Goal: Task Accomplishment & Management: Use online tool/utility

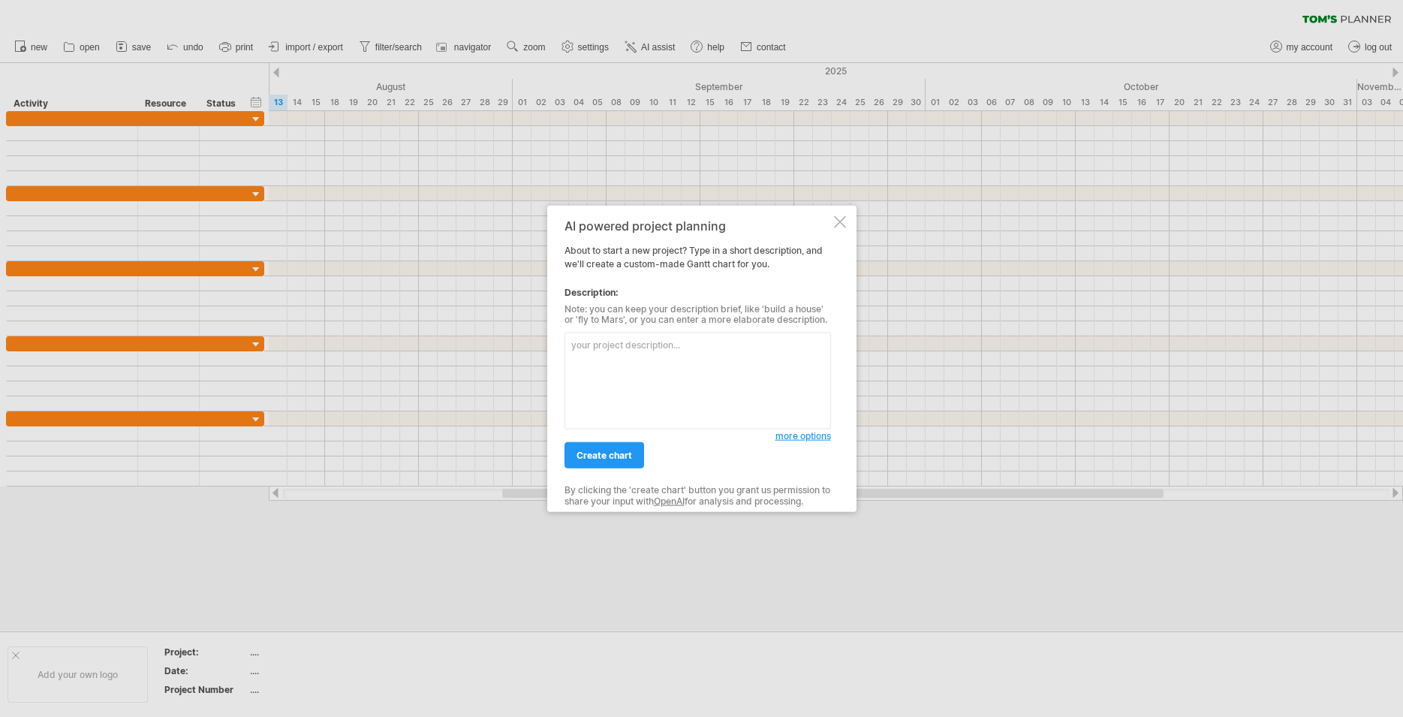
click at [821, 436] on span "more options" at bounding box center [803, 435] width 56 height 11
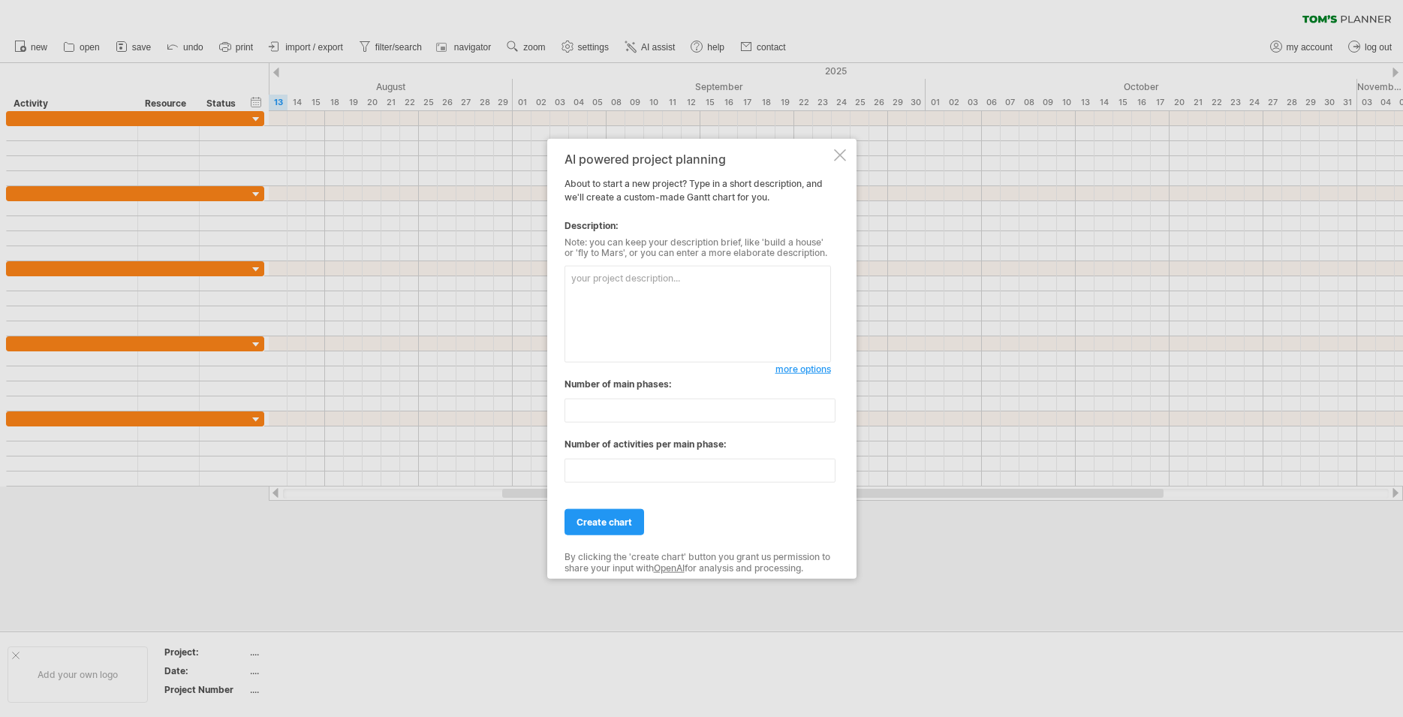
click at [839, 153] on div at bounding box center [840, 155] width 12 height 12
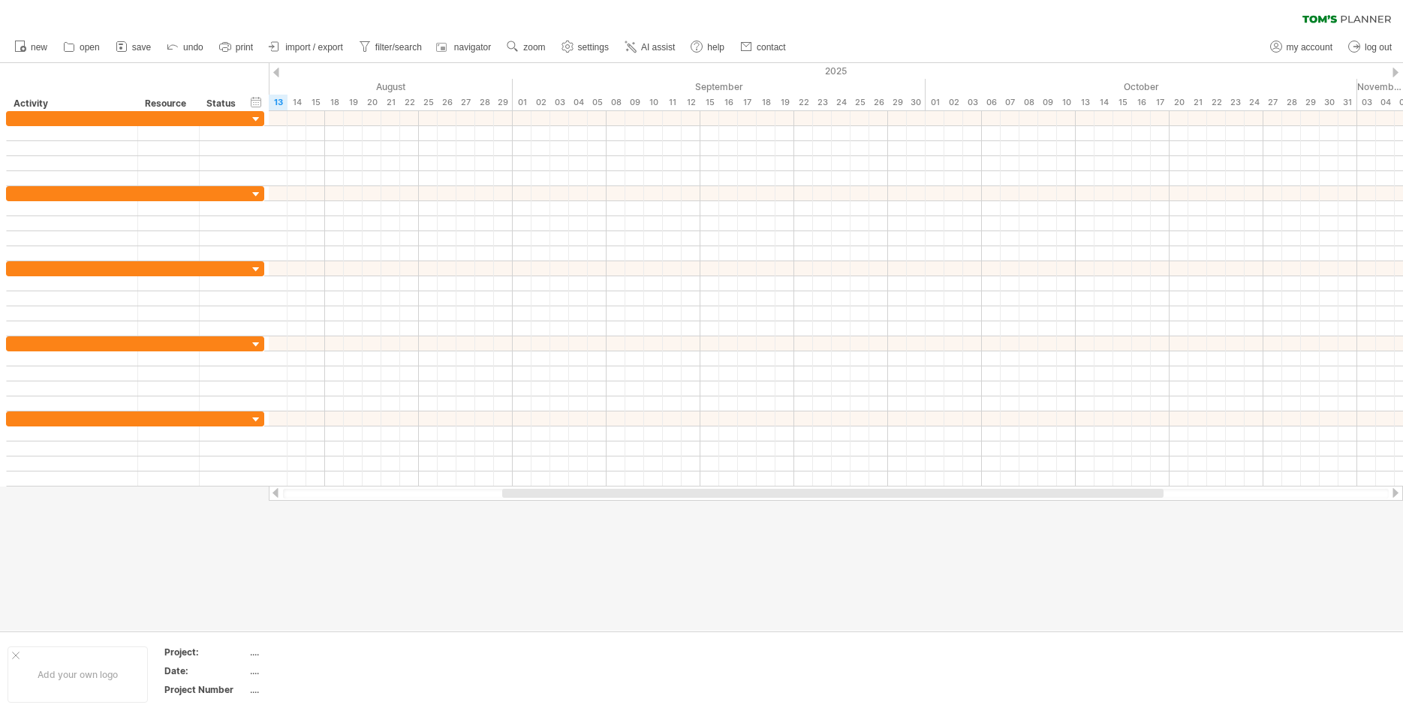
click at [273, 77] on div "2025" at bounding box center [512, 71] width 3302 height 16
click at [276, 74] on div at bounding box center [276, 73] width 6 height 10
drag, startPoint x: 265, startPoint y: 80, endPoint x: 286, endPoint y: 84, distance: 21.3
click at [286, 84] on div "Trying to reach [DOMAIN_NAME] Connected again... 0% clear filter new" at bounding box center [701, 358] width 1403 height 717
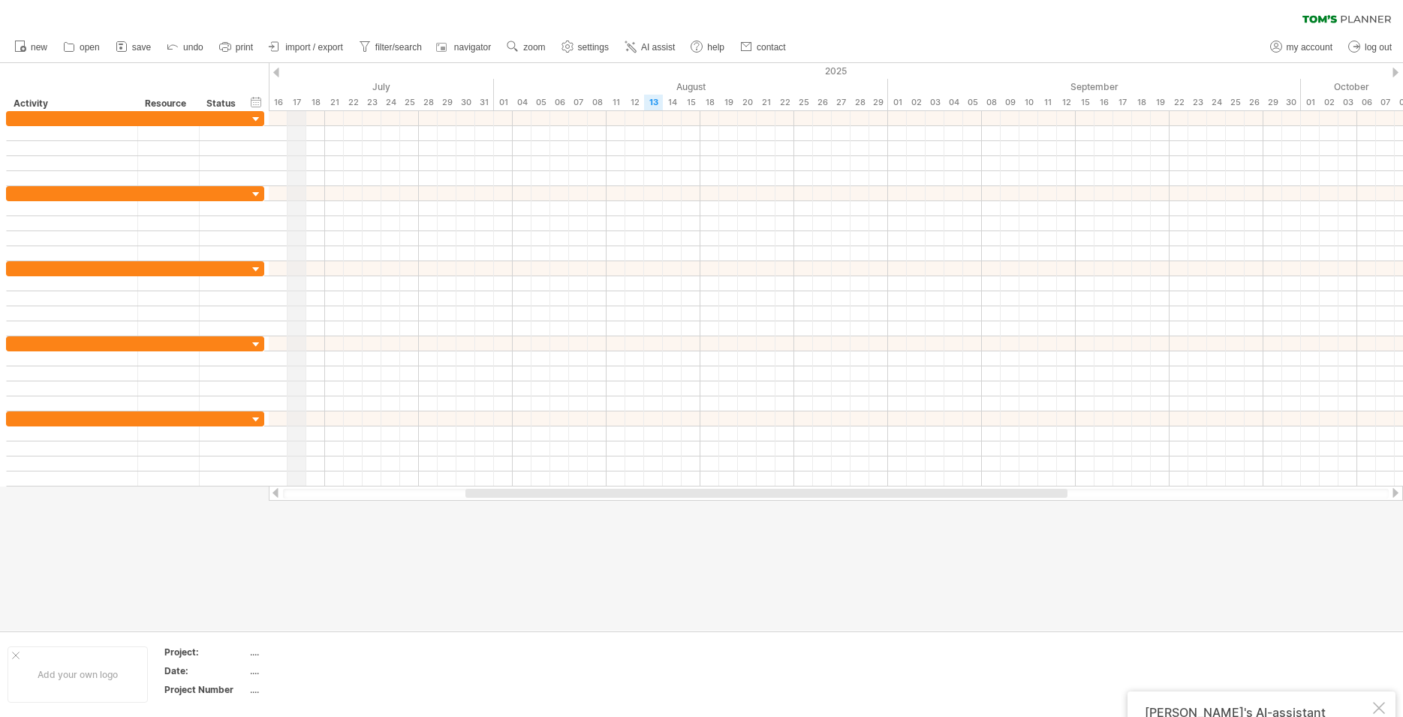
drag, startPoint x: 274, startPoint y: 71, endPoint x: 291, endPoint y: 74, distance: 17.5
click at [291, 74] on div "Trying to reach [DOMAIN_NAME] Connected again... 0% clear filter new" at bounding box center [701, 358] width 1403 height 717
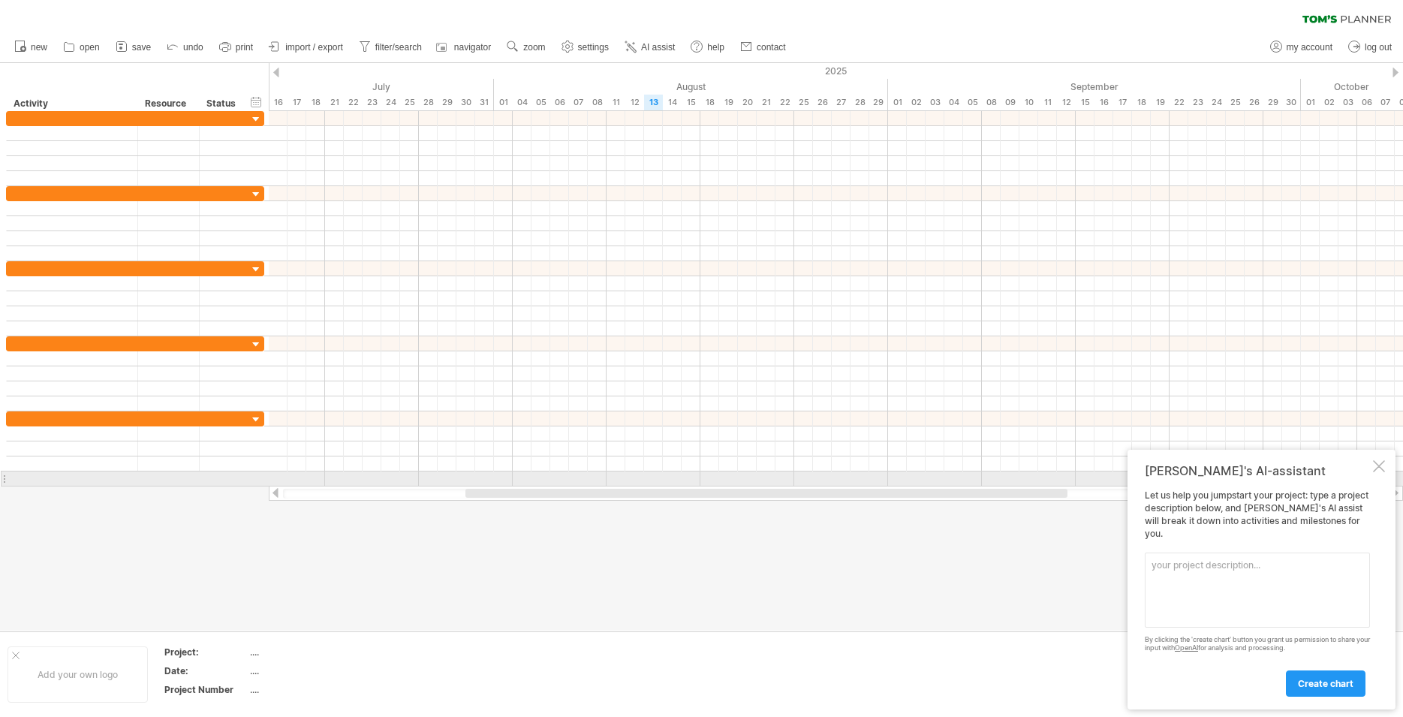
click at [1381, 472] on div at bounding box center [1379, 466] width 12 height 12
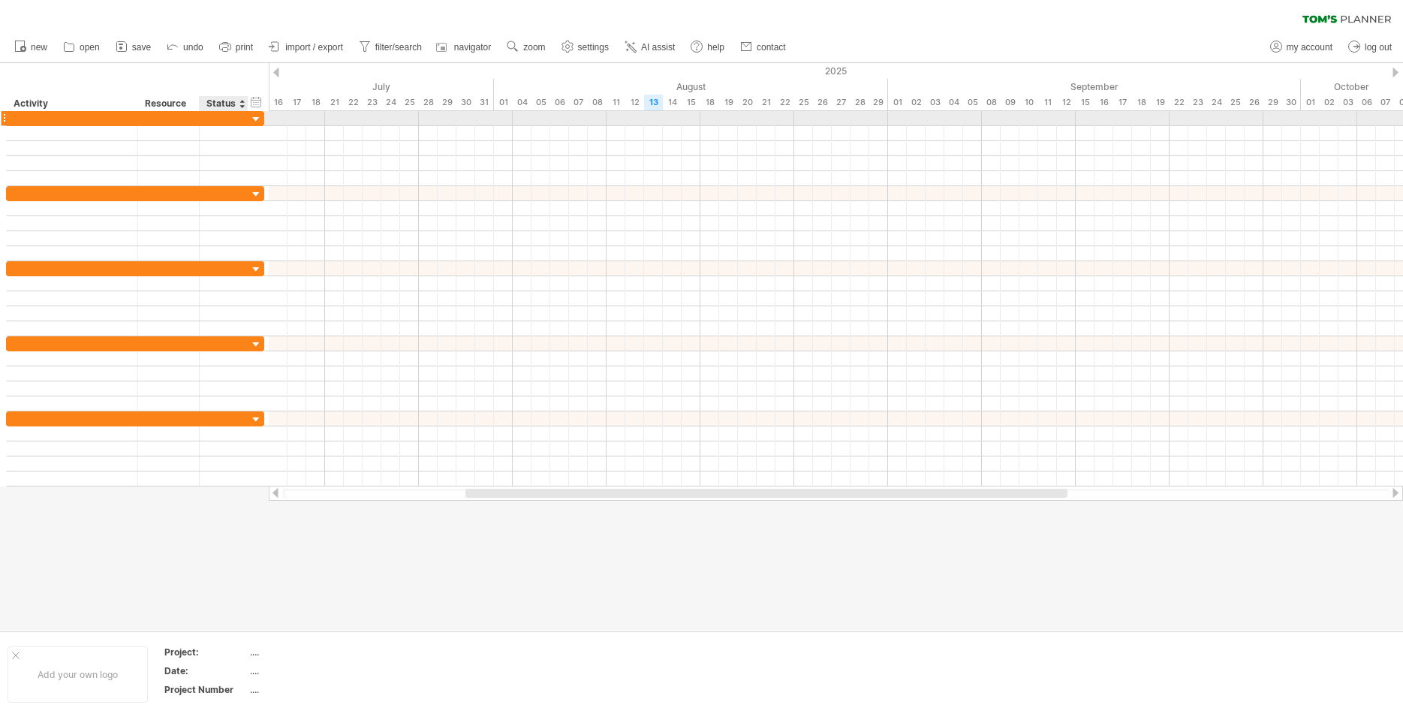
click at [254, 119] on div at bounding box center [256, 120] width 14 height 14
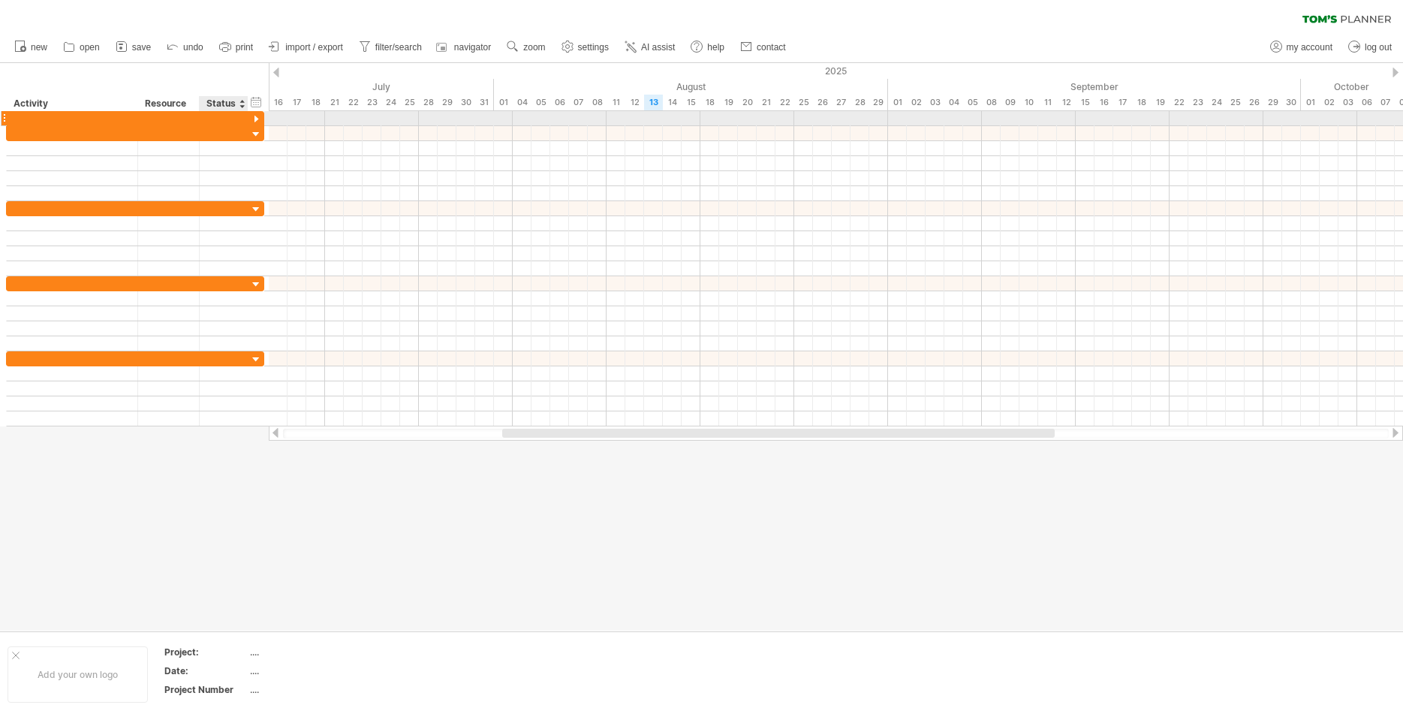
click at [255, 119] on div at bounding box center [256, 120] width 14 height 14
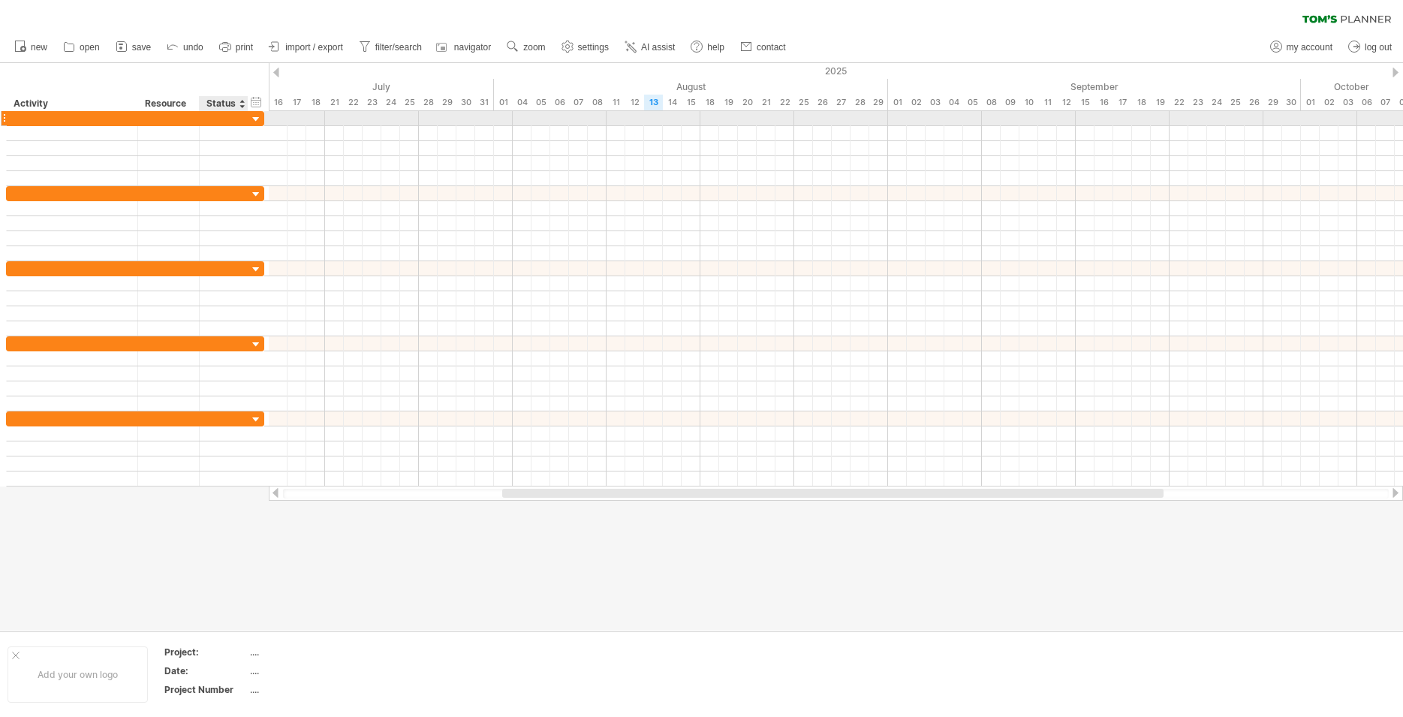
click at [257, 121] on div at bounding box center [256, 120] width 14 height 14
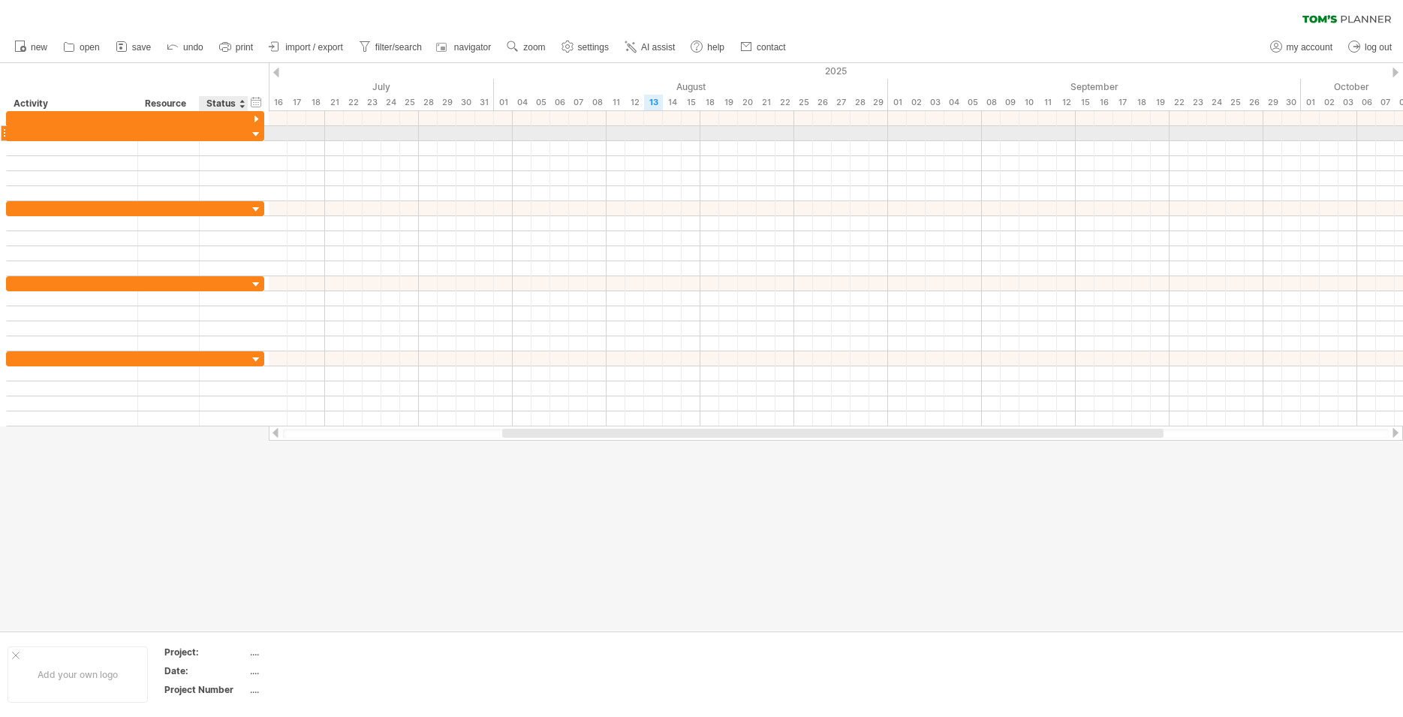
click at [256, 134] on div at bounding box center [256, 135] width 14 height 14
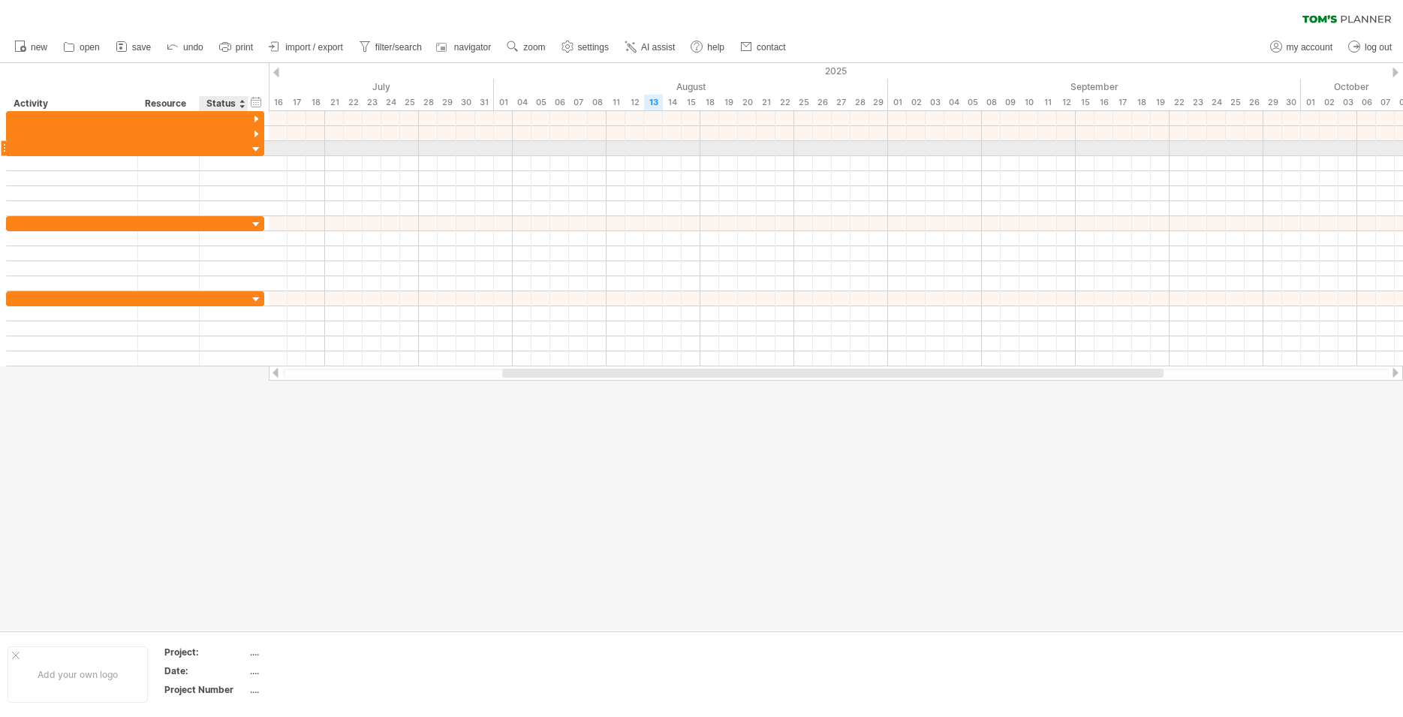
click at [259, 146] on div at bounding box center [256, 150] width 14 height 14
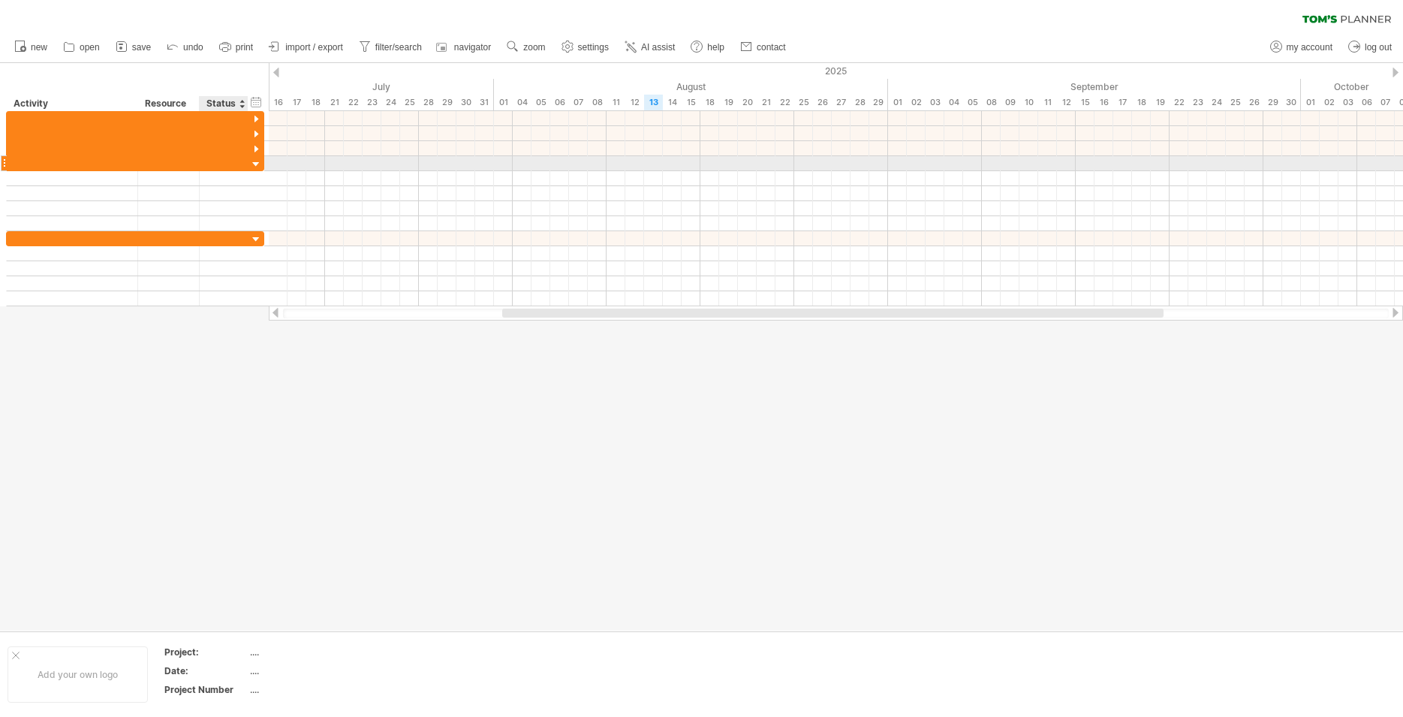
click at [258, 164] on div at bounding box center [256, 165] width 14 height 14
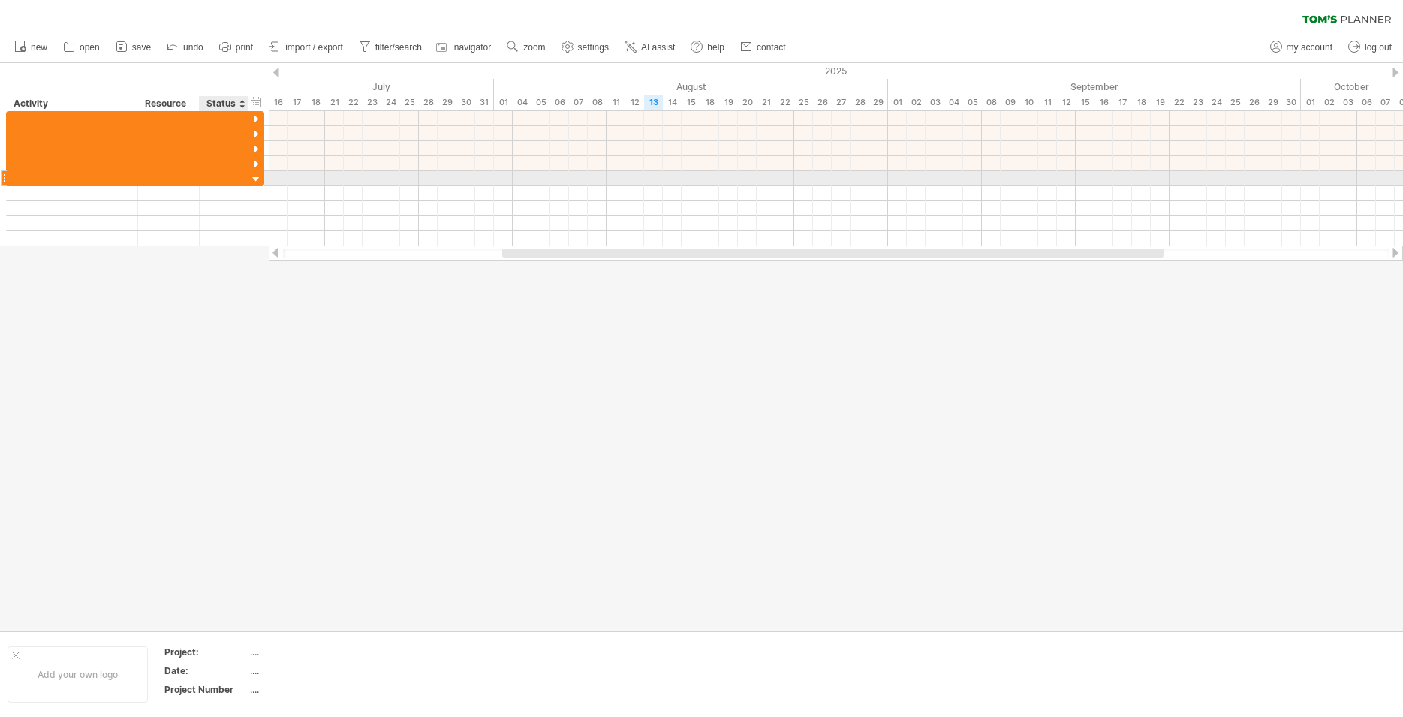
click at [257, 180] on div at bounding box center [256, 180] width 14 height 14
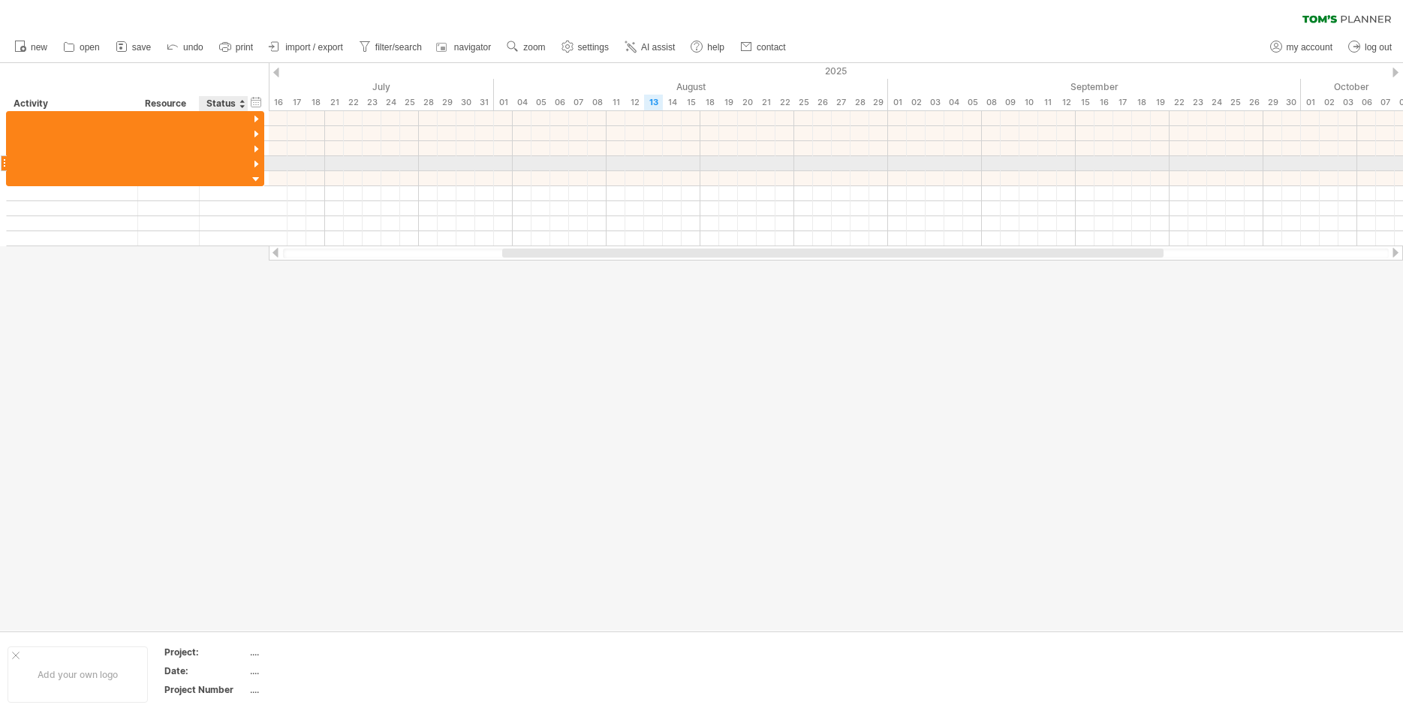
click at [257, 167] on div at bounding box center [256, 165] width 14 height 14
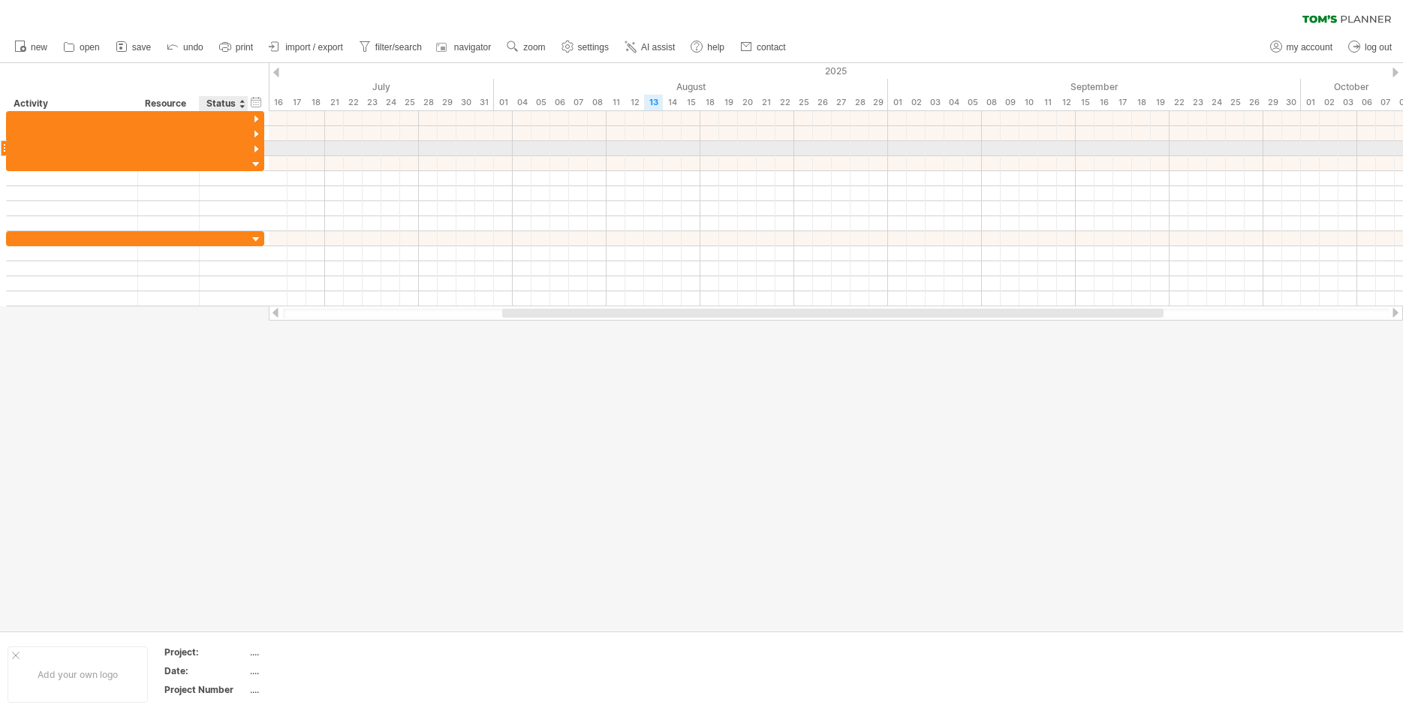
click at [256, 149] on div at bounding box center [256, 150] width 14 height 14
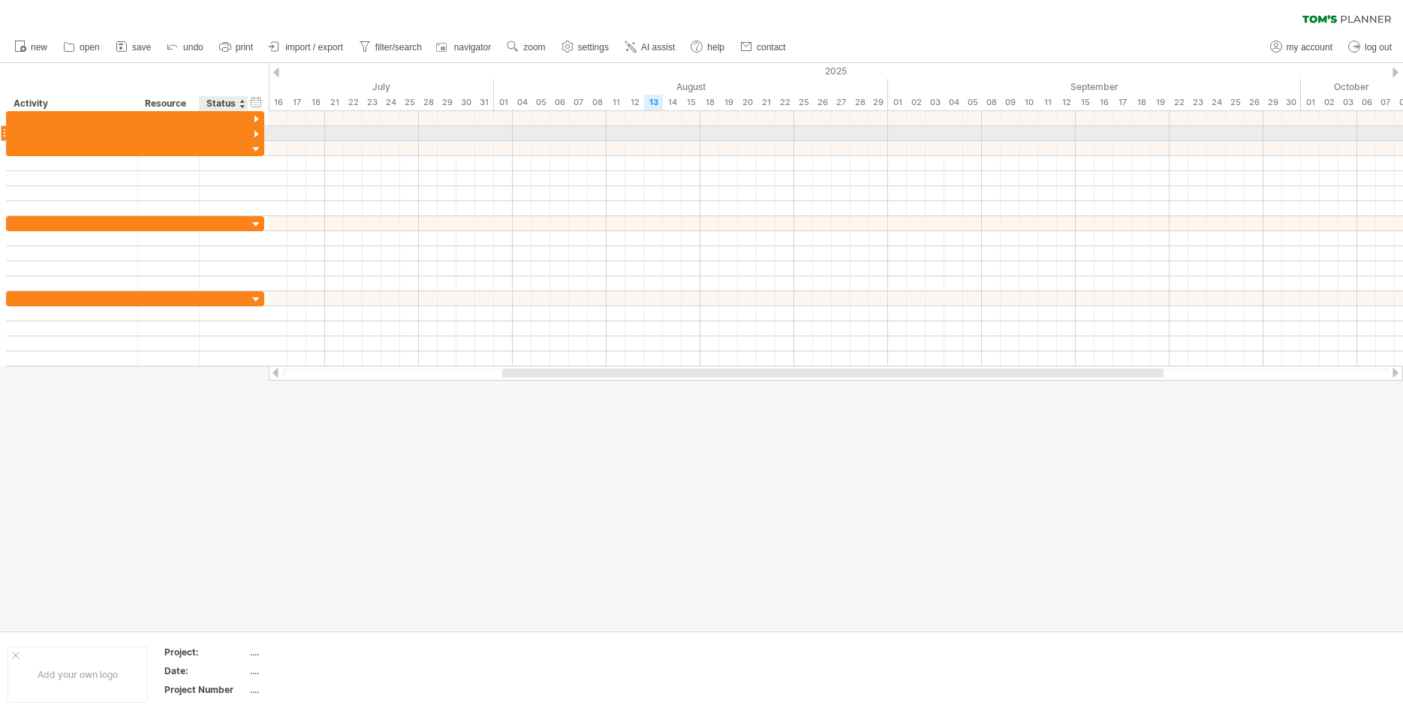
click at [257, 135] on div at bounding box center [256, 135] width 14 height 14
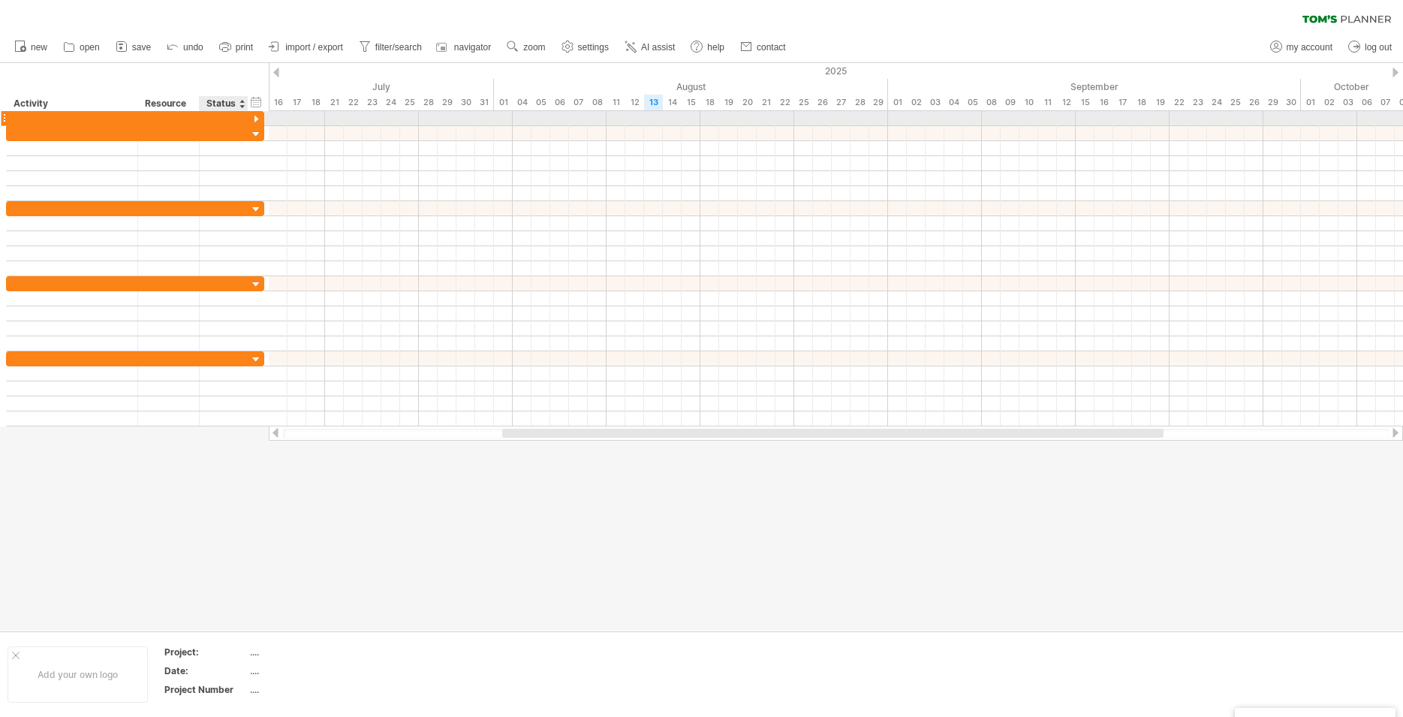
click at [255, 114] on div at bounding box center [256, 120] width 14 height 14
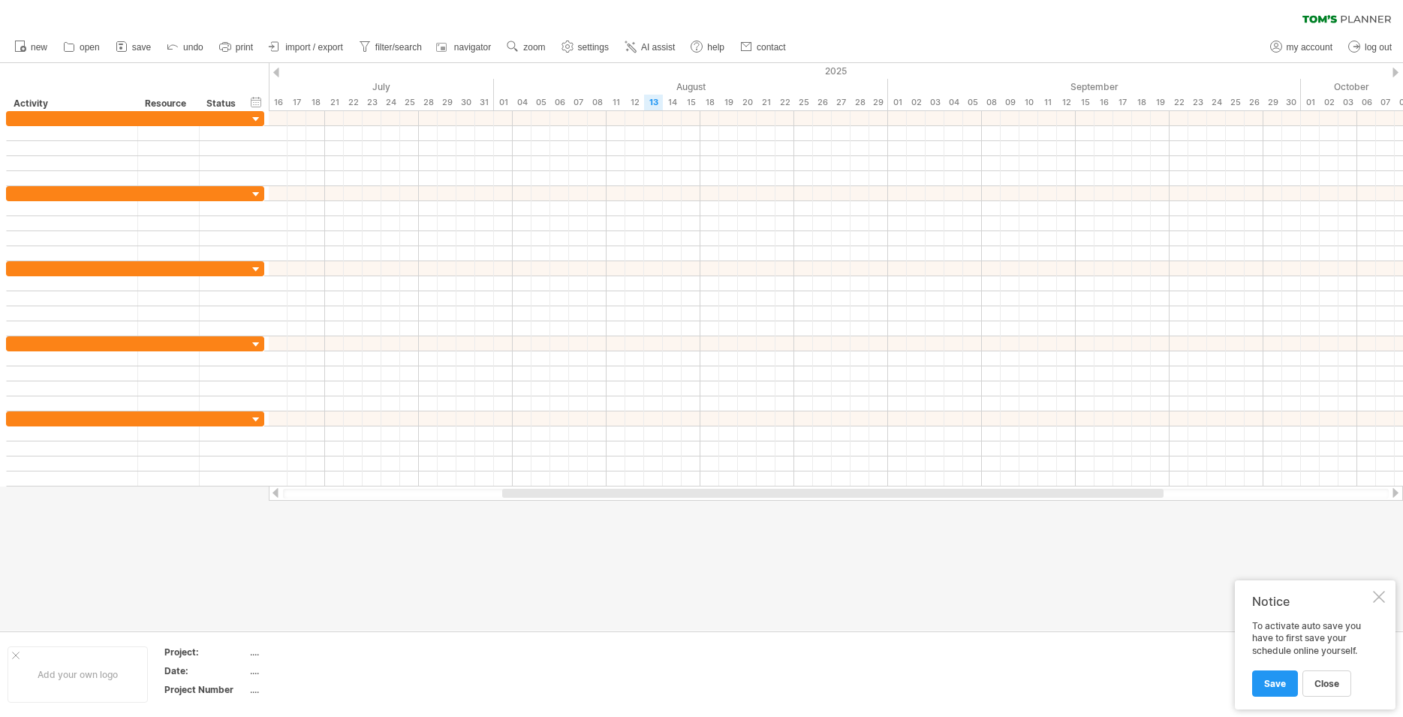
click at [275, 74] on div at bounding box center [276, 73] width 6 height 10
click at [499, 105] on div "18" at bounding box center [503, 103] width 19 height 16
click at [33, 50] on span "new" at bounding box center [39, 47] width 17 height 11
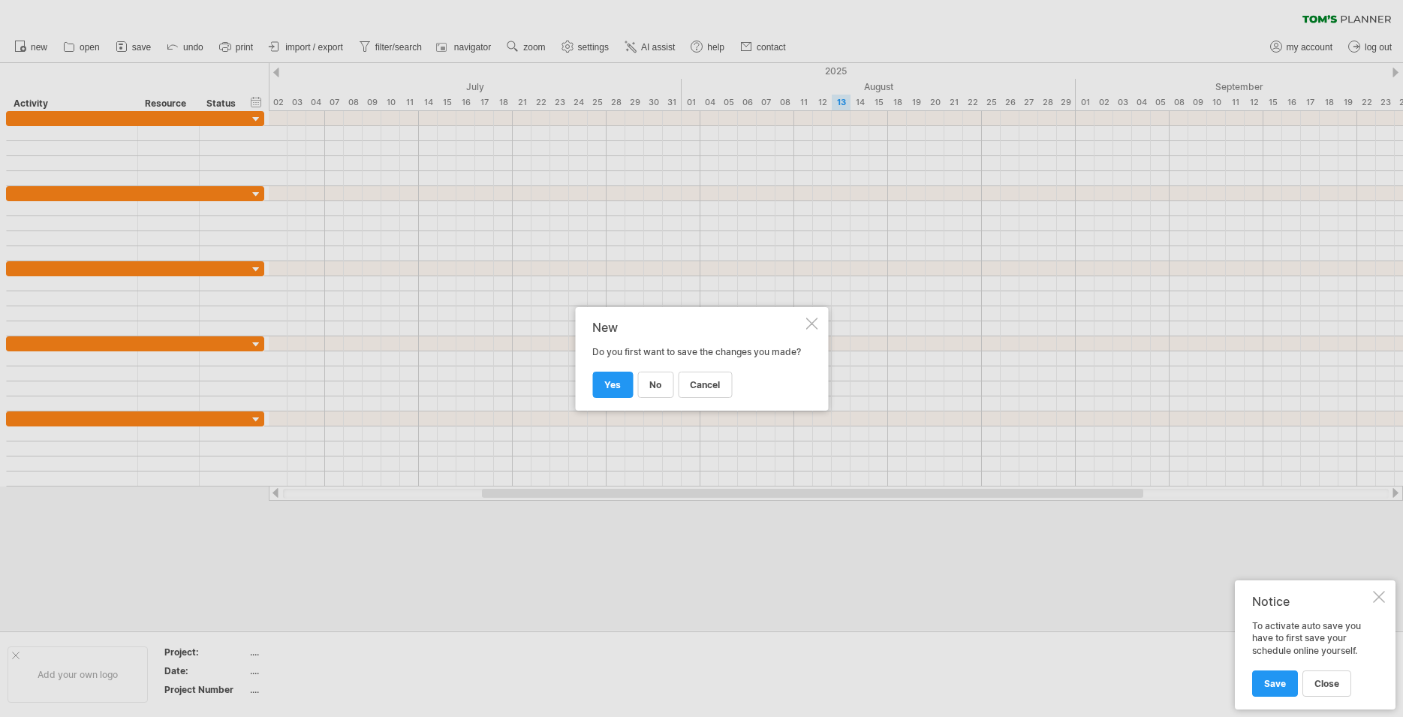
click at [812, 317] on div at bounding box center [811, 323] width 12 height 12
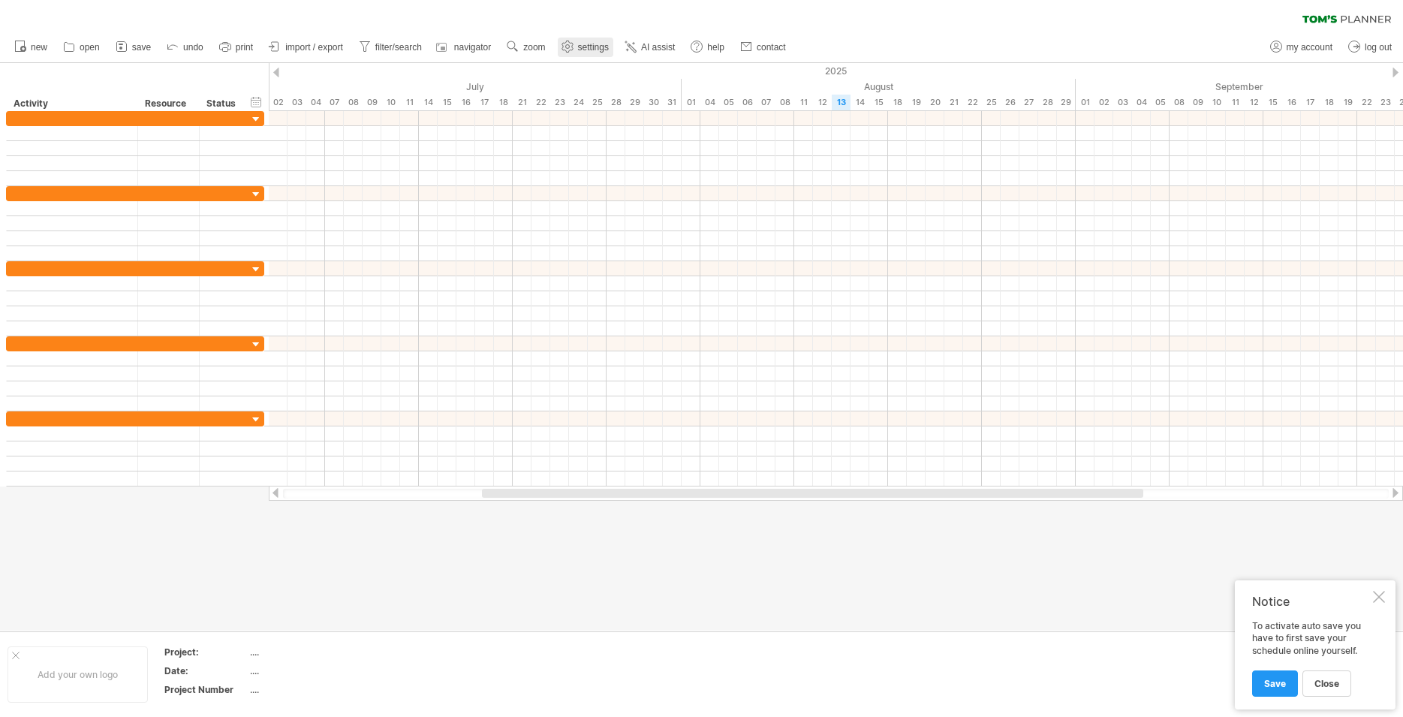
click at [598, 42] on span "settings" at bounding box center [593, 47] width 31 height 11
select select "*"
select select "**"
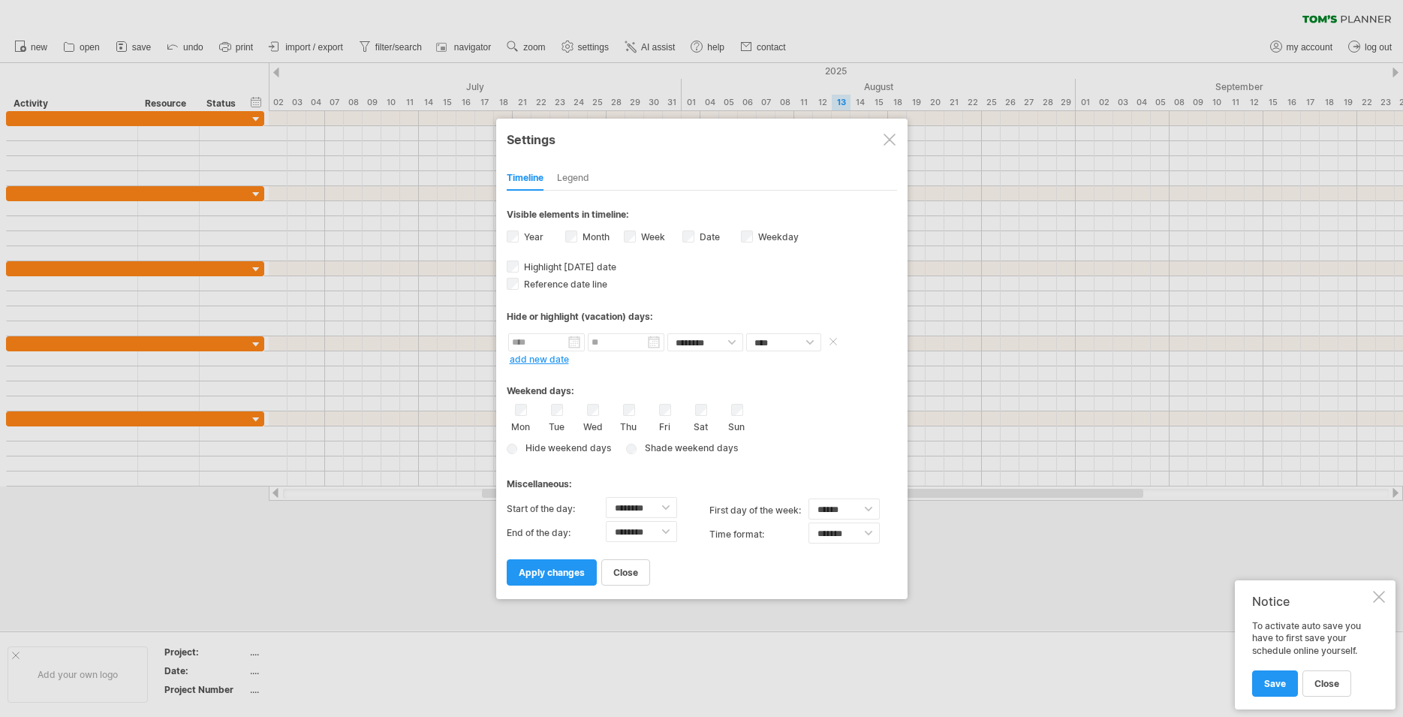
click at [557, 349] on input "text" at bounding box center [546, 342] width 77 height 18
click at [533, 367] on div "previous next [DATE]" at bounding box center [591, 361] width 137 height 24
click at [534, 358] on link "previous" at bounding box center [532, 360] width 11 height 11
click at [563, 459] on link "28" at bounding box center [557, 462] width 14 height 14
type input "********"
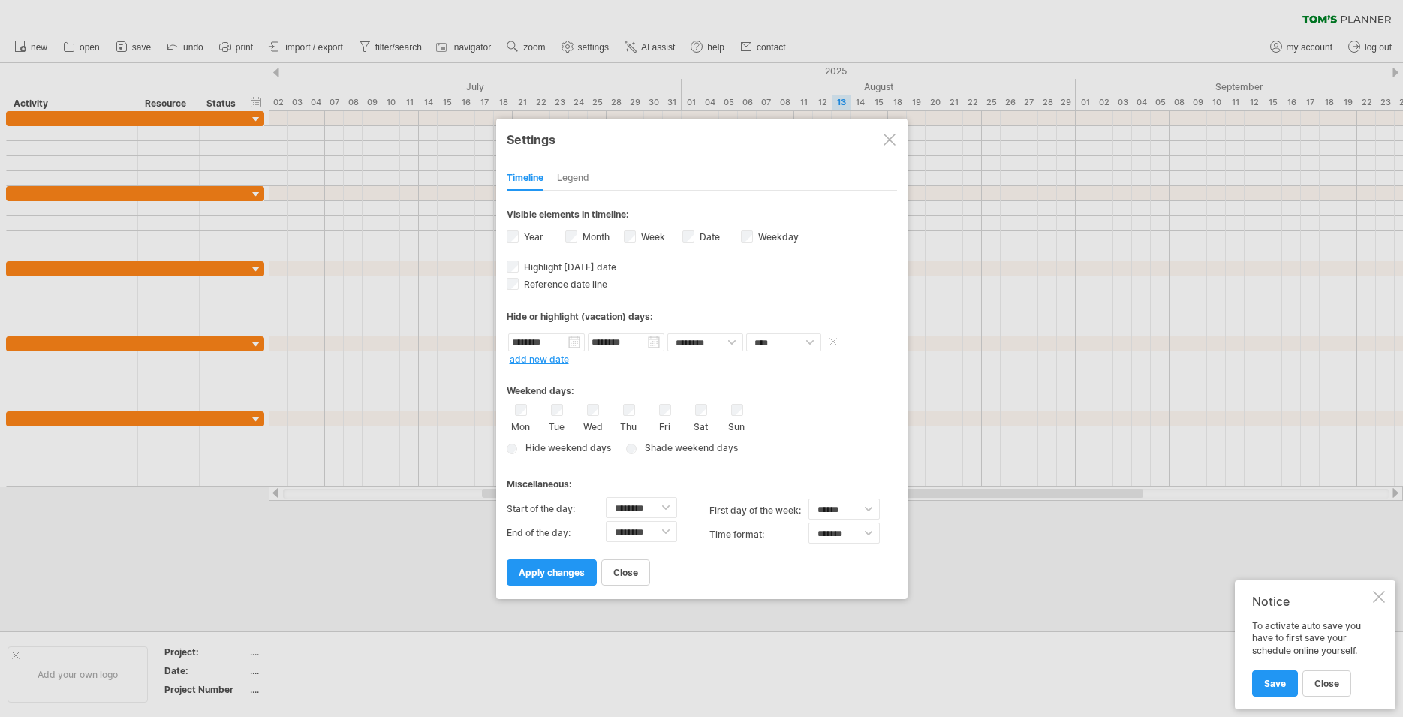
click at [642, 343] on input "********" at bounding box center [626, 342] width 77 height 18
click at [722, 365] on div "[DATE]" at bounding box center [671, 361] width 109 height 11
click at [725, 364] on div "[DATE]" at bounding box center [671, 361] width 109 height 11
click at [728, 364] on link "next" at bounding box center [730, 360] width 11 height 11
click at [730, 368] on div "previous next [DATE]" at bounding box center [671, 361] width 137 height 24
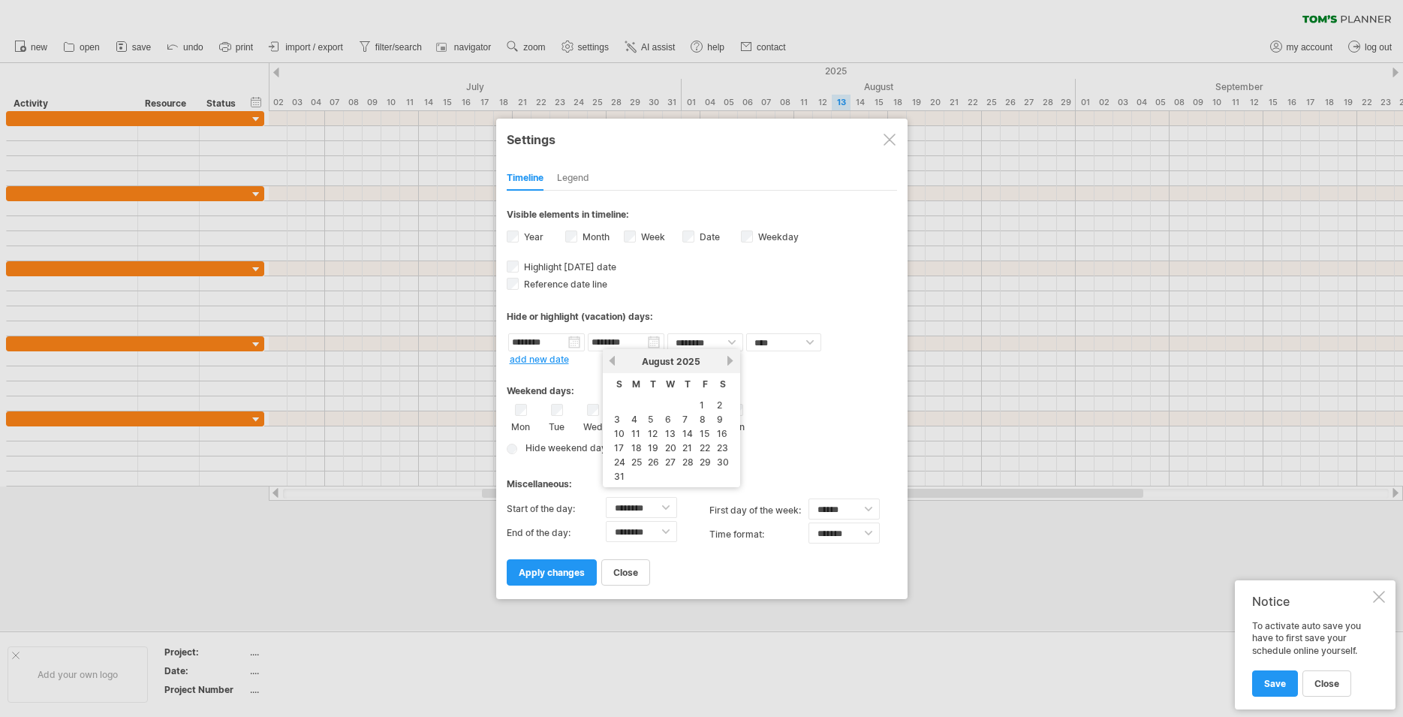
click at [730, 366] on link "next" at bounding box center [730, 360] width 11 height 11
click at [709, 443] on link "26" at bounding box center [706, 448] width 14 height 14
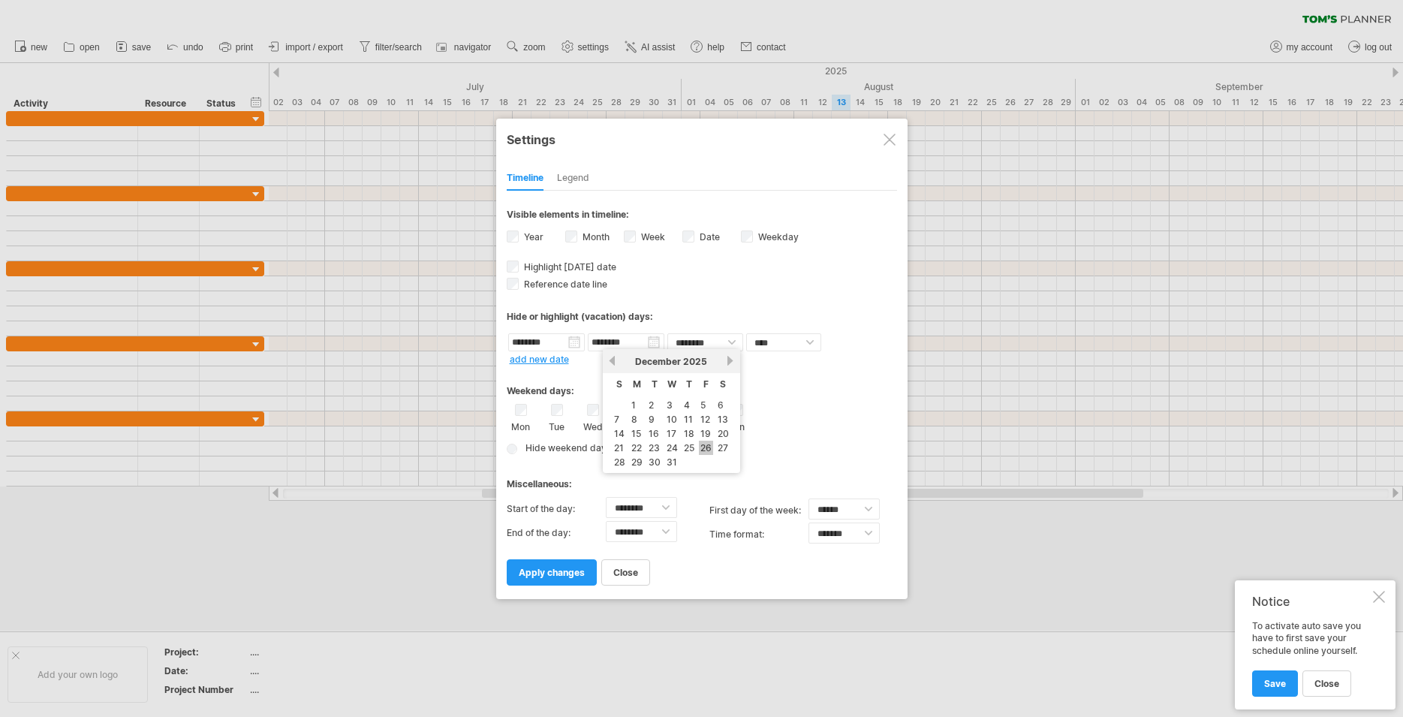
type input "********"
click at [678, 416] on div "Mon Tue Wed Thu Fri Sat Sun" at bounding box center [702, 418] width 390 height 29
click at [671, 413] on div "Fri" at bounding box center [665, 418] width 19 height 29
click at [657, 411] on div "Fri" at bounding box center [665, 418] width 19 height 29
click at [641, 413] on div "Mon Tue Wed Thu Fri Sat Sun" at bounding box center [702, 418] width 390 height 29
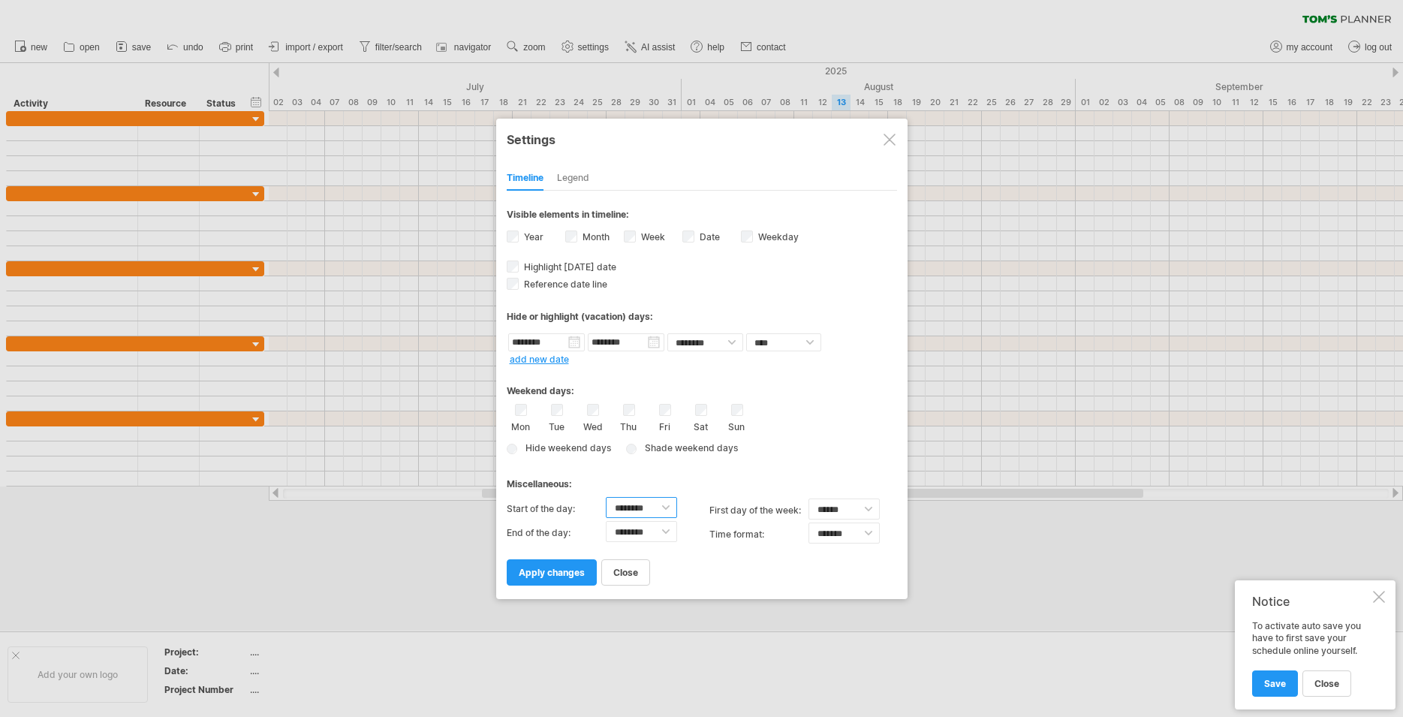
click at [606, 497] on select "******** ******** ******** ******** ******** ******** ******** ******** *******…" at bounding box center [641, 507] width 71 height 21
click at [664, 506] on select "******** ******** ******** ******** ******** ******** ******** ******** *******…" at bounding box center [641, 507] width 71 height 21
click at [539, 579] on link "apply changes" at bounding box center [552, 572] width 90 height 26
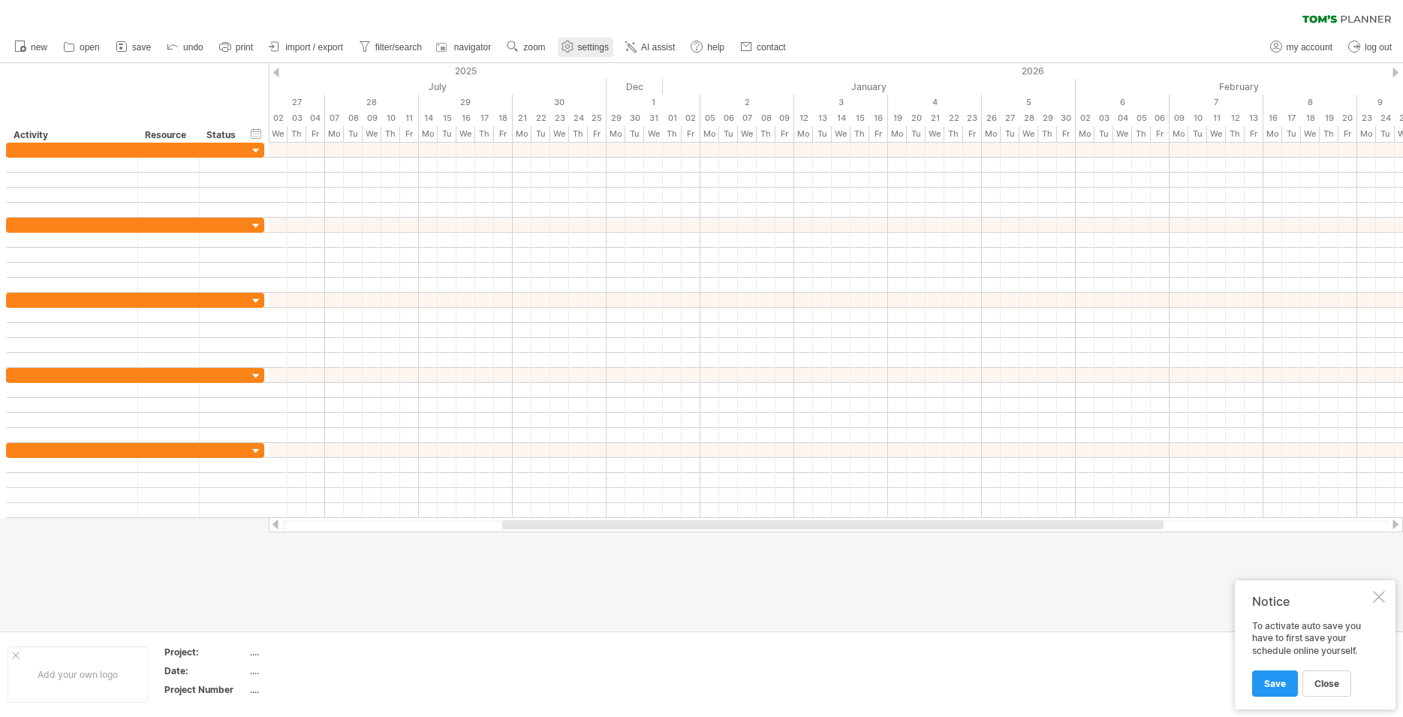
click at [608, 43] on span "settings" at bounding box center [593, 47] width 31 height 11
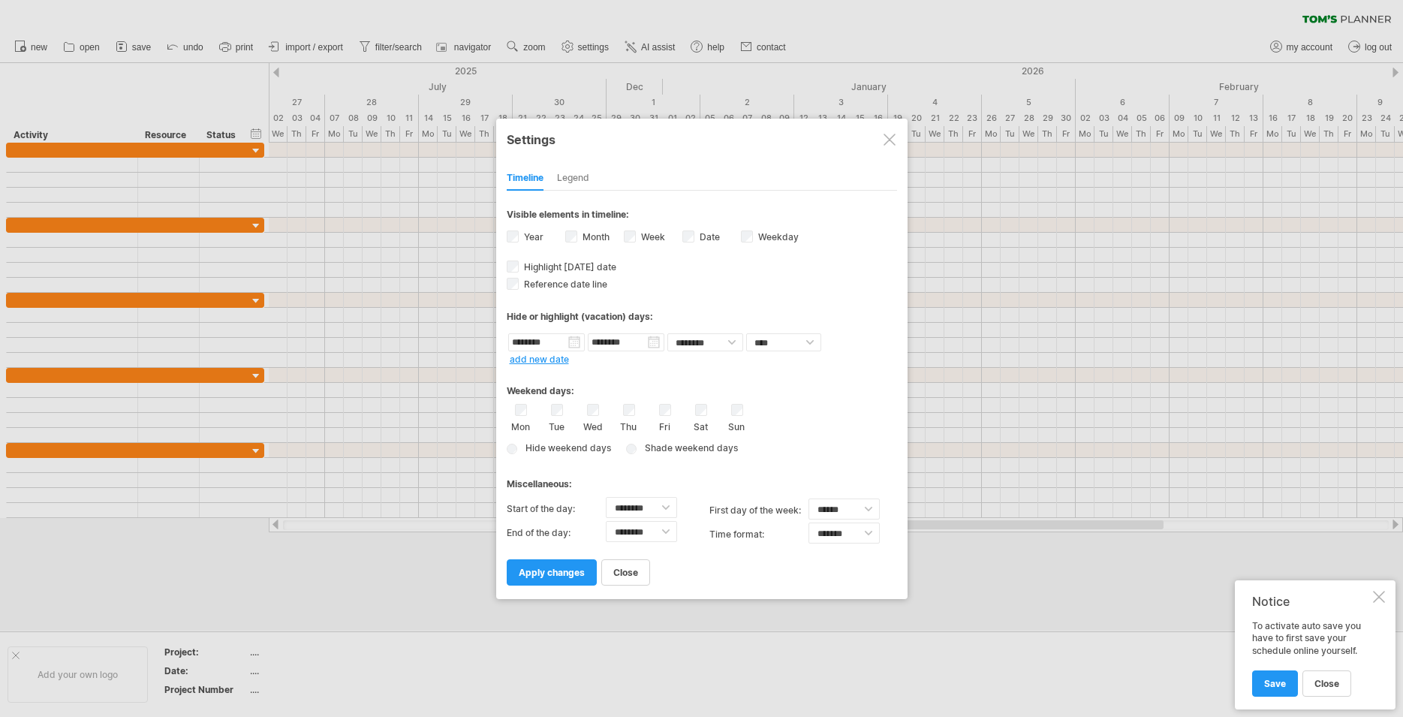
click at [666, 404] on div "Weekend days: Mon Tue Wed Thu Fri Sat Sun Hide weekend days" at bounding box center [702, 413] width 390 height 93
click at [642, 408] on div "Mon Tue Wed Thu Fri Sat Sun" at bounding box center [702, 418] width 390 height 29
click at [587, 414] on div "Wed" at bounding box center [593, 418] width 19 height 29
click at [543, 580] on link "apply changes" at bounding box center [552, 572] width 90 height 26
click at [543, 573] on span "apply changes" at bounding box center [552, 572] width 66 height 11
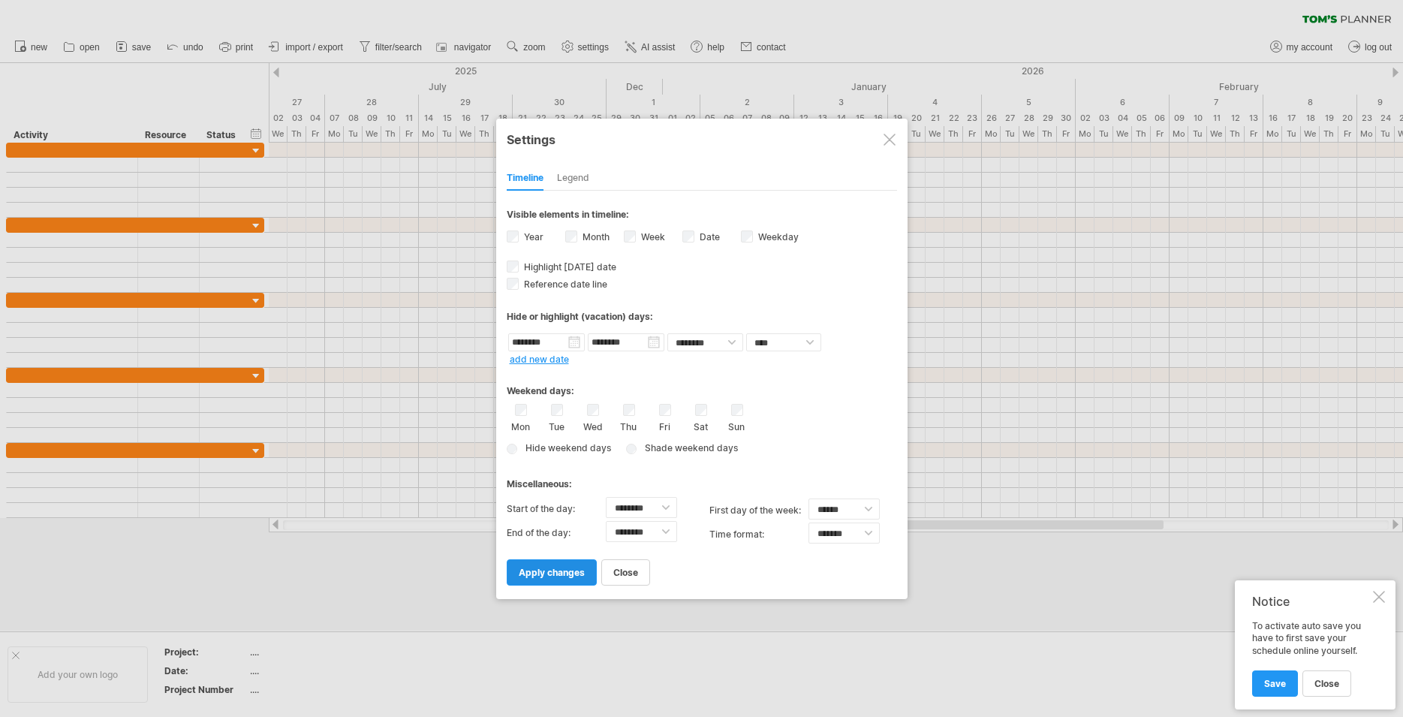
click at [542, 562] on link "apply changes" at bounding box center [552, 572] width 90 height 26
click at [543, 573] on span "apply changes" at bounding box center [552, 572] width 66 height 11
click at [552, 574] on span "apply changes" at bounding box center [552, 572] width 66 height 11
click at [552, 573] on span "apply changes" at bounding box center [552, 572] width 66 height 11
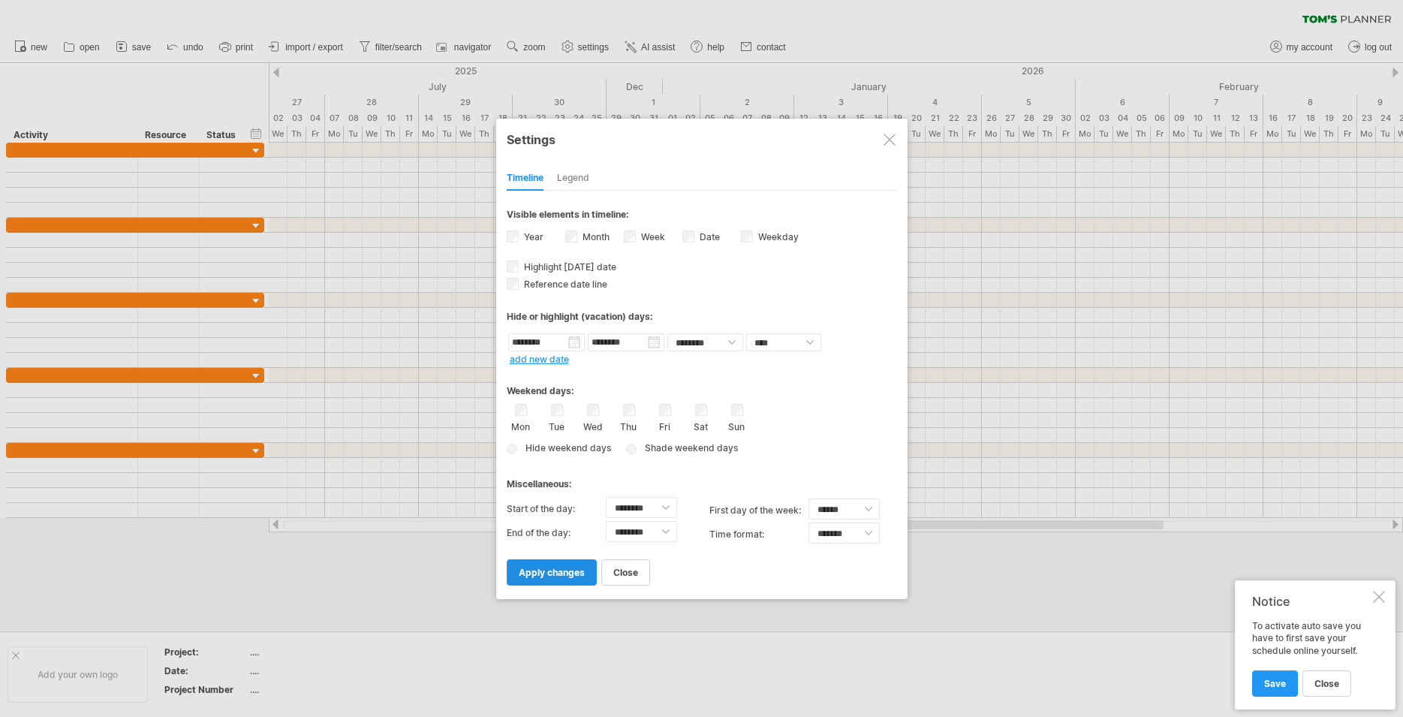
click at [552, 573] on span "apply changes" at bounding box center [552, 572] width 66 height 11
click at [528, 445] on span "Hide weekend days" at bounding box center [565, 447] width 91 height 11
click at [572, 347] on input "********" at bounding box center [546, 342] width 77 height 18
click at [529, 354] on div "previous next [DATE]" at bounding box center [591, 361] width 137 height 24
click at [529, 363] on link "previous" at bounding box center [532, 360] width 11 height 11
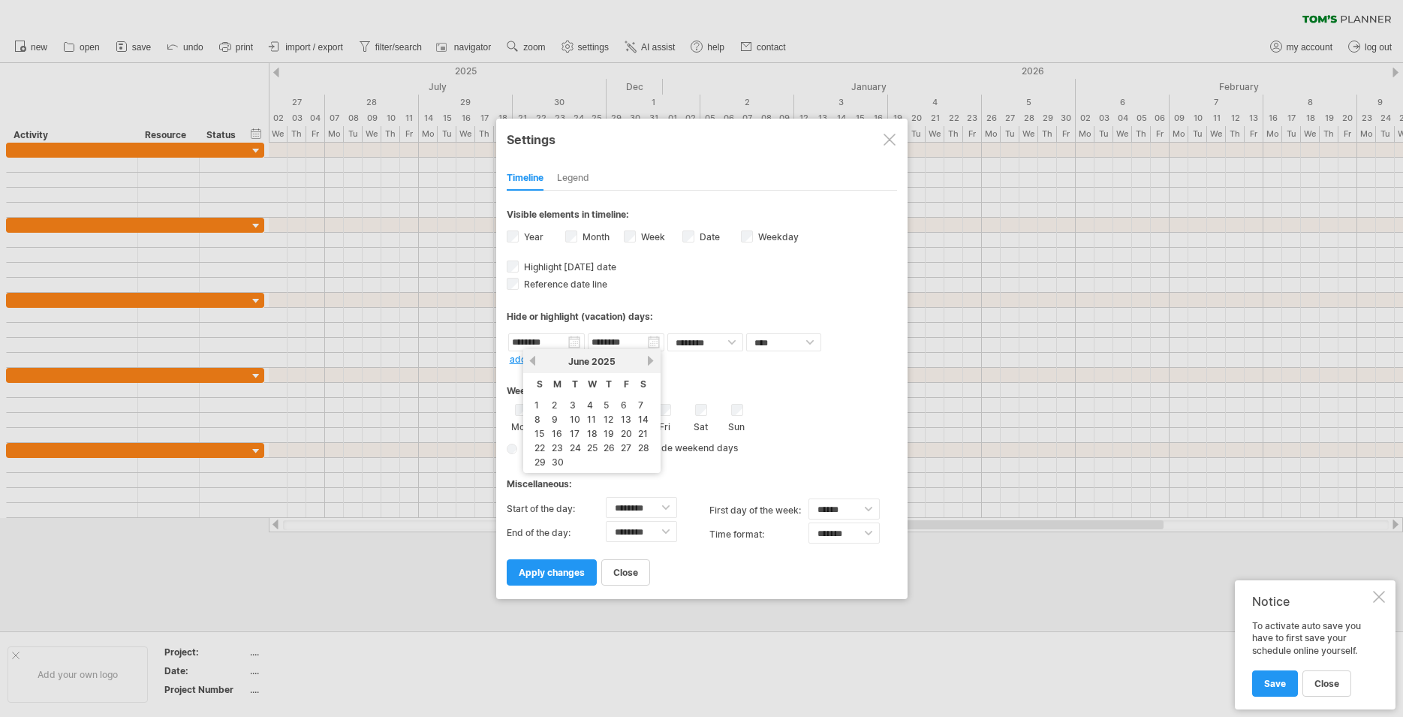
click at [648, 360] on link "next" at bounding box center [650, 360] width 11 height 11
click at [559, 459] on link "28" at bounding box center [557, 462] width 14 height 14
click at [645, 347] on input "********" at bounding box center [626, 342] width 77 height 18
click at [840, 430] on div "Mon Tue Wed Thu Fri Sat Sun" at bounding box center [702, 418] width 390 height 29
click at [667, 333] on select "******** ********" at bounding box center [705, 342] width 76 height 18
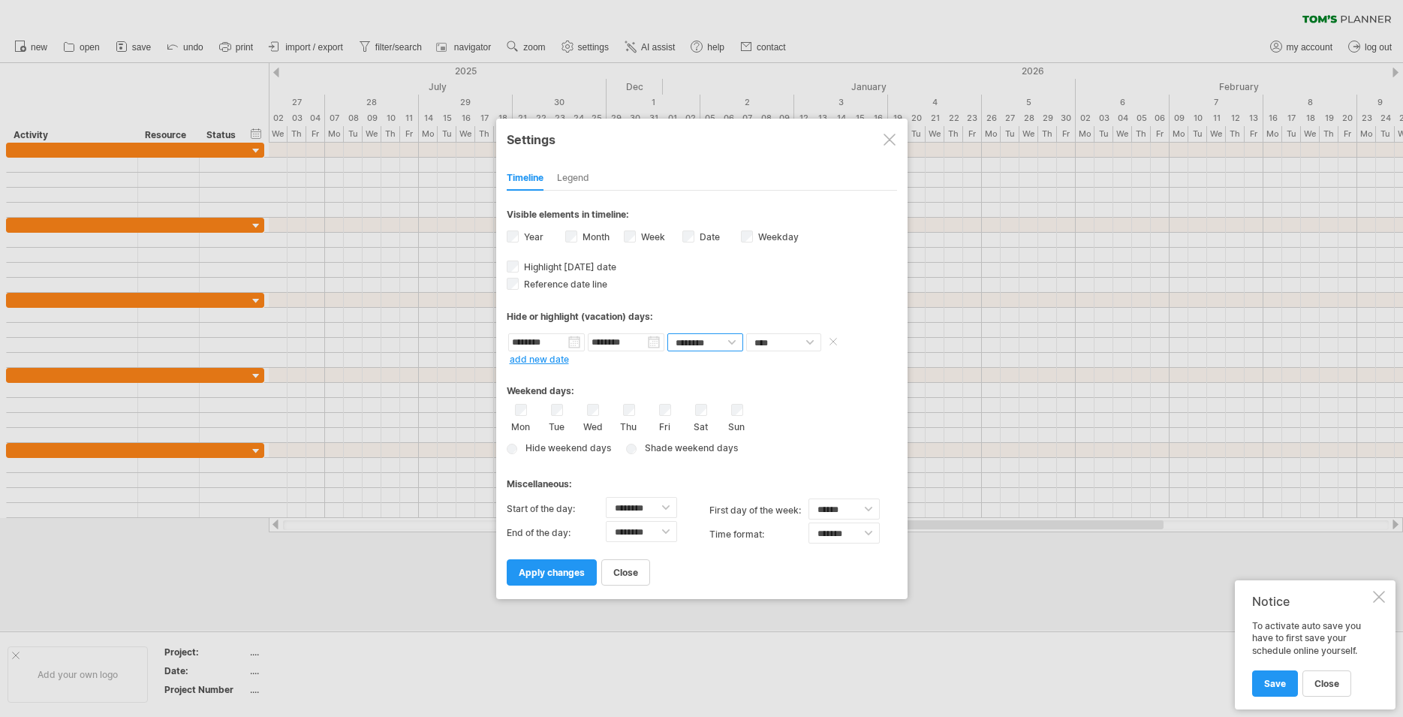
click at [742, 338] on select "******** ********" at bounding box center [705, 342] width 76 height 18
click at [554, 581] on link "apply changes" at bounding box center [552, 572] width 90 height 26
click at [555, 568] on span "apply changes" at bounding box center [552, 572] width 66 height 11
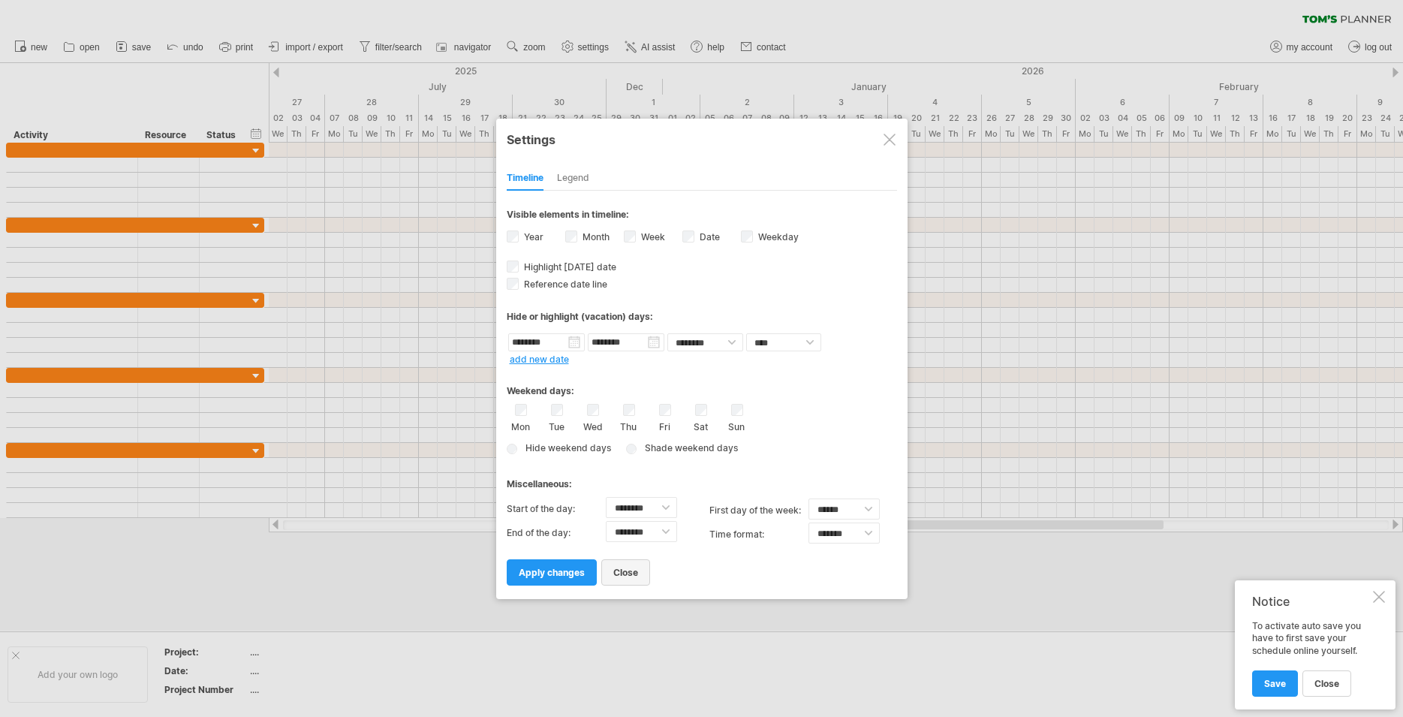
click at [645, 568] on link "close" at bounding box center [625, 572] width 49 height 26
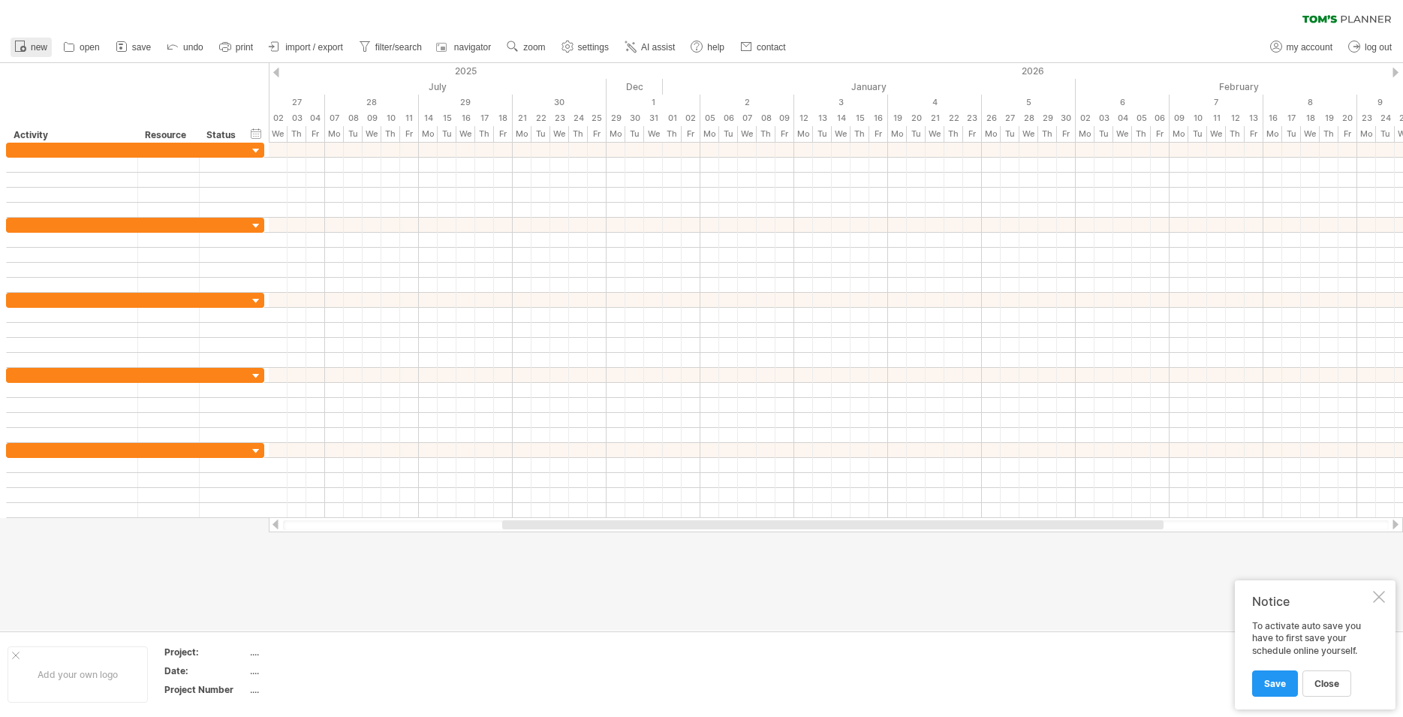
click at [38, 44] on span "new" at bounding box center [39, 47] width 17 height 11
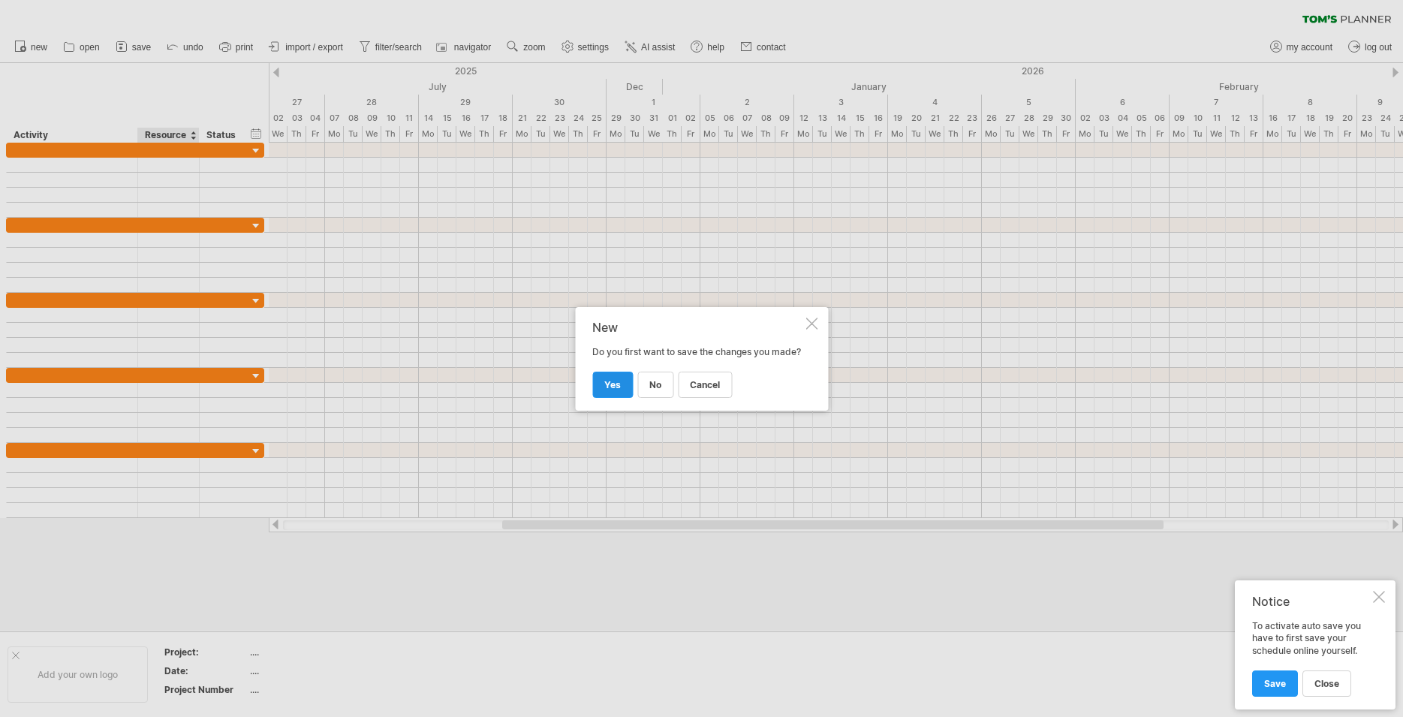
click at [609, 390] on span "yes" at bounding box center [612, 384] width 17 height 11
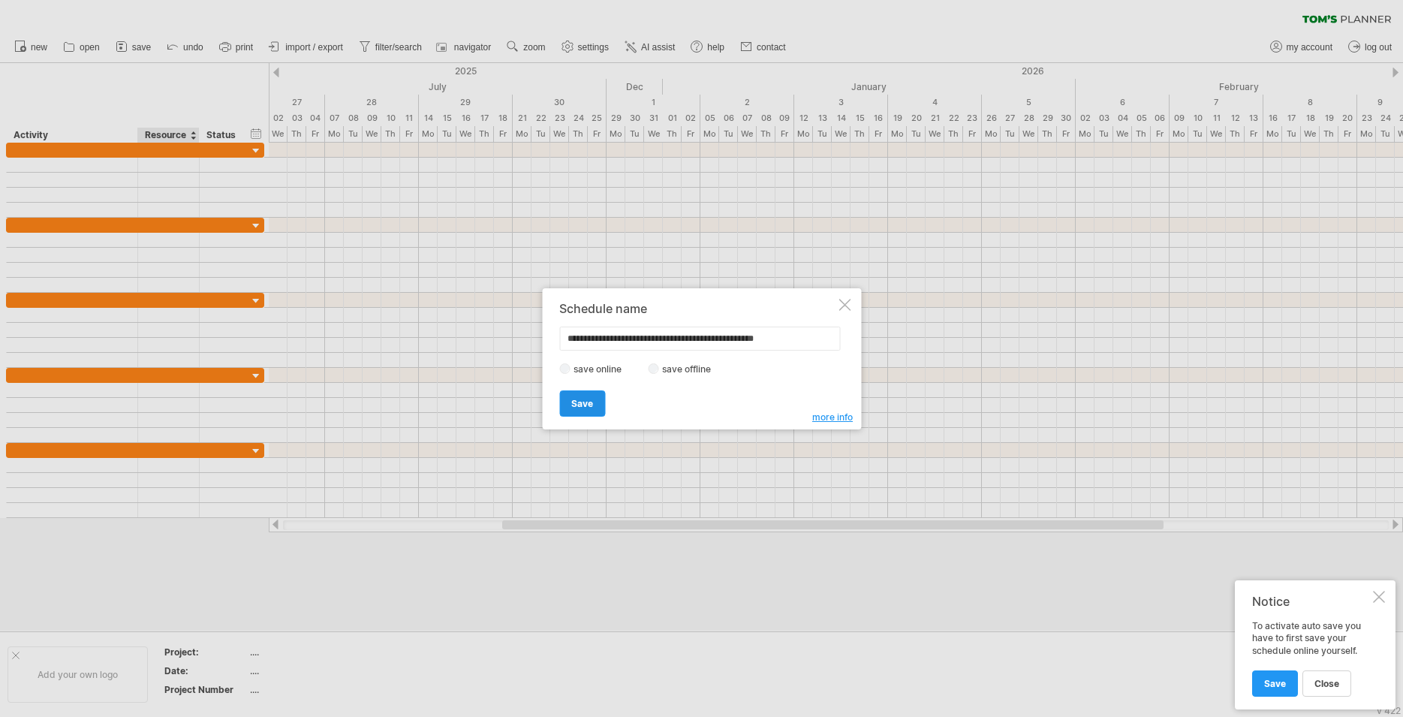
type input "**********"
click at [582, 402] on span "Save" at bounding box center [582, 403] width 22 height 11
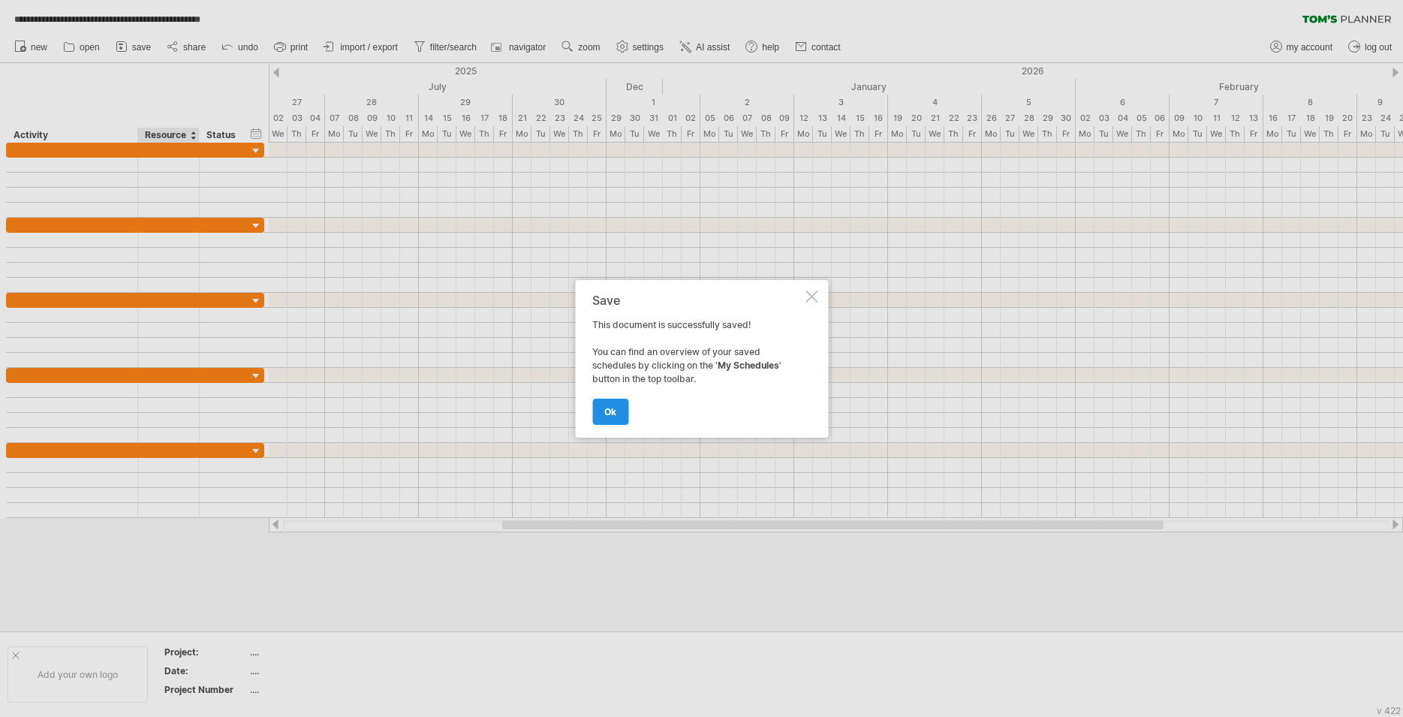
click at [614, 418] on link "ok" at bounding box center [610, 412] width 36 height 26
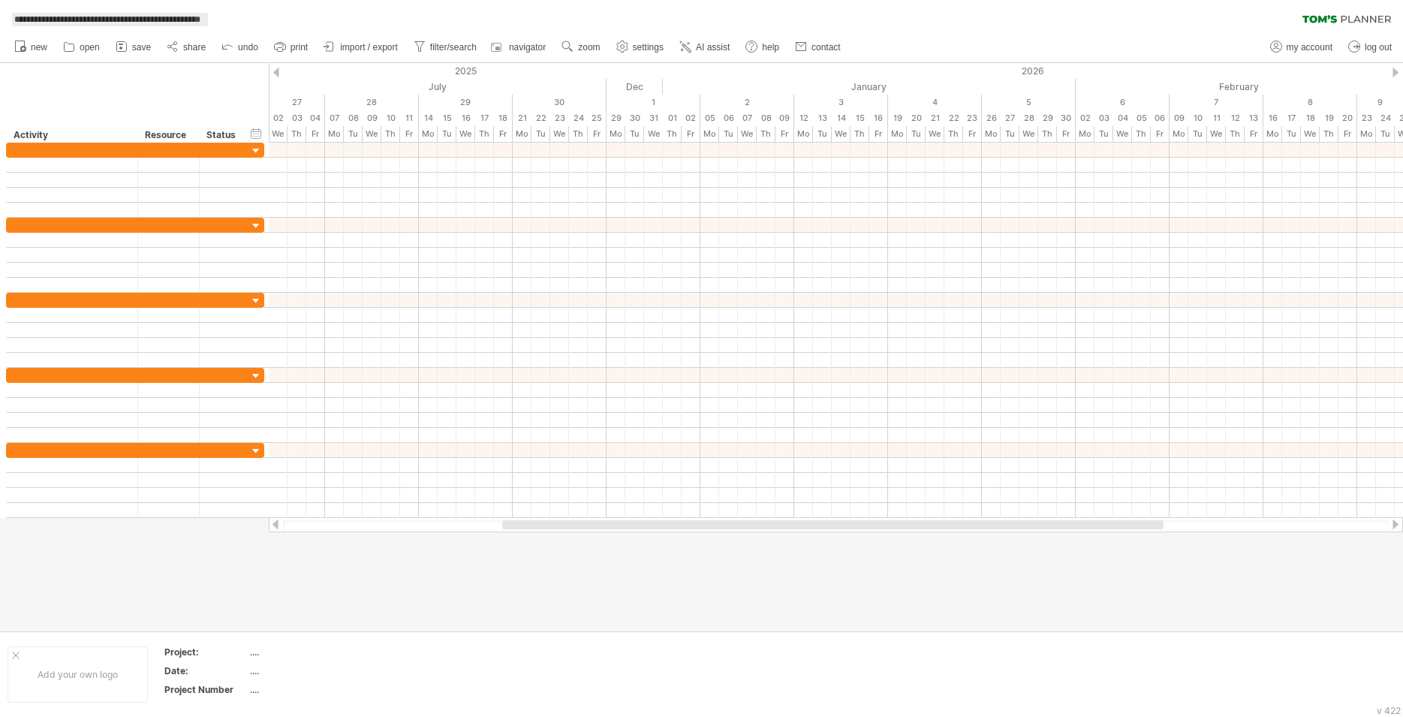
click at [131, 20] on span "**********" at bounding box center [107, 20] width 201 height 14
click at [281, 18] on div "**********" at bounding box center [701, 16] width 1403 height 32
click at [260, 131] on div "hide start/end/duration show start/end/duration" at bounding box center [256, 133] width 14 height 16
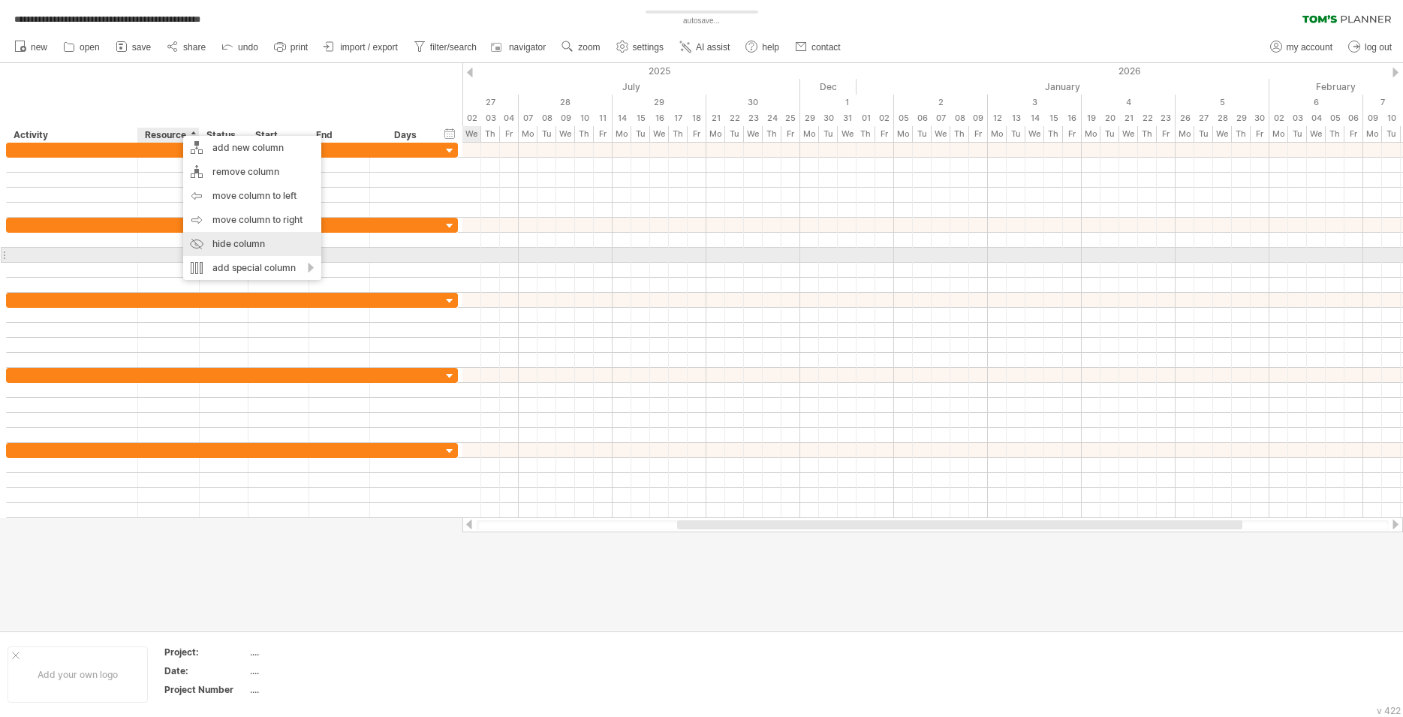
click at [224, 249] on div "hide column" at bounding box center [252, 244] width 138 height 24
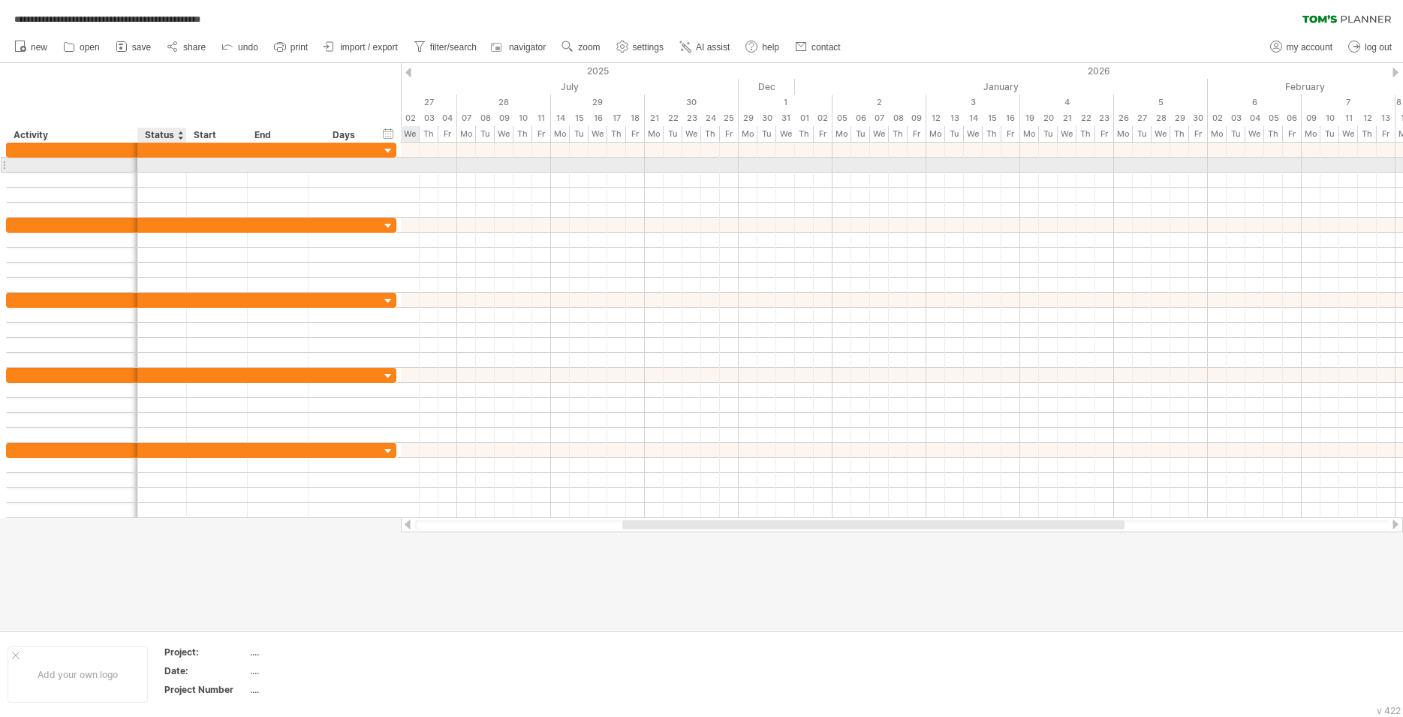
click at [151, 171] on div at bounding box center [162, 165] width 33 height 14
click at [155, 161] on input "text" at bounding box center [162, 165] width 33 height 14
click at [201, 166] on div at bounding box center [217, 165] width 61 height 14
click at [227, 164] on div at bounding box center [217, 165] width 61 height 14
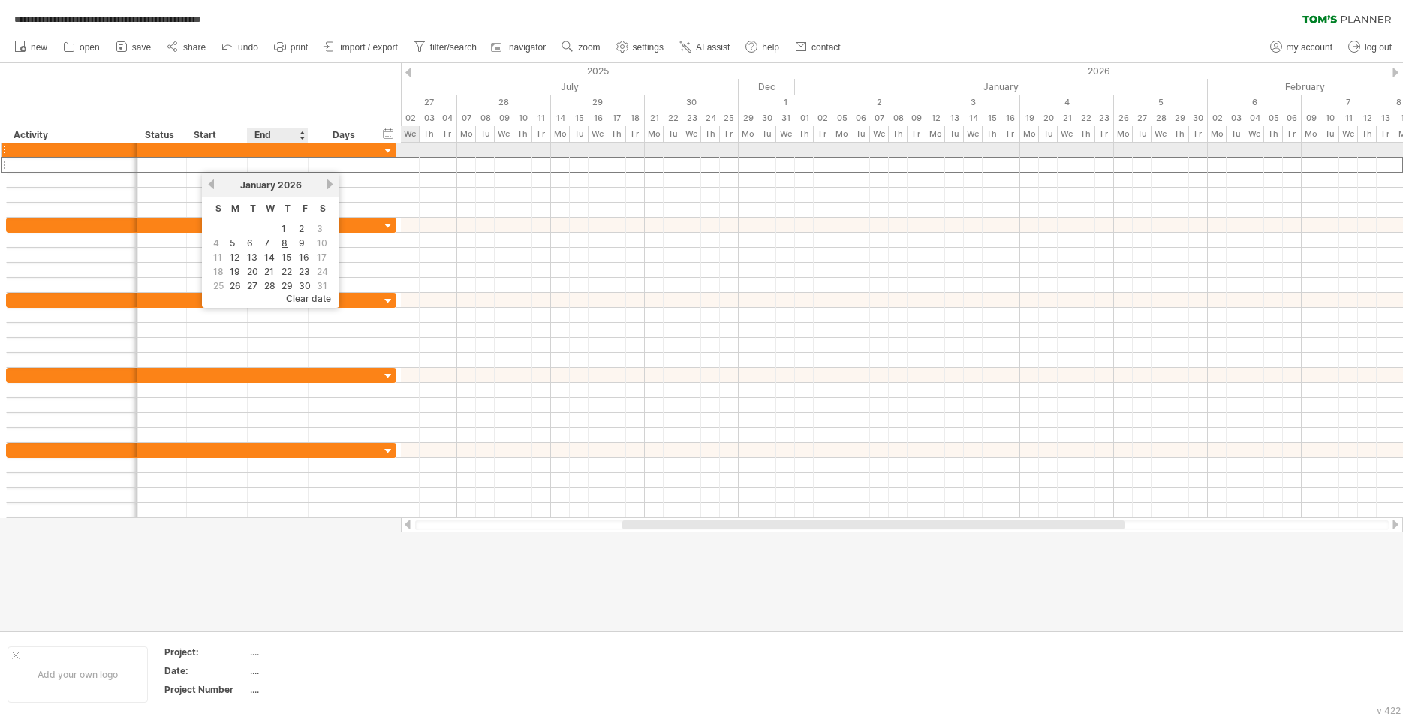
click at [284, 144] on div at bounding box center [278, 150] width 61 height 14
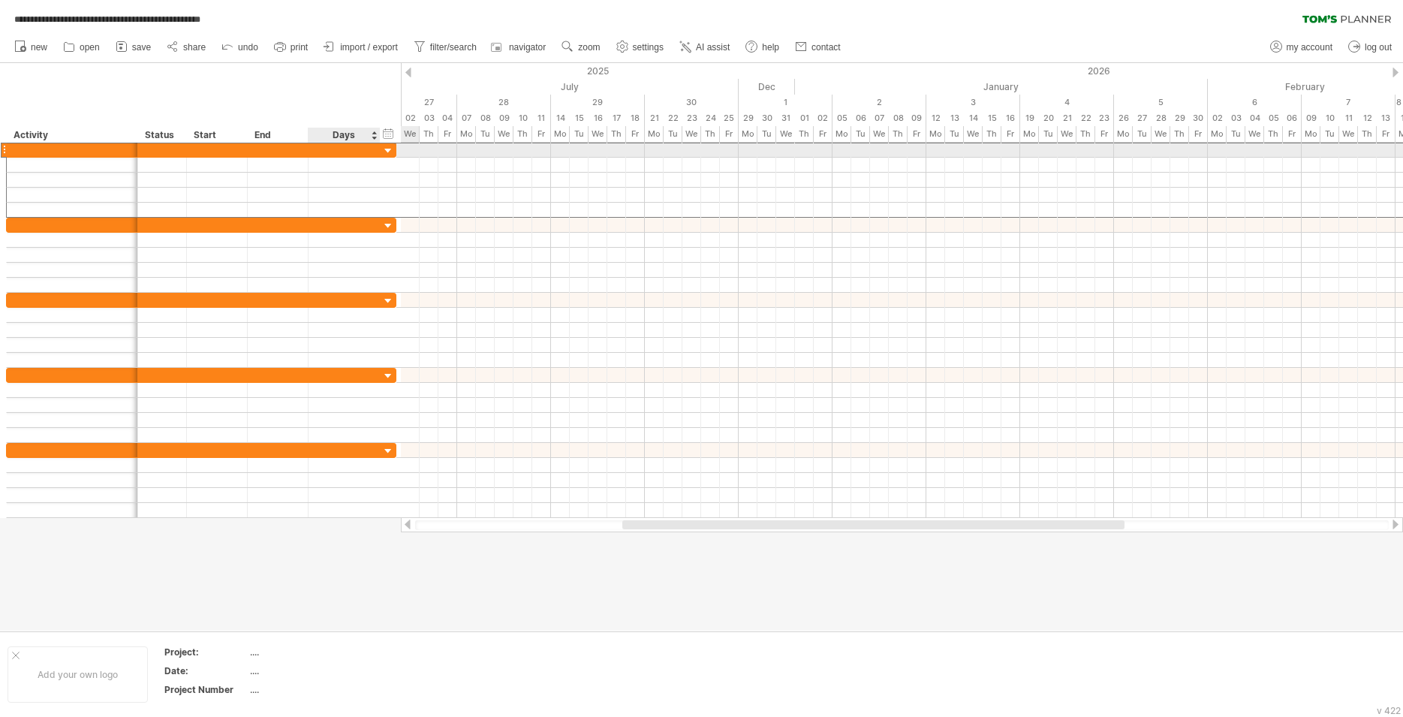
click at [351, 145] on div at bounding box center [344, 150] width 56 height 14
click at [351, 163] on div at bounding box center [344, 165] width 56 height 14
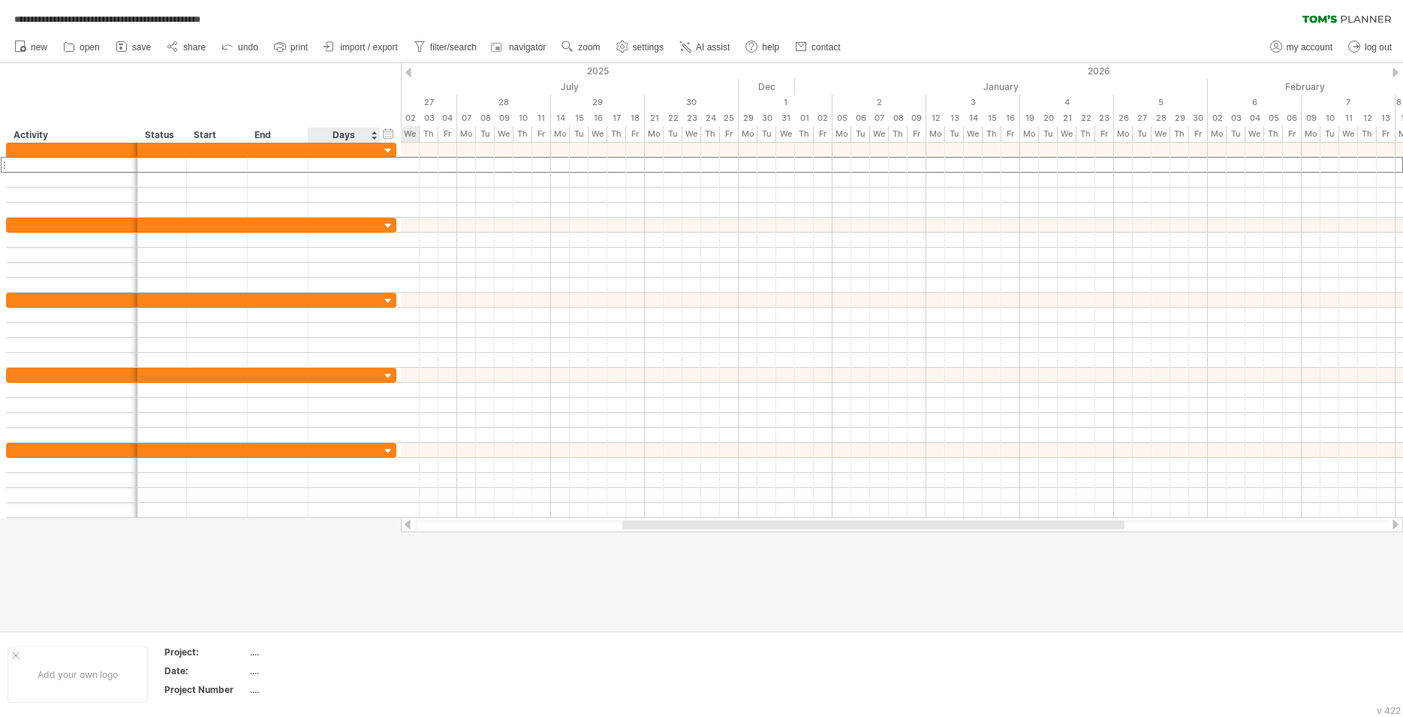
click at [356, 131] on div "Days" at bounding box center [343, 135] width 71 height 15
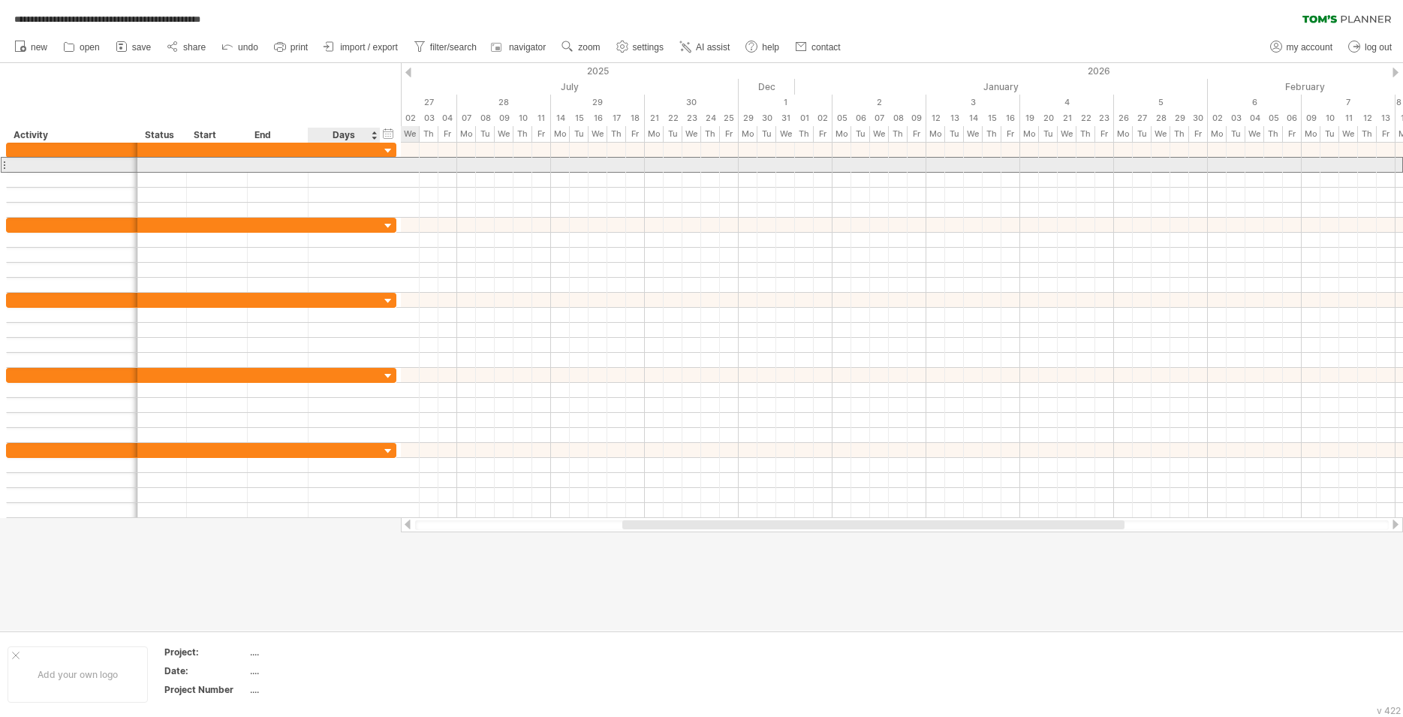
click at [351, 160] on div at bounding box center [344, 165] width 56 height 14
click at [275, 162] on div at bounding box center [278, 165] width 61 height 14
click at [220, 161] on div at bounding box center [217, 165] width 61 height 14
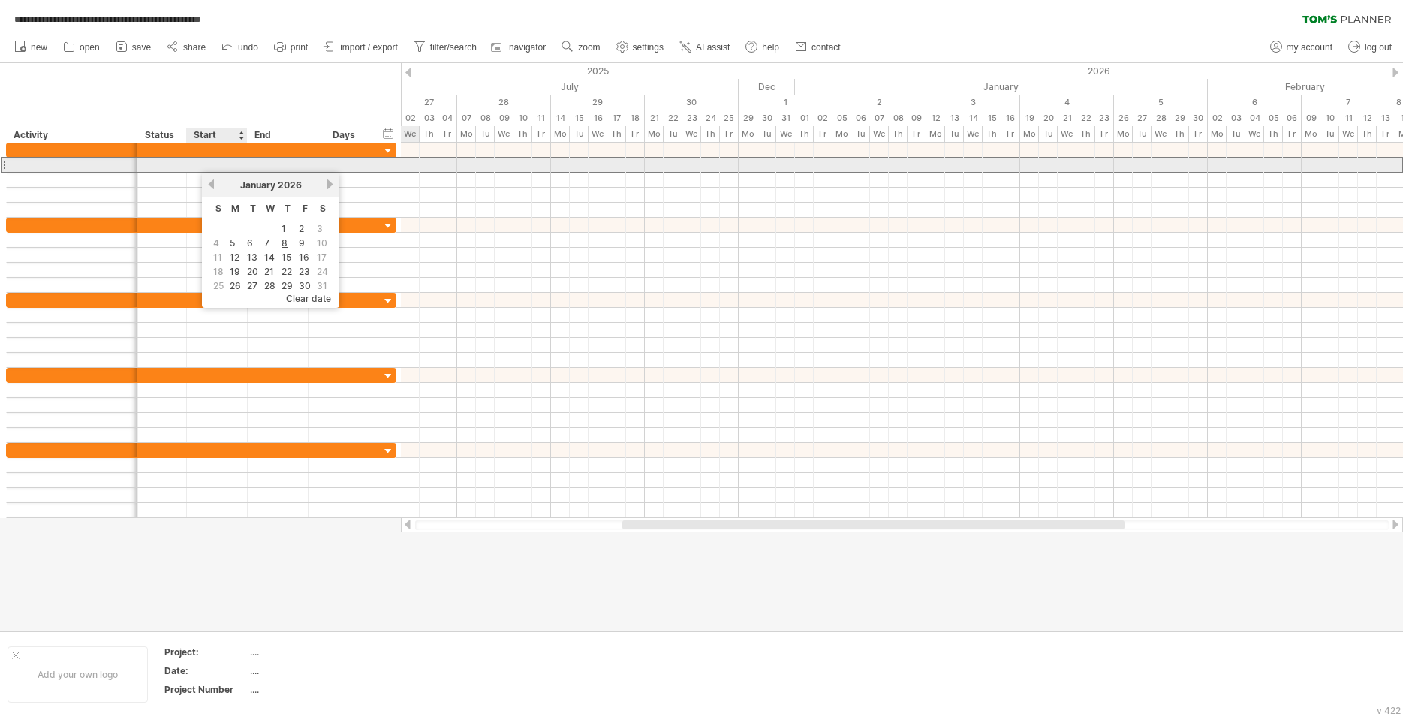
click at [167, 161] on div at bounding box center [162, 165] width 33 height 14
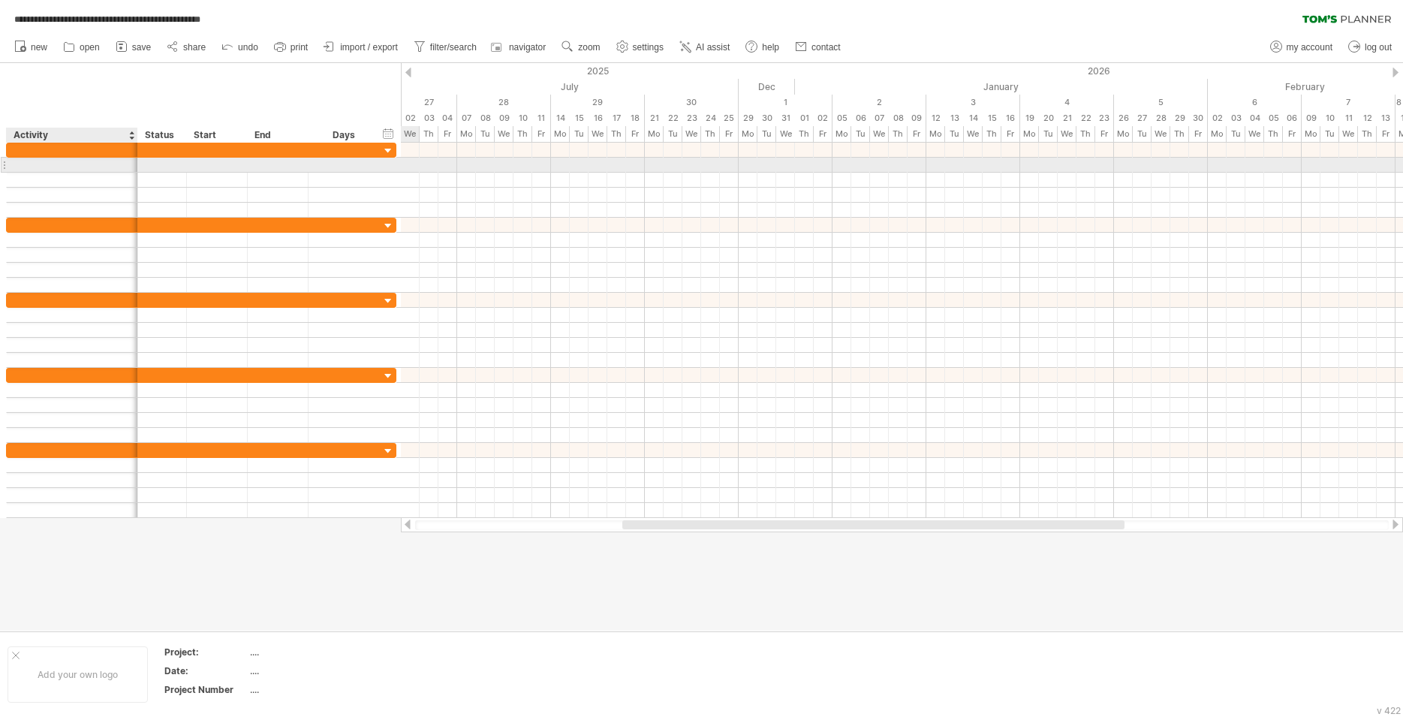
click at [104, 161] on div at bounding box center [72, 165] width 116 height 14
click at [61, 151] on div at bounding box center [72, 150] width 116 height 14
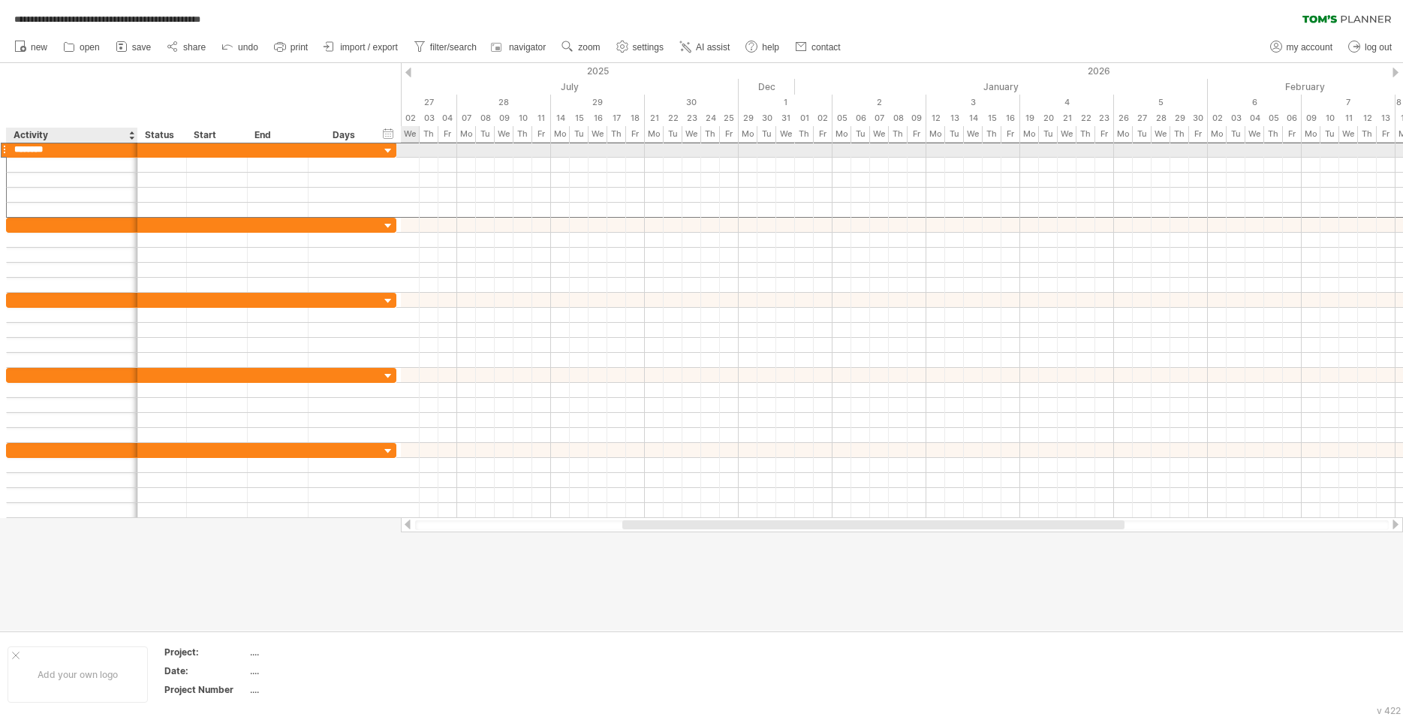
type input "*********"
click at [160, 143] on div at bounding box center [162, 150] width 33 height 14
type input "*"
type input "*********"
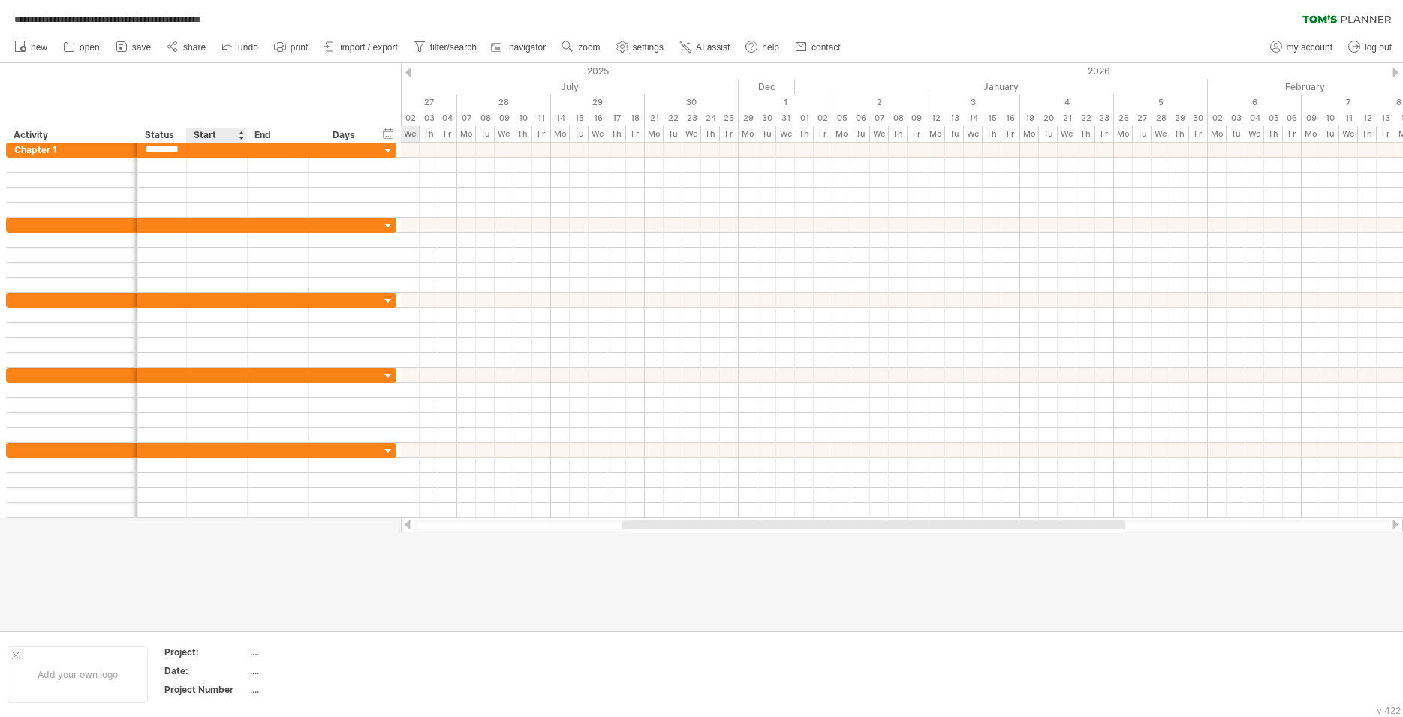
click at [204, 142] on div "Start" at bounding box center [216, 135] width 45 height 15
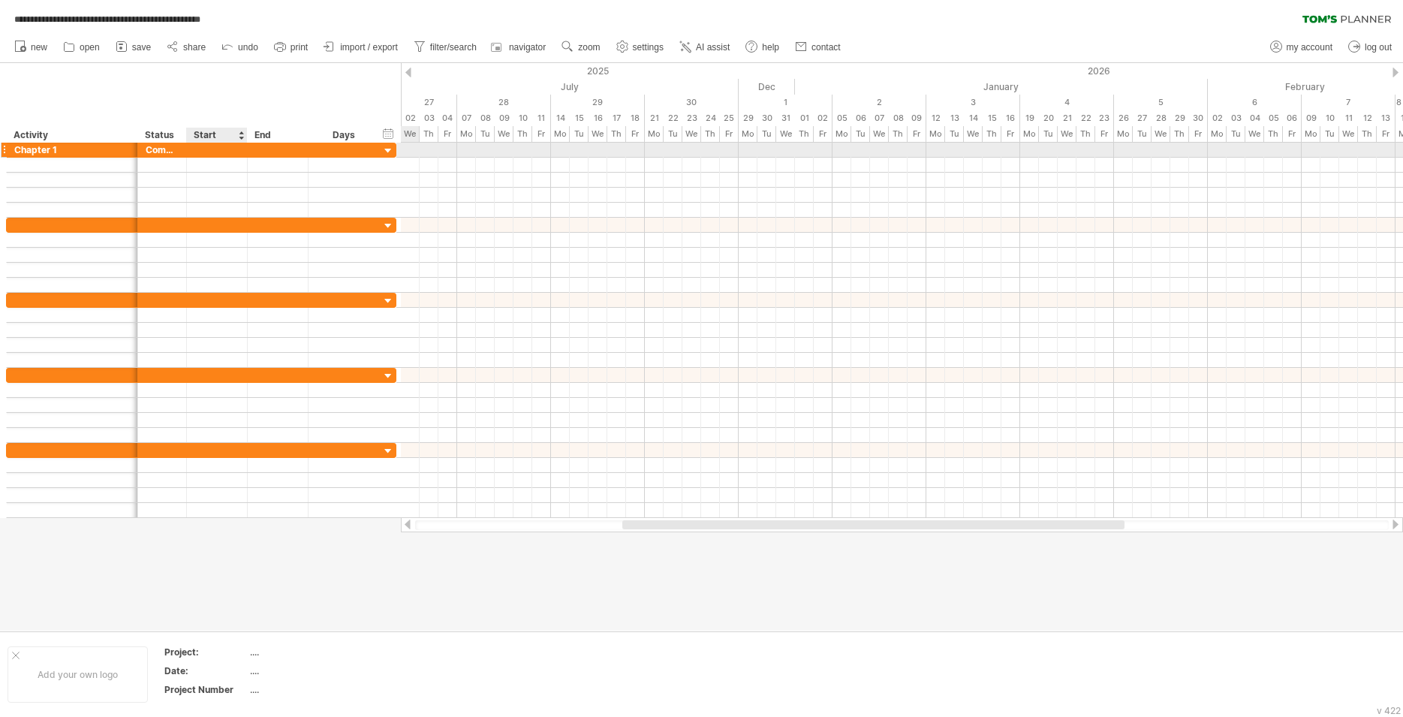
click at [204, 148] on div at bounding box center [217, 150] width 61 height 14
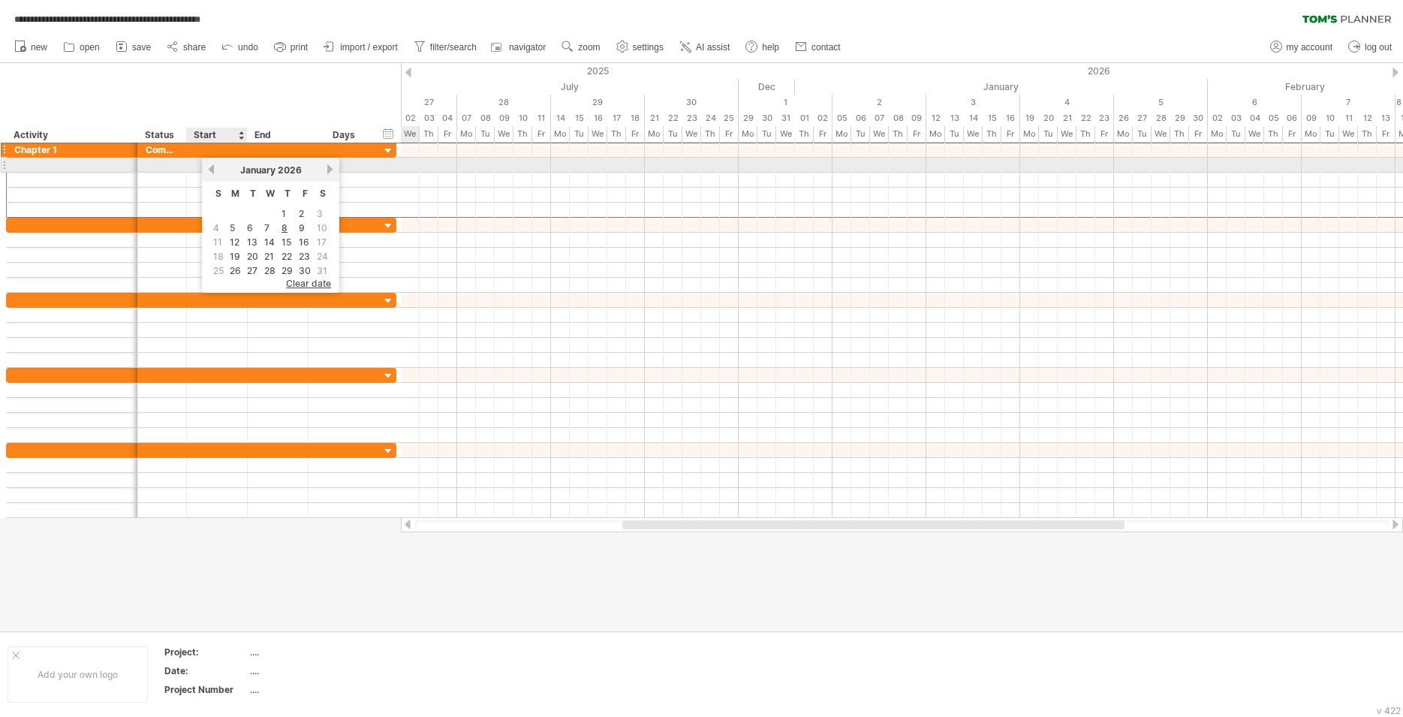
click at [216, 172] on div "[DATE]" at bounding box center [270, 169] width 109 height 11
click at [210, 168] on link "previous" at bounding box center [211, 169] width 11 height 11
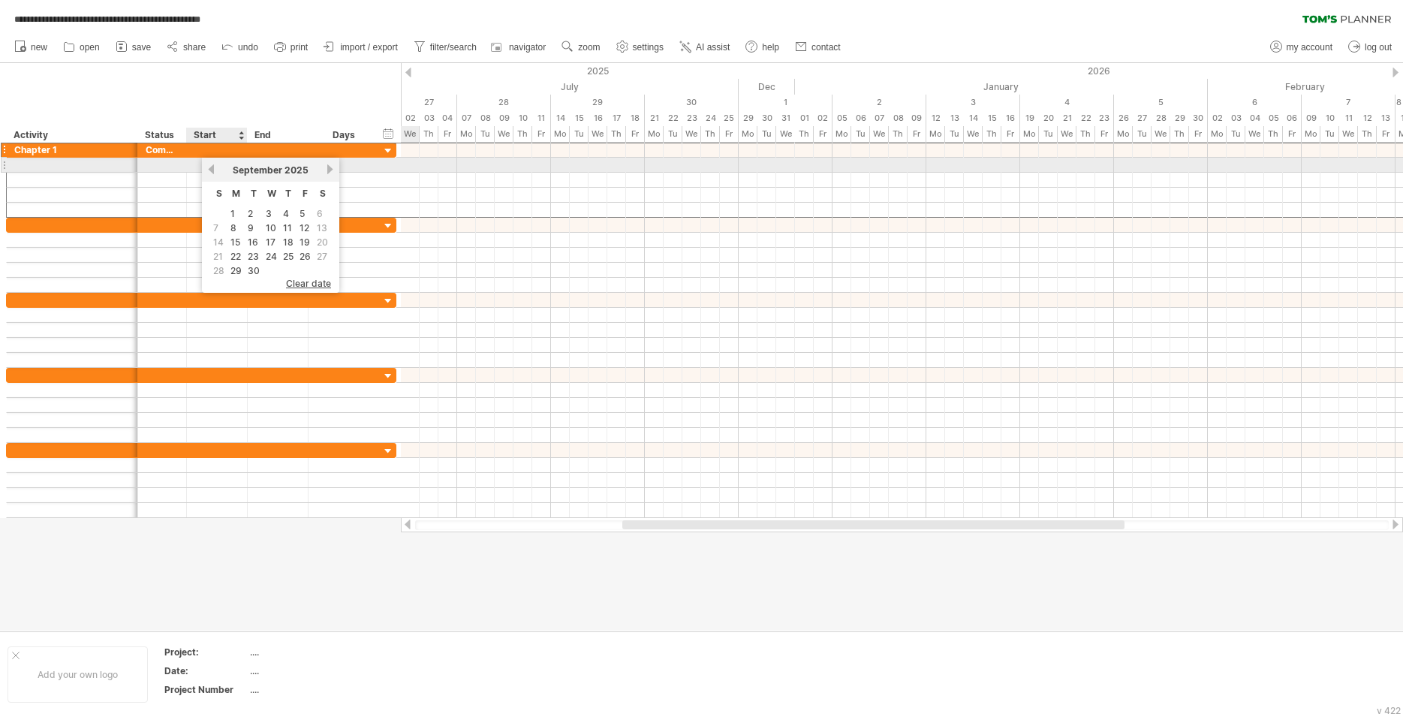
click at [210, 168] on link "previous" at bounding box center [211, 169] width 11 height 11
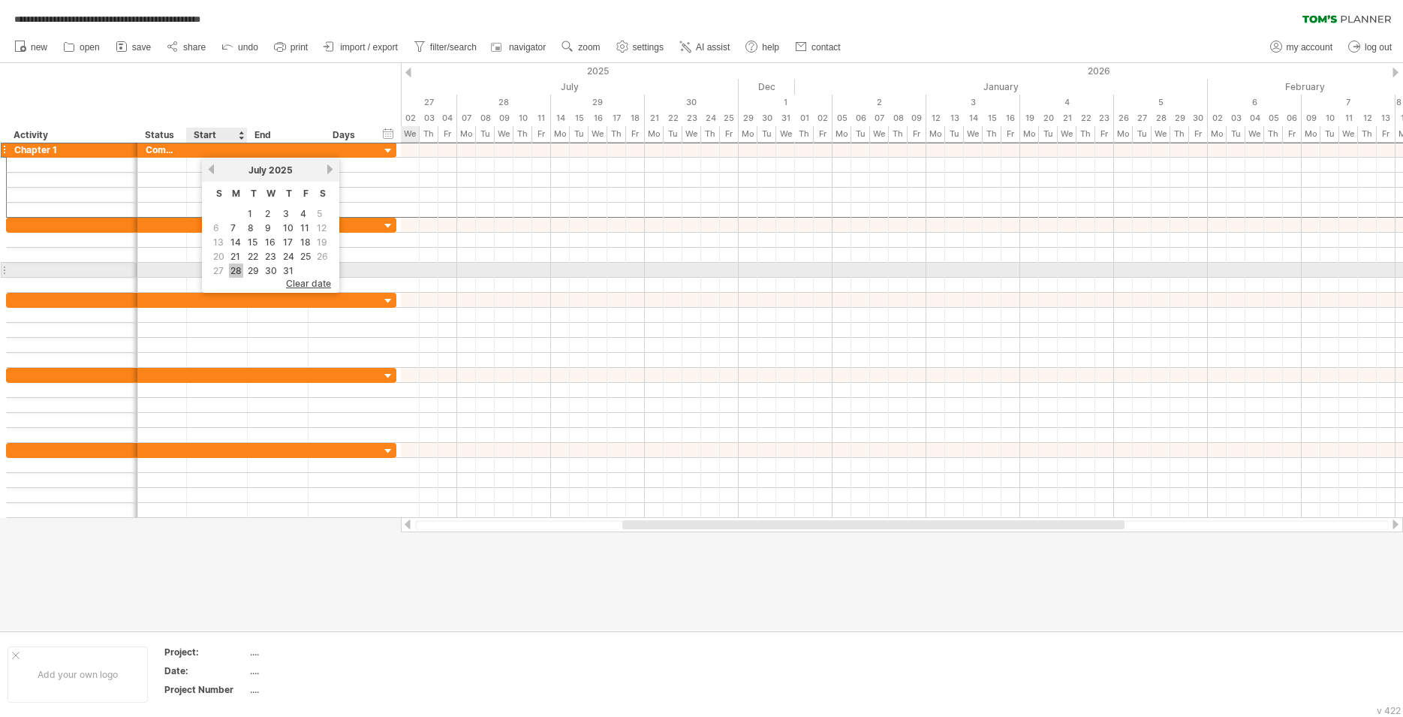
click at [240, 275] on link "28" at bounding box center [236, 270] width 14 height 14
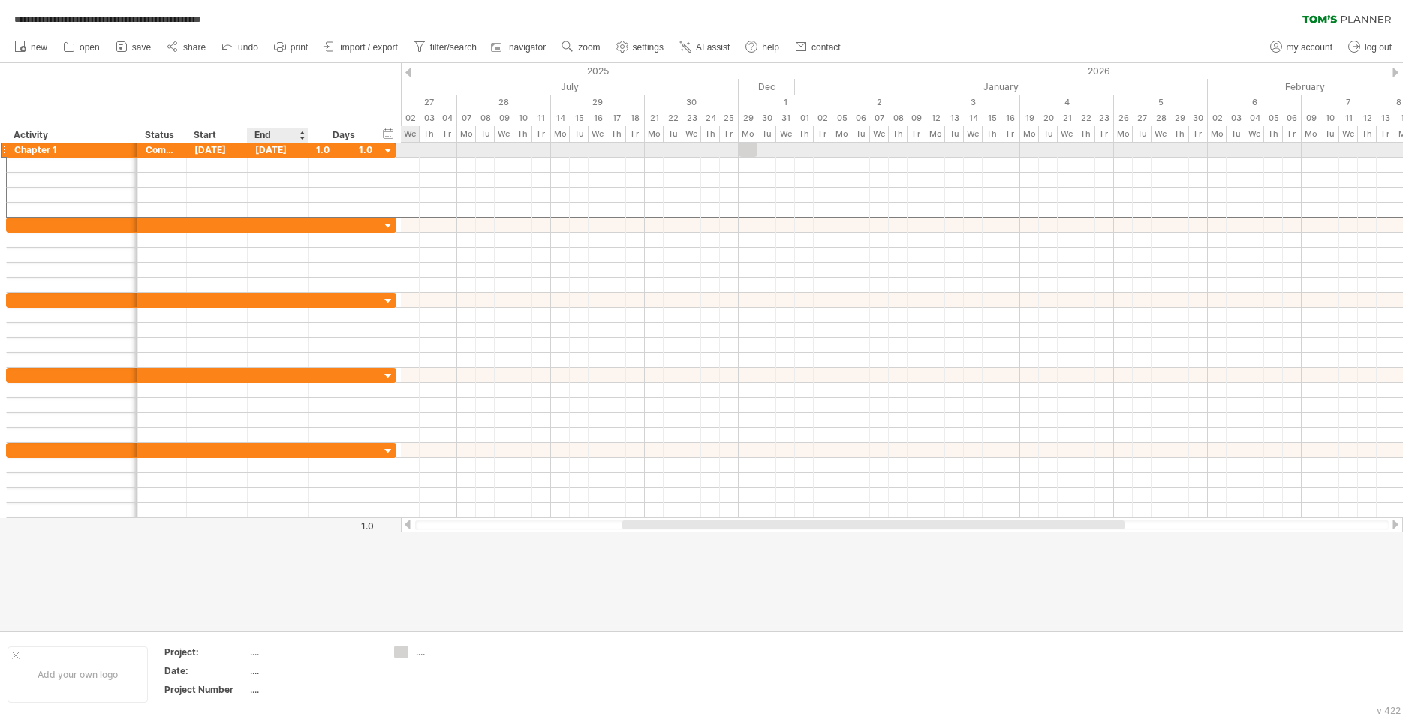
click at [289, 147] on div "[DATE]" at bounding box center [278, 150] width 61 height 14
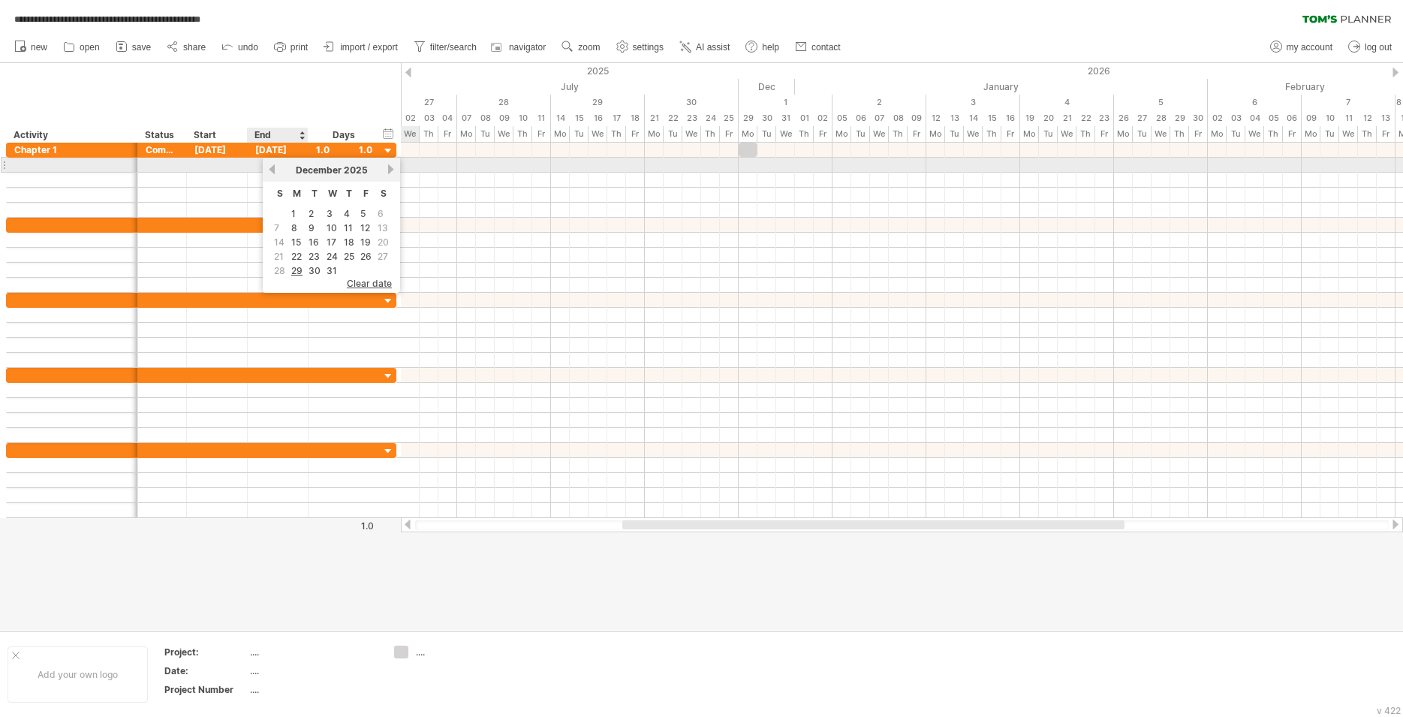
click at [268, 166] on link "previous" at bounding box center [271, 169] width 11 height 11
click at [269, 166] on link "previous" at bounding box center [271, 169] width 11 height 11
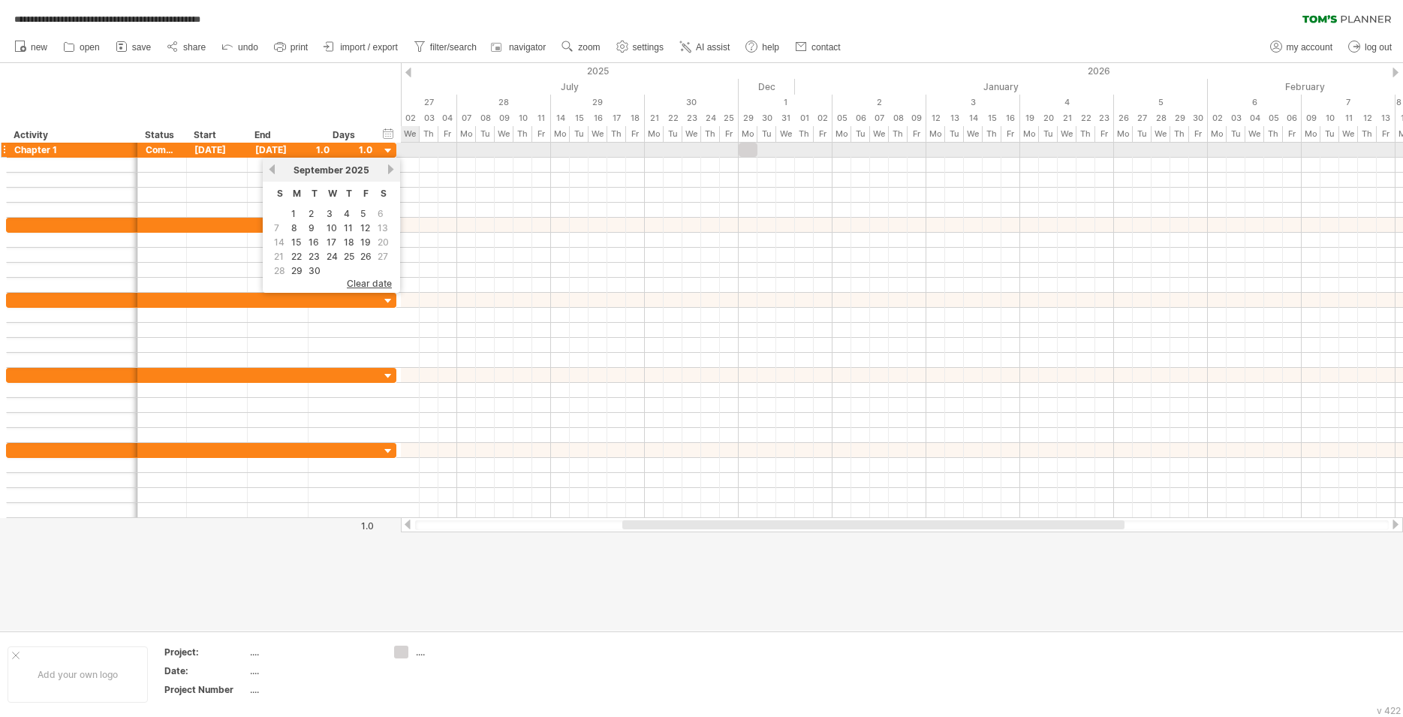
click at [386, 148] on div at bounding box center [388, 151] width 14 height 14
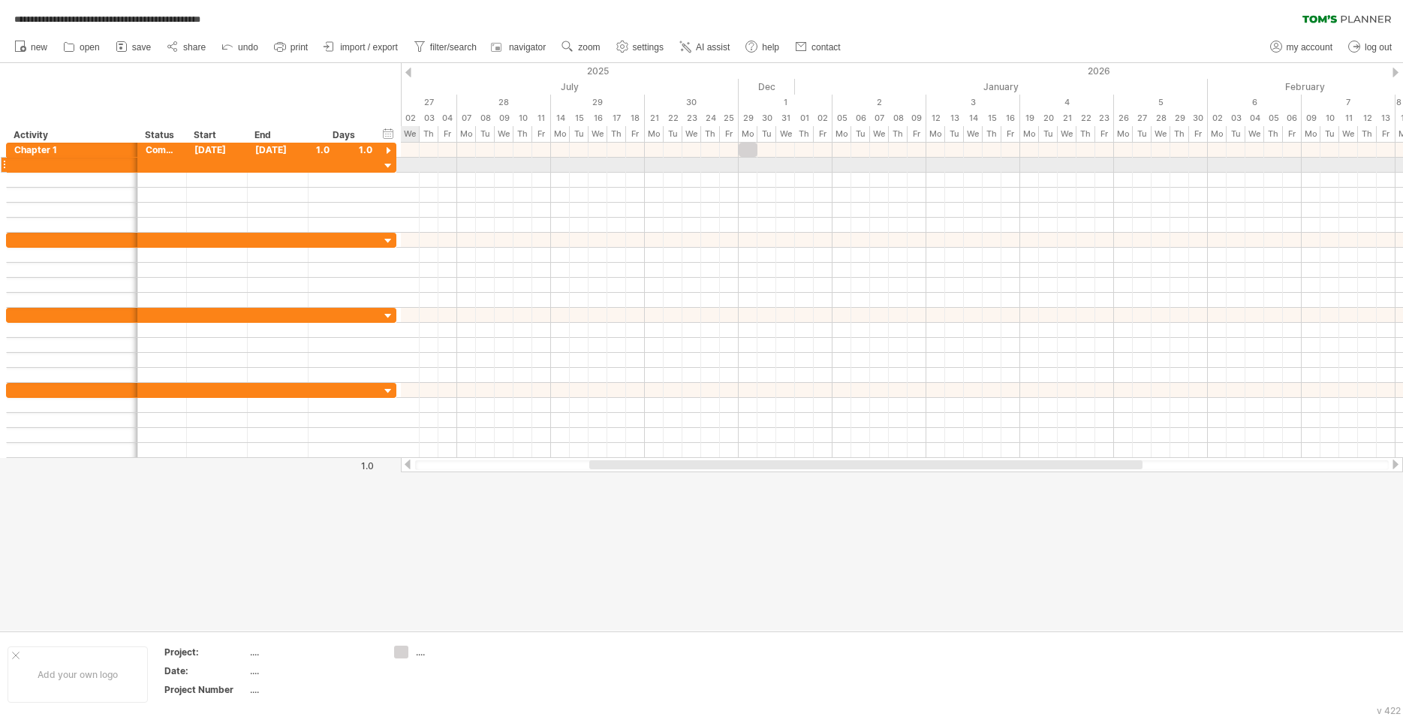
click at [389, 163] on div at bounding box center [388, 166] width 14 height 14
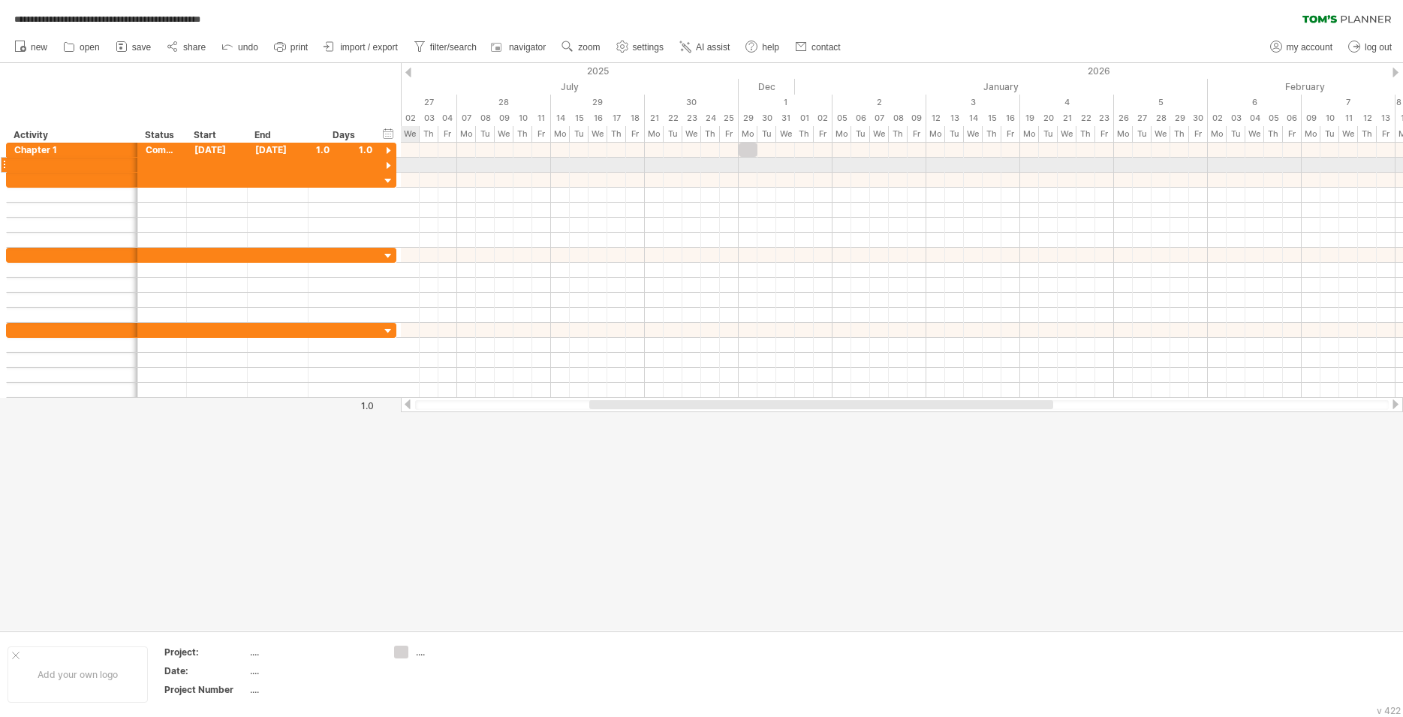
click at [388, 165] on div at bounding box center [388, 166] width 14 height 14
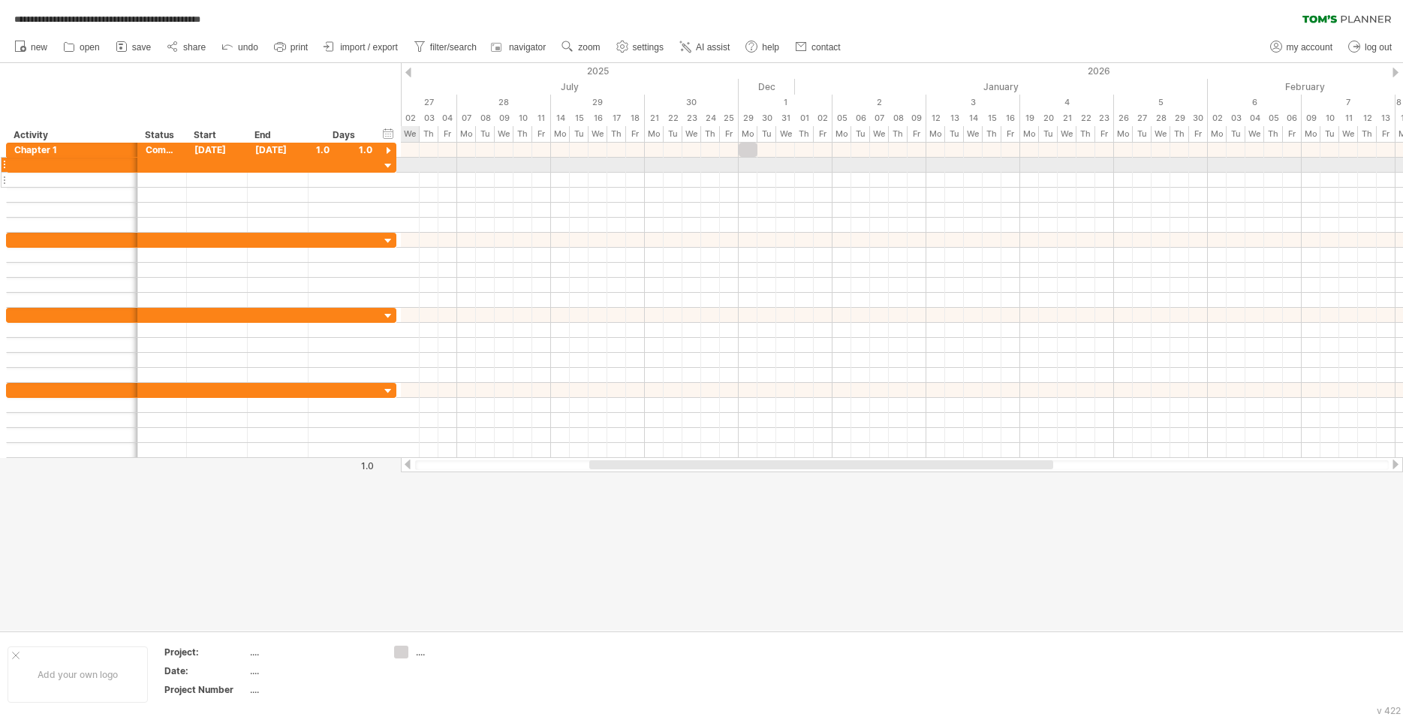
click at [389, 173] on div at bounding box center [201, 180] width 390 height 15
click at [390, 161] on div at bounding box center [388, 166] width 14 height 14
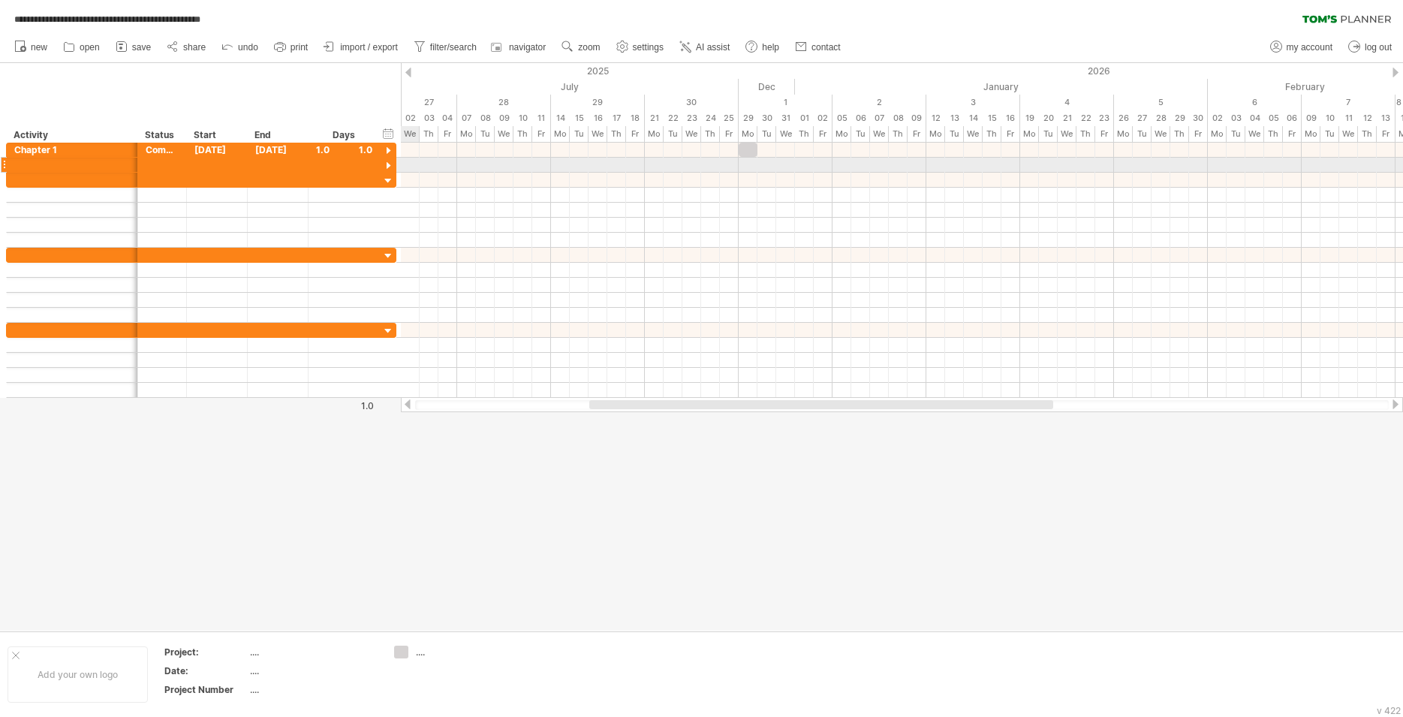
click at [390, 161] on div at bounding box center [388, 166] width 14 height 14
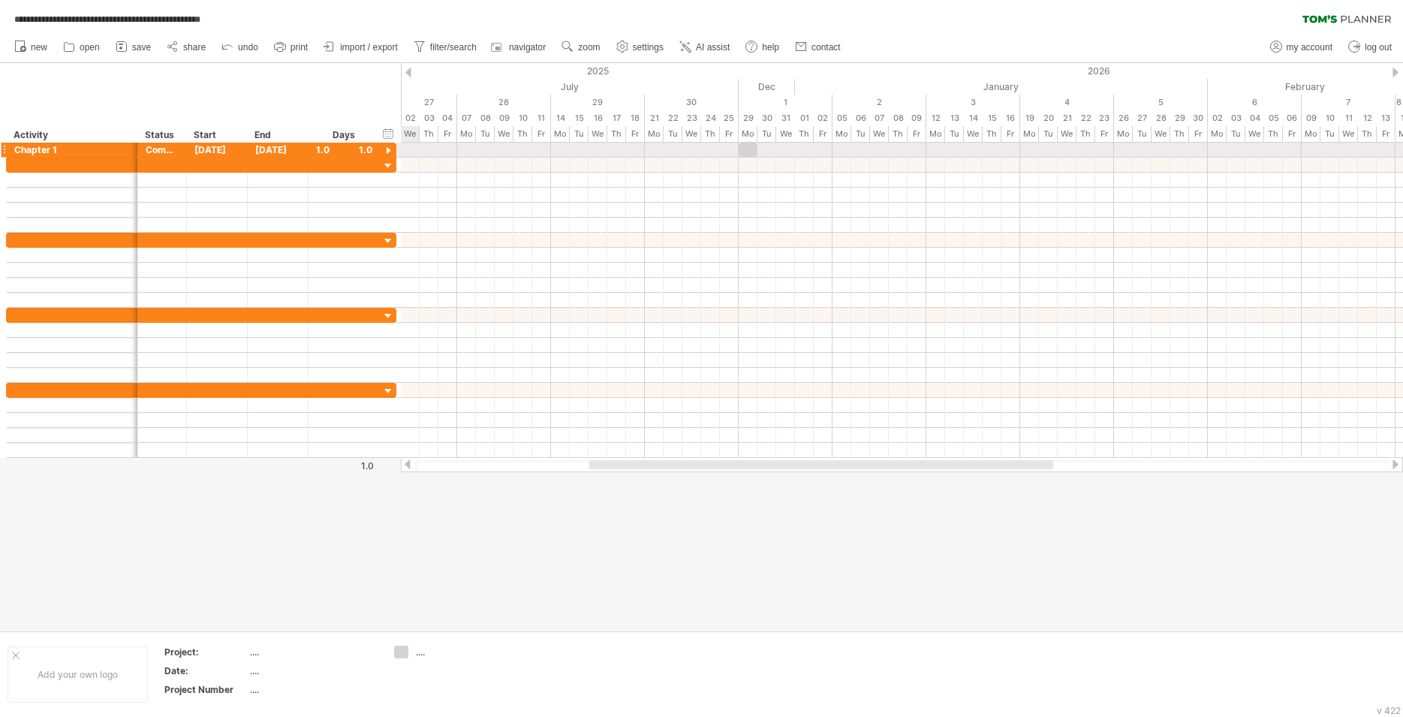
click at [390, 146] on div at bounding box center [388, 151] width 14 height 14
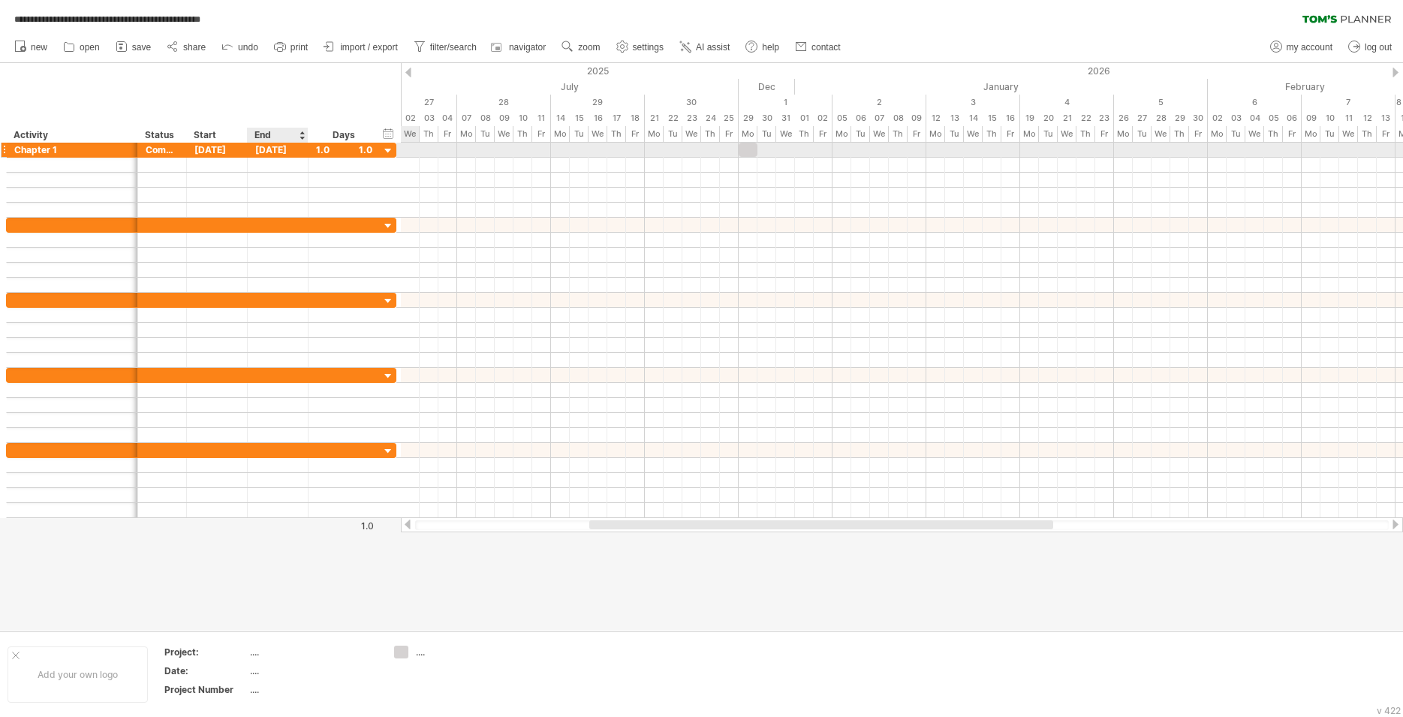
click at [295, 152] on div "[DATE]" at bounding box center [278, 150] width 61 height 14
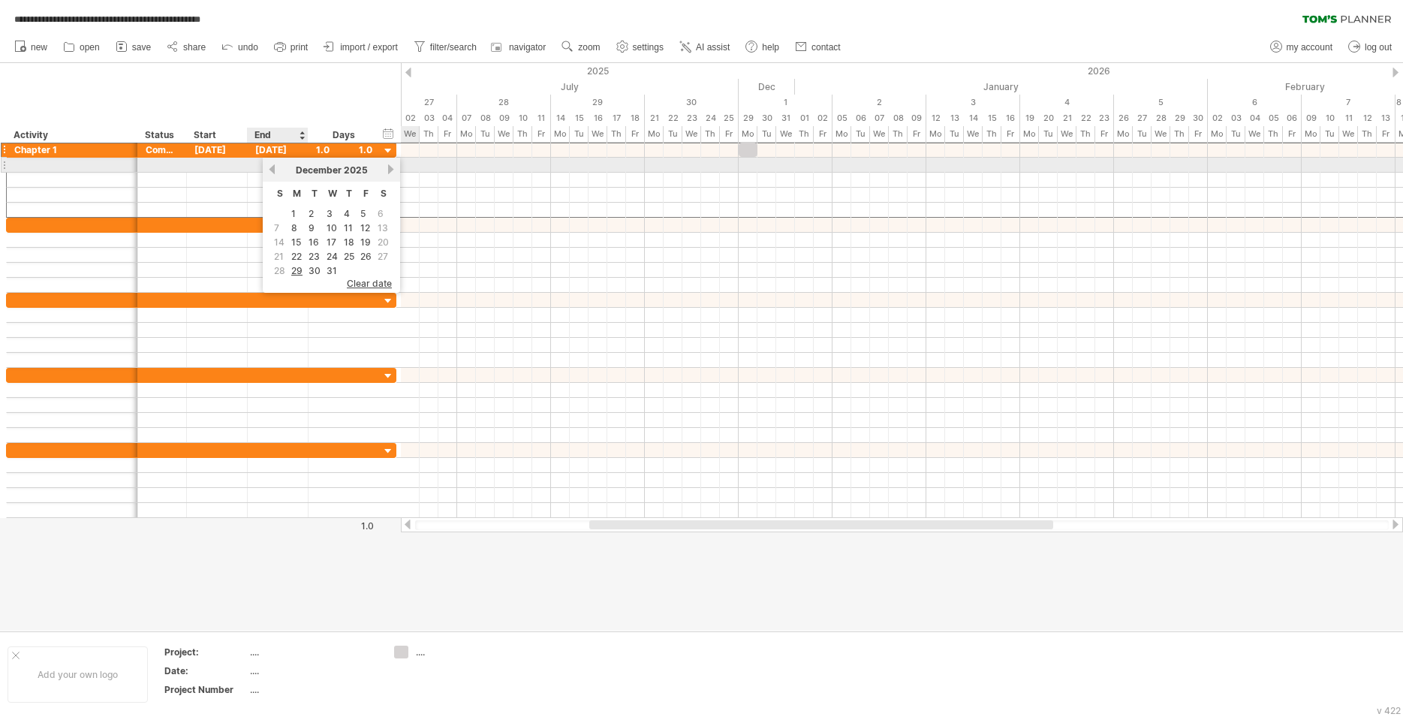
click at [275, 170] on link "previous" at bounding box center [271, 169] width 11 height 11
click at [269, 163] on div "previous next [DATE]" at bounding box center [331, 170] width 137 height 24
click at [273, 165] on link "previous" at bounding box center [271, 169] width 11 height 11
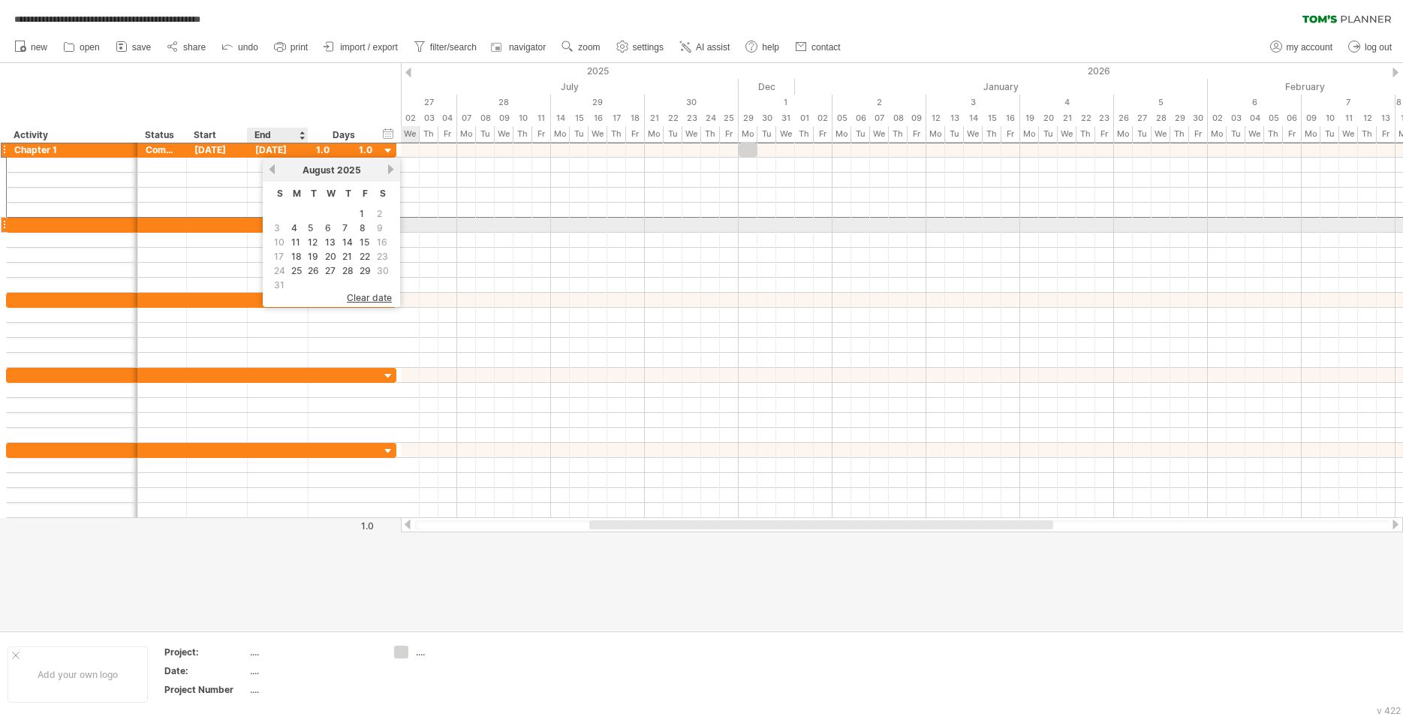
click at [279, 228] on span "3" at bounding box center [276, 228] width 9 height 14
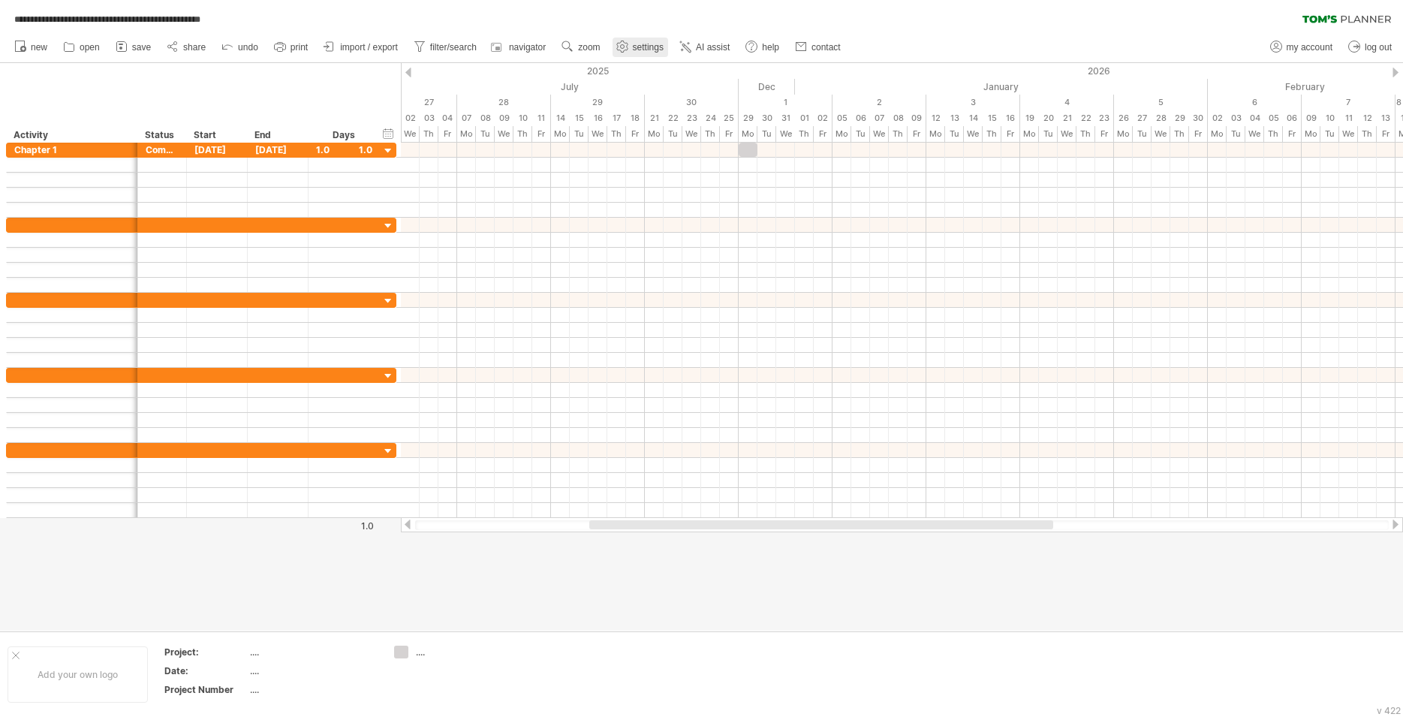
click at [665, 46] on link "settings" at bounding box center [640, 48] width 56 height 20
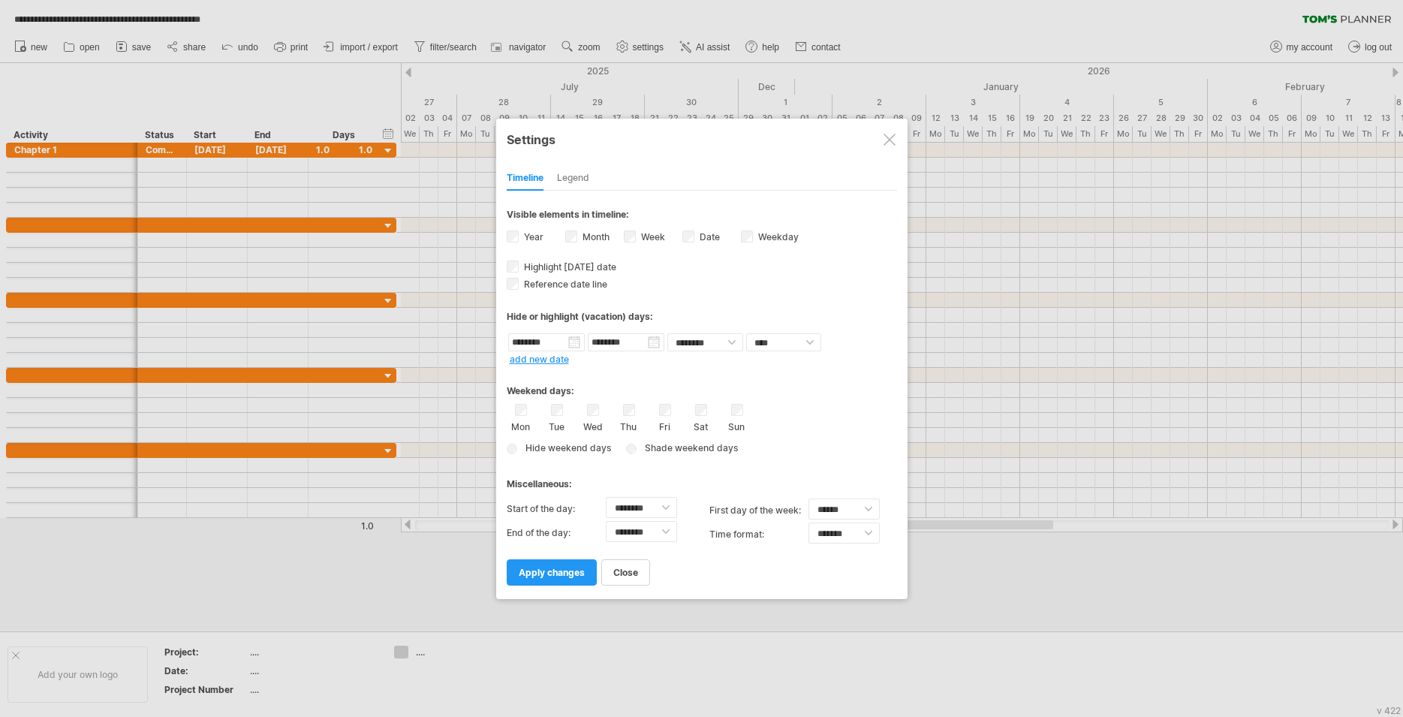
click at [629, 416] on div "Thu" at bounding box center [629, 418] width 19 height 29
click at [614, 414] on div "Mon Tue Wed Thu Fri Sat Sun" at bounding box center [702, 418] width 390 height 29
click at [618, 412] on div "Mon Tue Wed Thu Fri Sat Sun" at bounding box center [702, 418] width 390 height 29
click at [582, 408] on div "Mon Tue Wed Thu Fri Sat Sun" at bounding box center [702, 418] width 390 height 29
click at [551, 415] on div "Tue" at bounding box center [557, 418] width 19 height 29
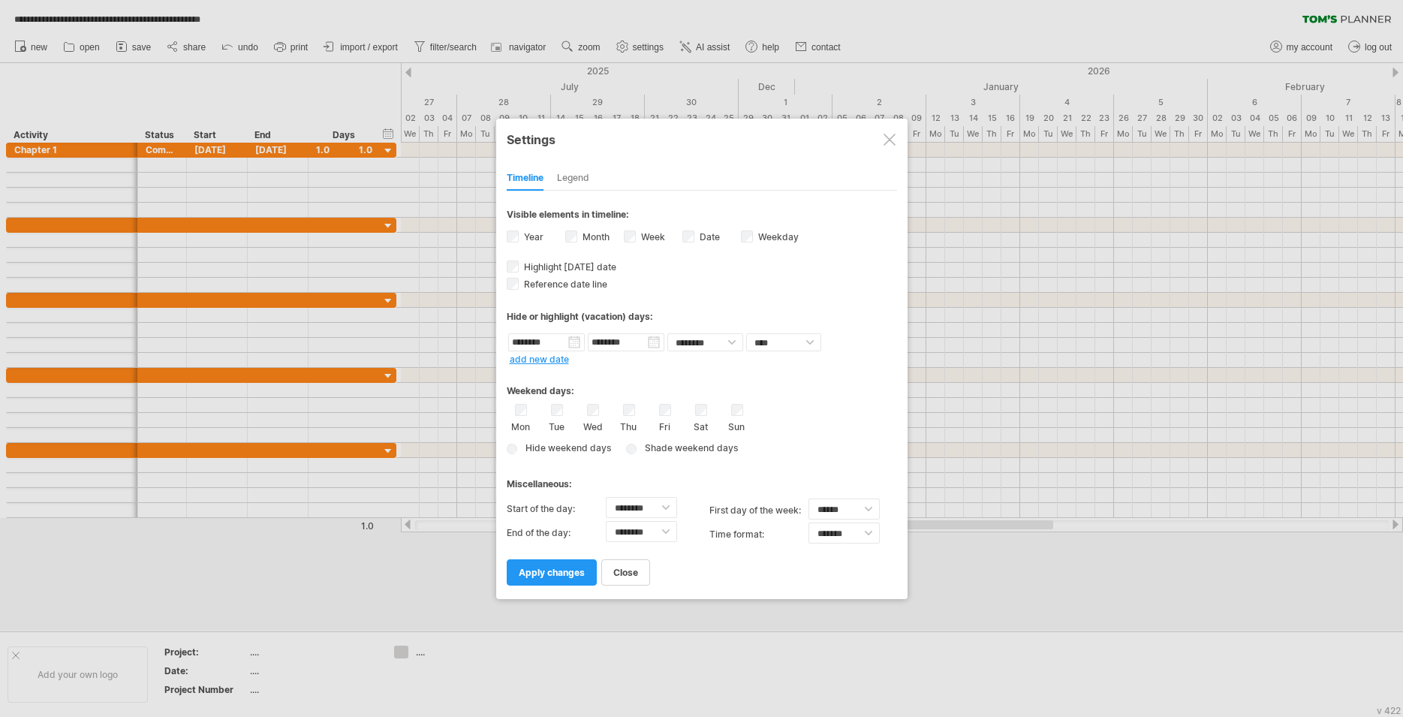
click at [513, 412] on div "Mon" at bounding box center [521, 418] width 19 height 29
click at [517, 444] on div "Hide weekend days Shade weekend days , shade color: You can choose to shade the…" at bounding box center [702, 449] width 390 height 22
click at [648, 450] on span "Shade weekend days" at bounding box center [688, 447] width 98 height 11
click at [803, 450] on span at bounding box center [801, 449] width 15 height 14
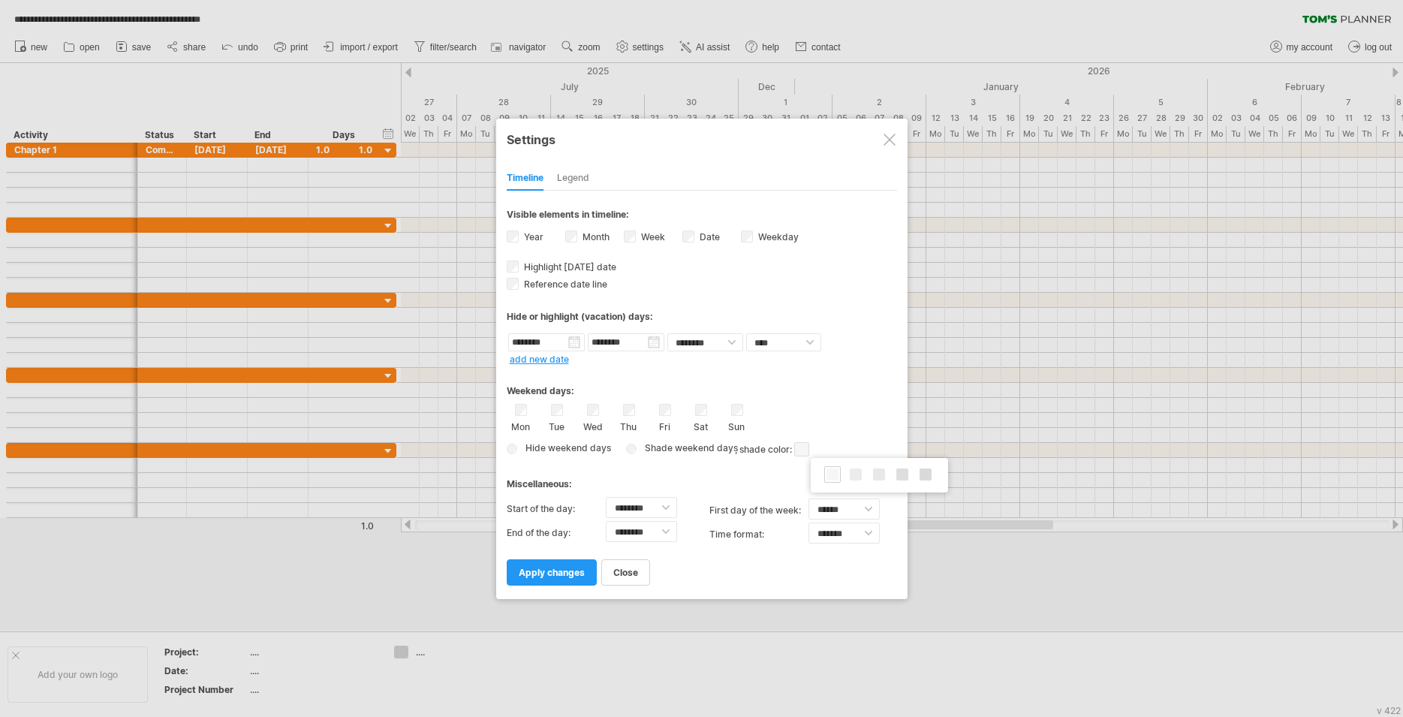
click at [576, 445] on span "Hide weekend days" at bounding box center [565, 447] width 91 height 11
click at [541, 447] on span "Hide weekend days" at bounding box center [565, 447] width 91 height 11
click at [708, 411] on div "Sat" at bounding box center [701, 418] width 19 height 29
click at [730, 409] on div "Sun" at bounding box center [737, 418] width 19 height 29
click at [709, 408] on div "Sat" at bounding box center [701, 418] width 19 height 29
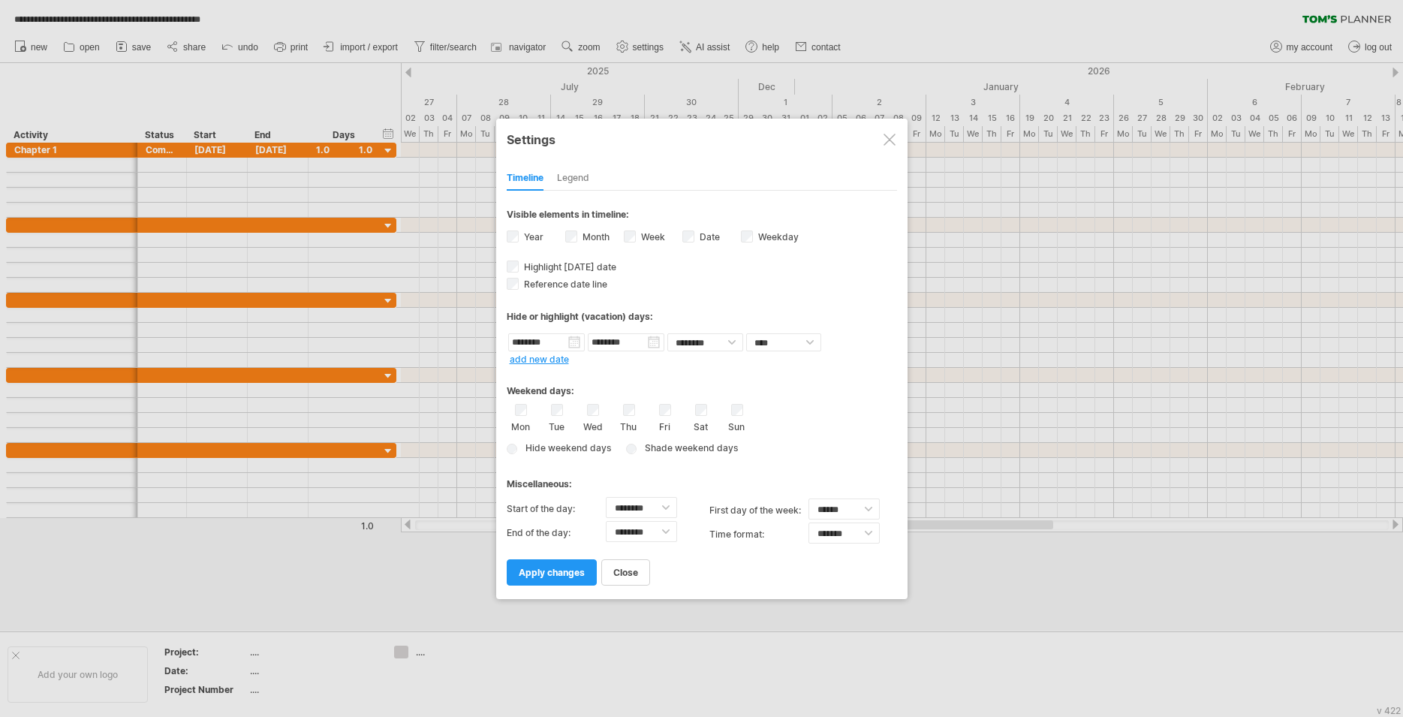
click at [693, 408] on div "Sat" at bounding box center [701, 418] width 19 height 29
click at [558, 572] on span "apply changes" at bounding box center [552, 572] width 66 height 11
click at [558, 571] on span "apply changes" at bounding box center [552, 572] width 66 height 11
click at [558, 570] on span "apply changes" at bounding box center [552, 572] width 66 height 11
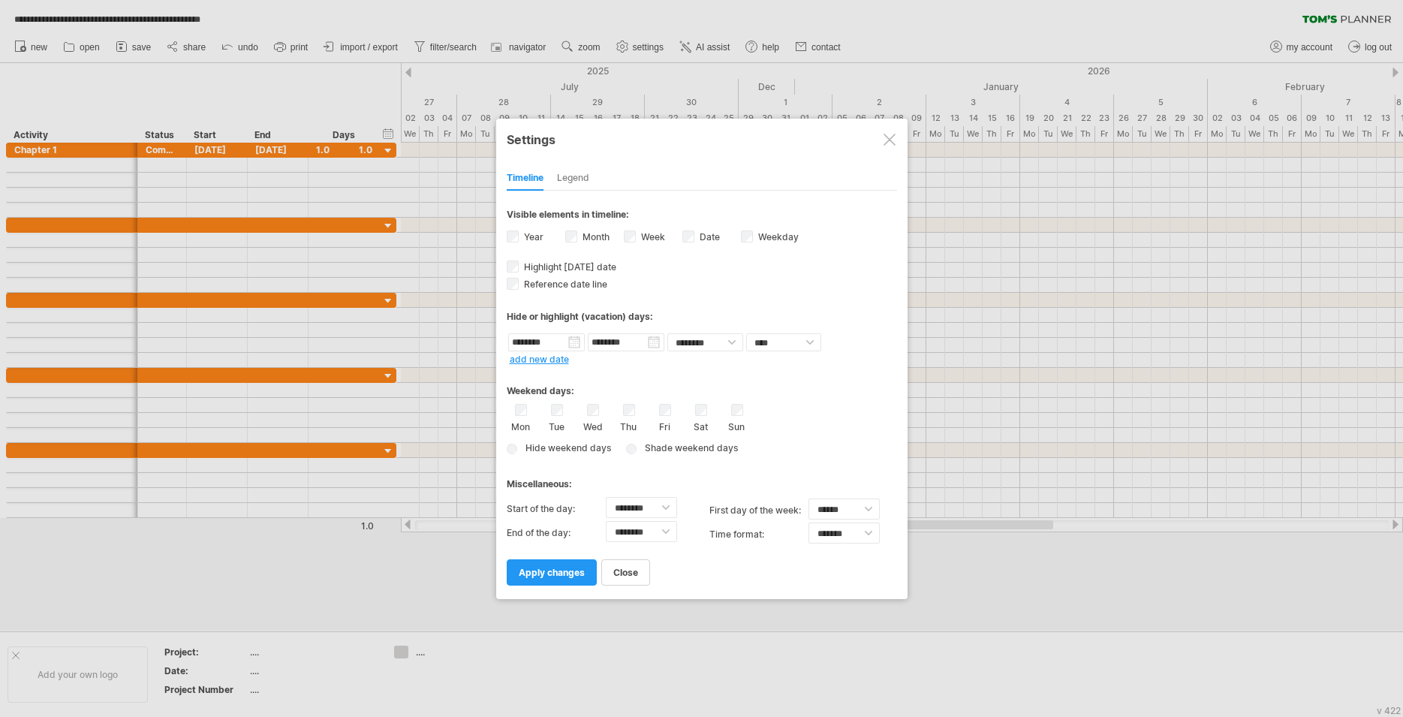
click at [567, 183] on div "Legend" at bounding box center [573, 179] width 32 height 24
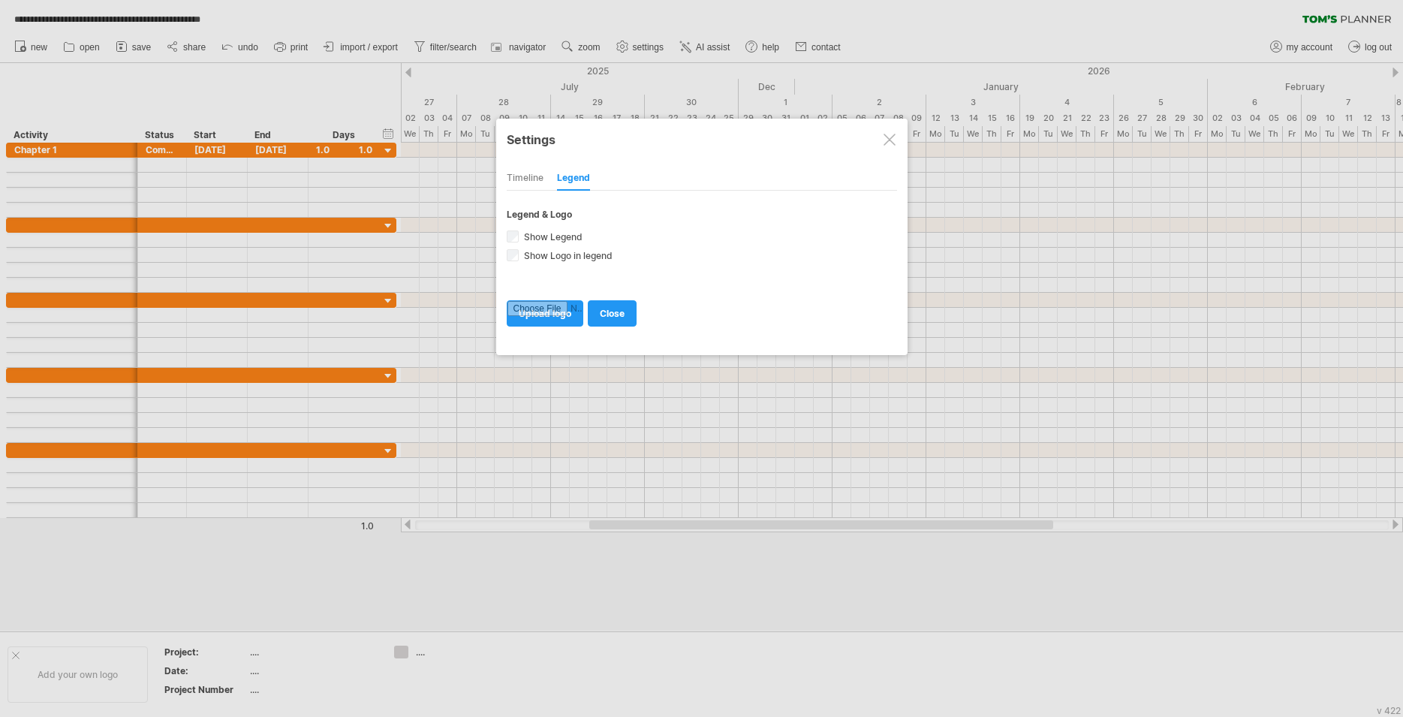
click at [528, 177] on div "Timeline" at bounding box center [525, 179] width 37 height 24
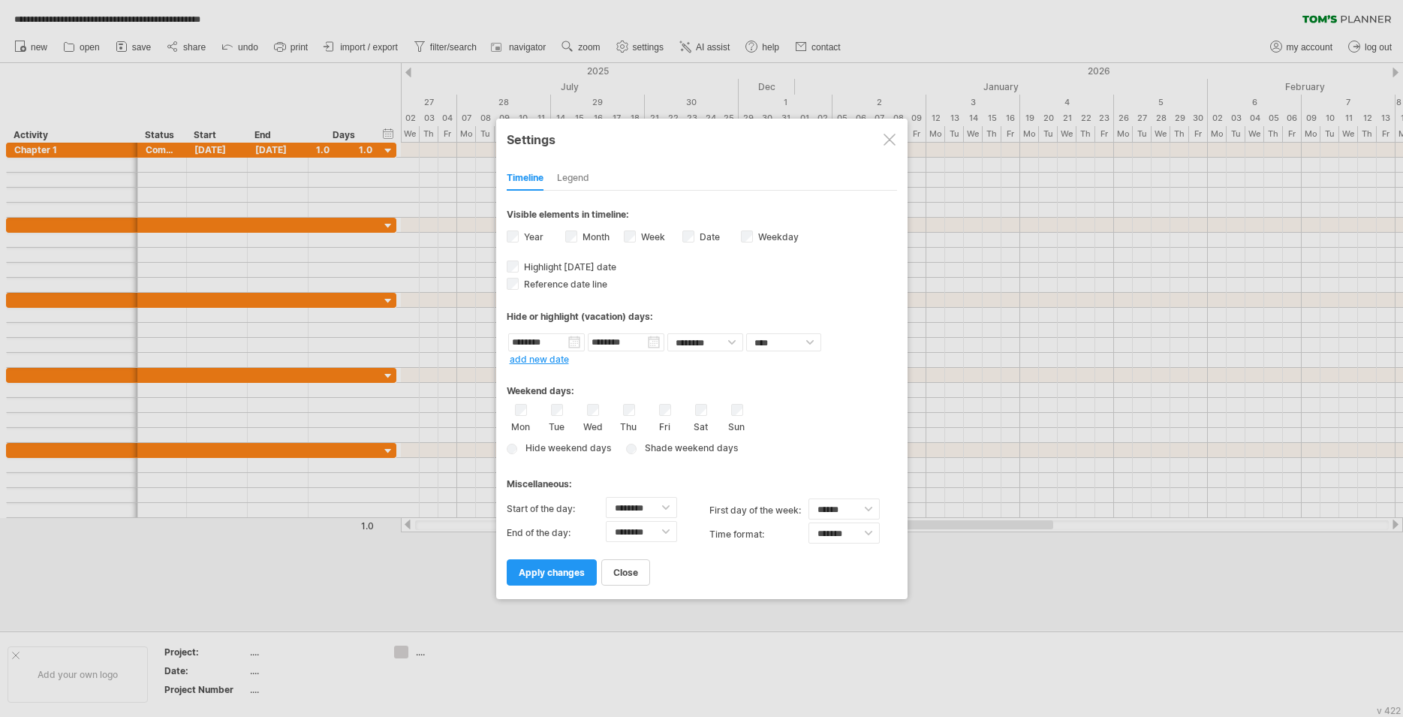
click at [753, 237] on div "Weekday visibility of weekday Currently there is not enough space horizontally …" at bounding box center [770, 238] width 59 height 20
click at [694, 236] on div "Date visibility of date Currently there is not enough space horizontally to dis…" at bounding box center [711, 238] width 59 height 20
click at [569, 340] on input "********" at bounding box center [546, 342] width 77 height 18
click at [558, 460] on link "28" at bounding box center [557, 462] width 14 height 14
click at [655, 344] on input "********" at bounding box center [626, 342] width 77 height 18
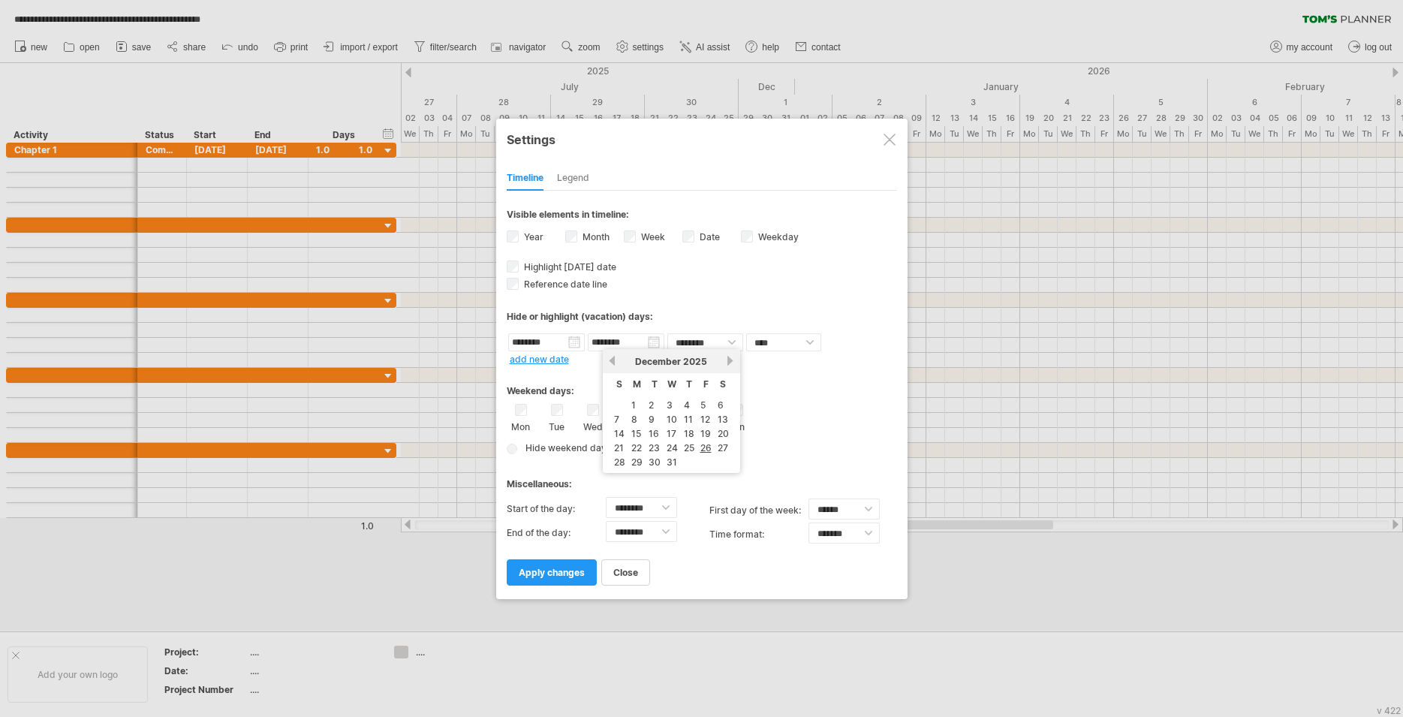
click at [615, 362] on link "previous" at bounding box center [611, 360] width 11 height 11
click at [675, 434] on link "13" at bounding box center [670, 433] width 14 height 14
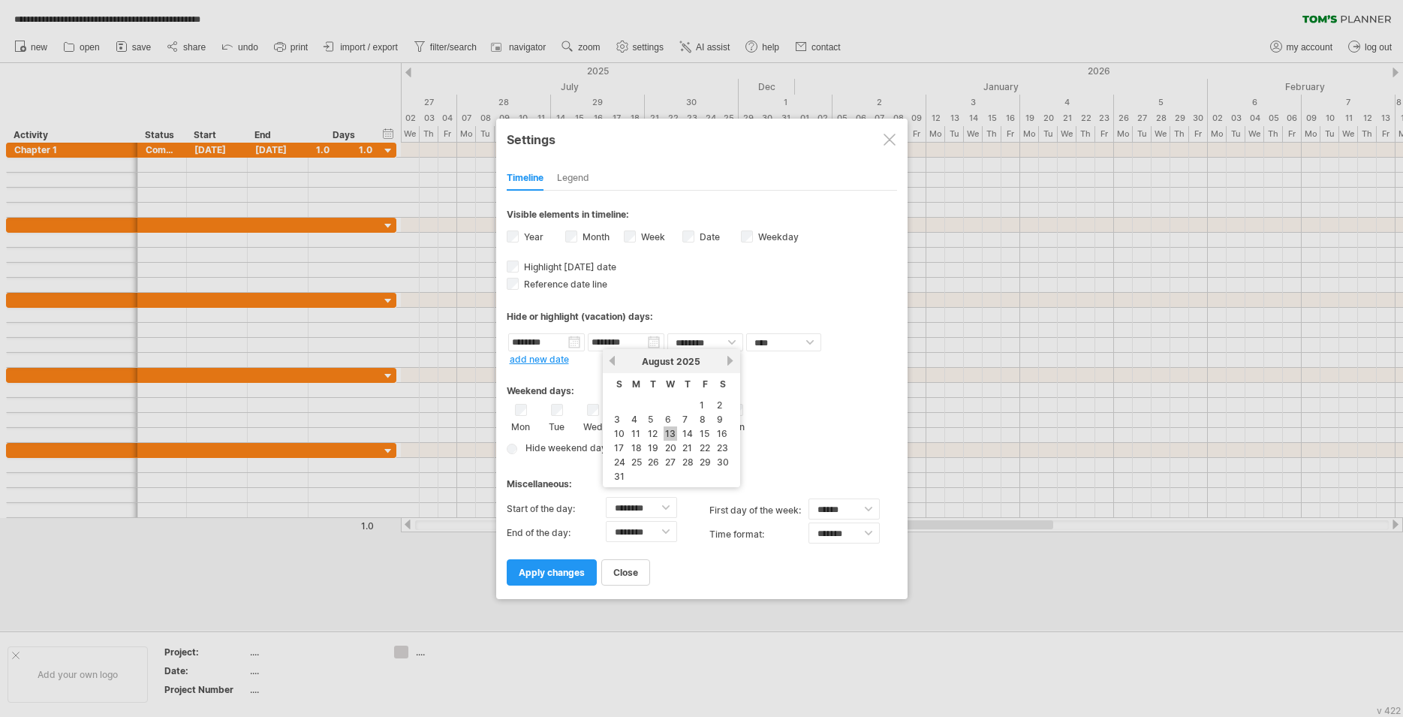
type input "********"
click at [669, 416] on div "Fri" at bounding box center [665, 418] width 19 height 29
click at [645, 412] on div "Mon Tue Wed Thu Fri Sat Sun" at bounding box center [702, 418] width 390 height 29
click at [567, 410] on div "Mon Tue Wed Thu Fri Sat Sun" at bounding box center [702, 418] width 390 height 29
click at [549, 411] on div "Tue" at bounding box center [557, 418] width 19 height 29
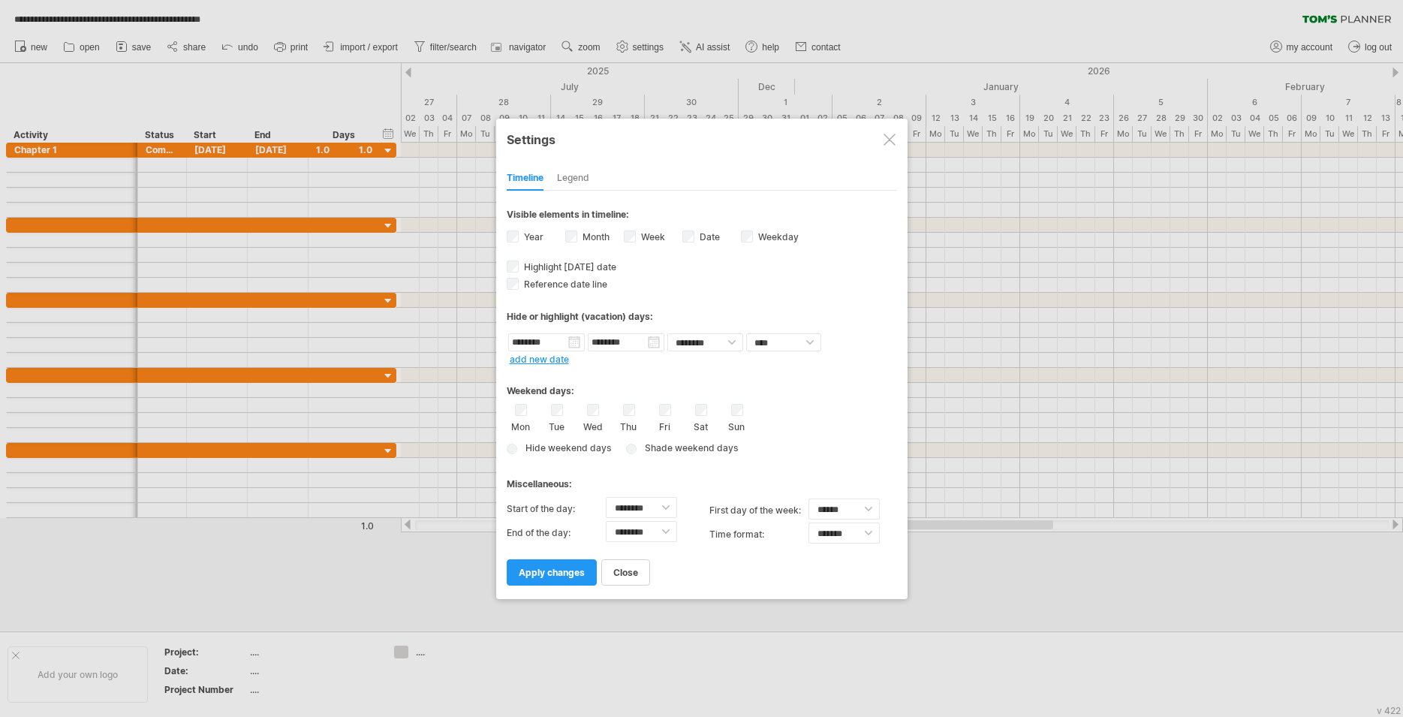
click at [527, 408] on div "Mon" at bounding box center [521, 418] width 19 height 29
click at [568, 410] on div "Mon Tue Wed Thu Fri Sat Sun" at bounding box center [702, 418] width 390 height 29
click at [551, 351] on input "********" at bounding box center [546, 342] width 77 height 18
click at [553, 347] on input "********" at bounding box center [546, 342] width 77 height 18
click at [759, 366] on div "**********" at bounding box center [702, 388] width 390 height 394
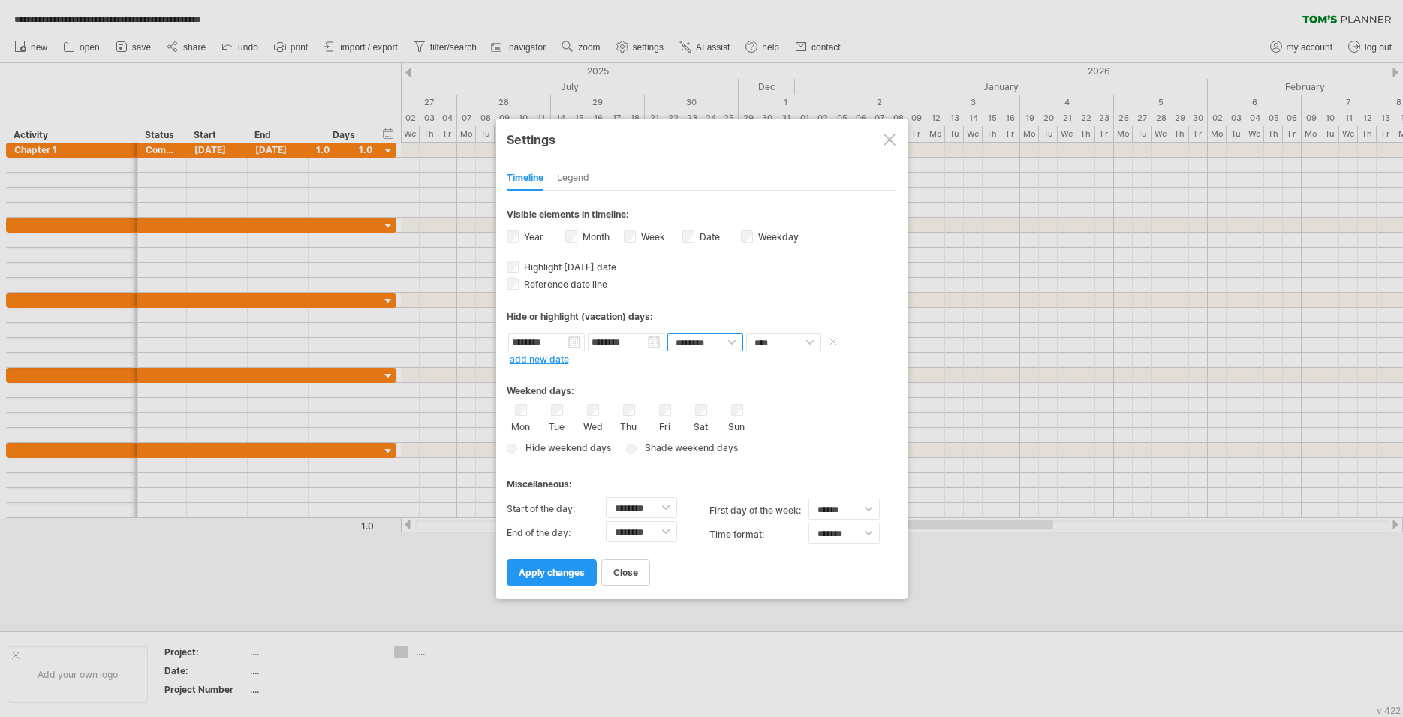
click at [667, 333] on select "******** ********" at bounding box center [705, 342] width 76 height 18
click at [730, 344] on select "******** ********" at bounding box center [705, 342] width 76 height 18
click at [746, 333] on select "**** *****" at bounding box center [783, 342] width 75 height 18
click at [796, 338] on select "**** *****" at bounding box center [783, 342] width 75 height 18
click at [831, 340] on span at bounding box center [833, 341] width 15 height 11
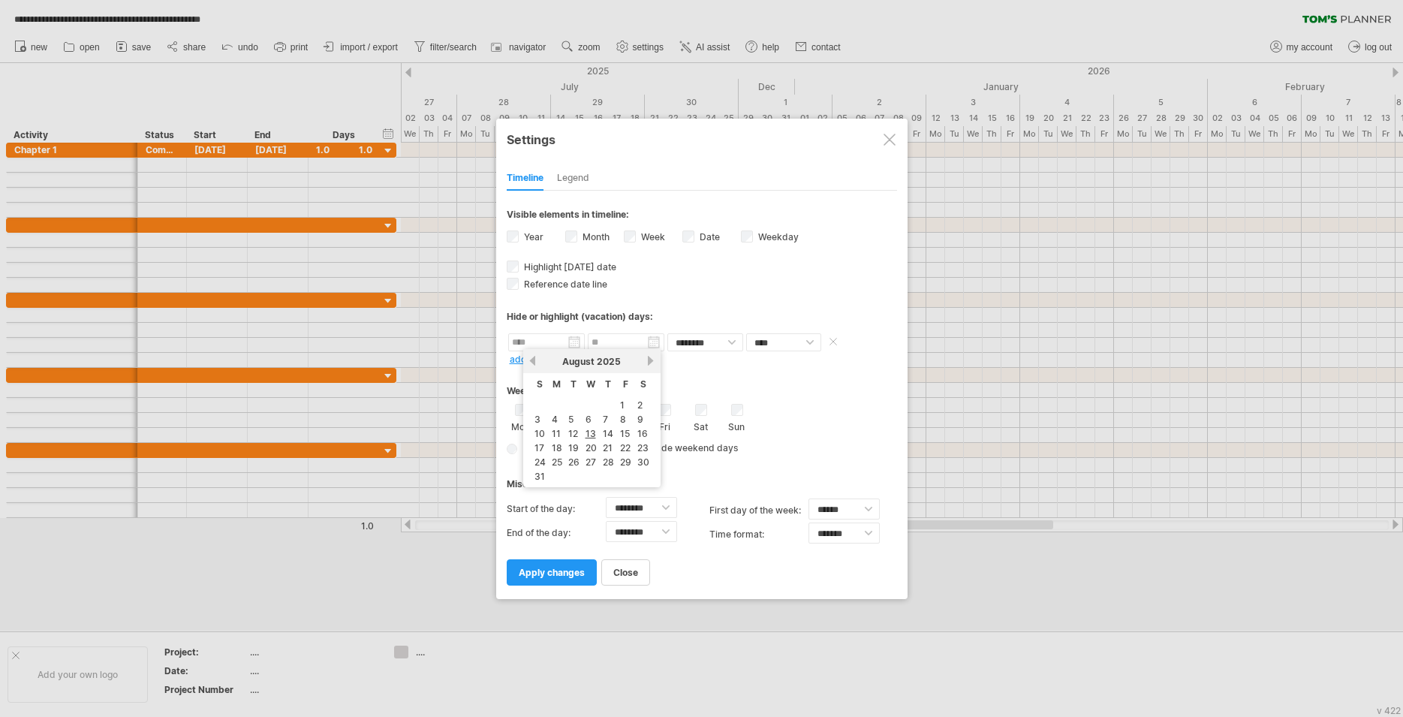
click at [576, 348] on input "text" at bounding box center [546, 342] width 77 height 18
click at [709, 375] on div "Weekend days:" at bounding box center [702, 385] width 390 height 29
click at [567, 345] on input "text" at bounding box center [546, 342] width 77 height 18
click at [534, 360] on link "previous" at bounding box center [532, 360] width 11 height 11
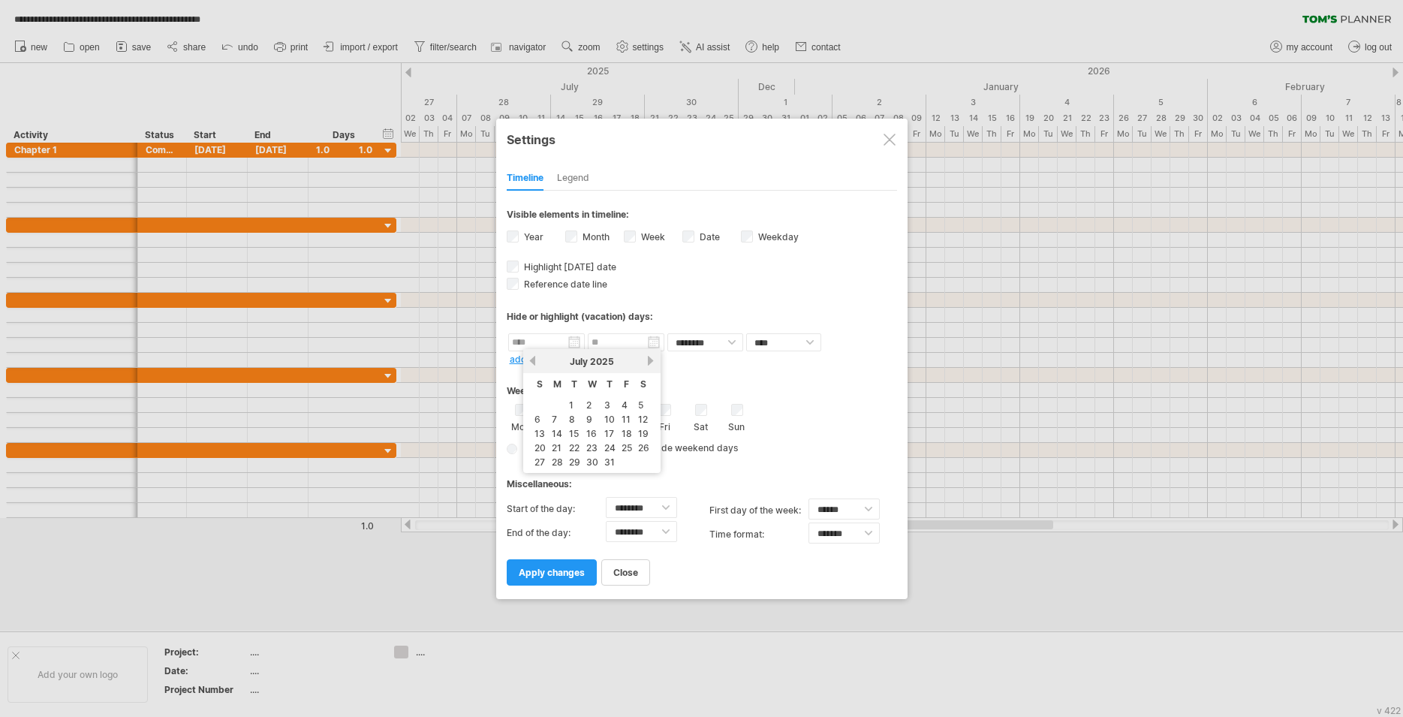
click at [534, 360] on link "previous" at bounding box center [532, 360] width 11 height 11
click at [662, 363] on div "from to repeat hide/color ******** ******** **** ***** add new date" at bounding box center [702, 348] width 390 height 32
click at [580, 344] on input "text" at bounding box center [546, 342] width 77 height 18
click at [531, 359] on link "previous" at bounding box center [532, 360] width 11 height 11
click at [561, 460] on link "28" at bounding box center [557, 462] width 14 height 14
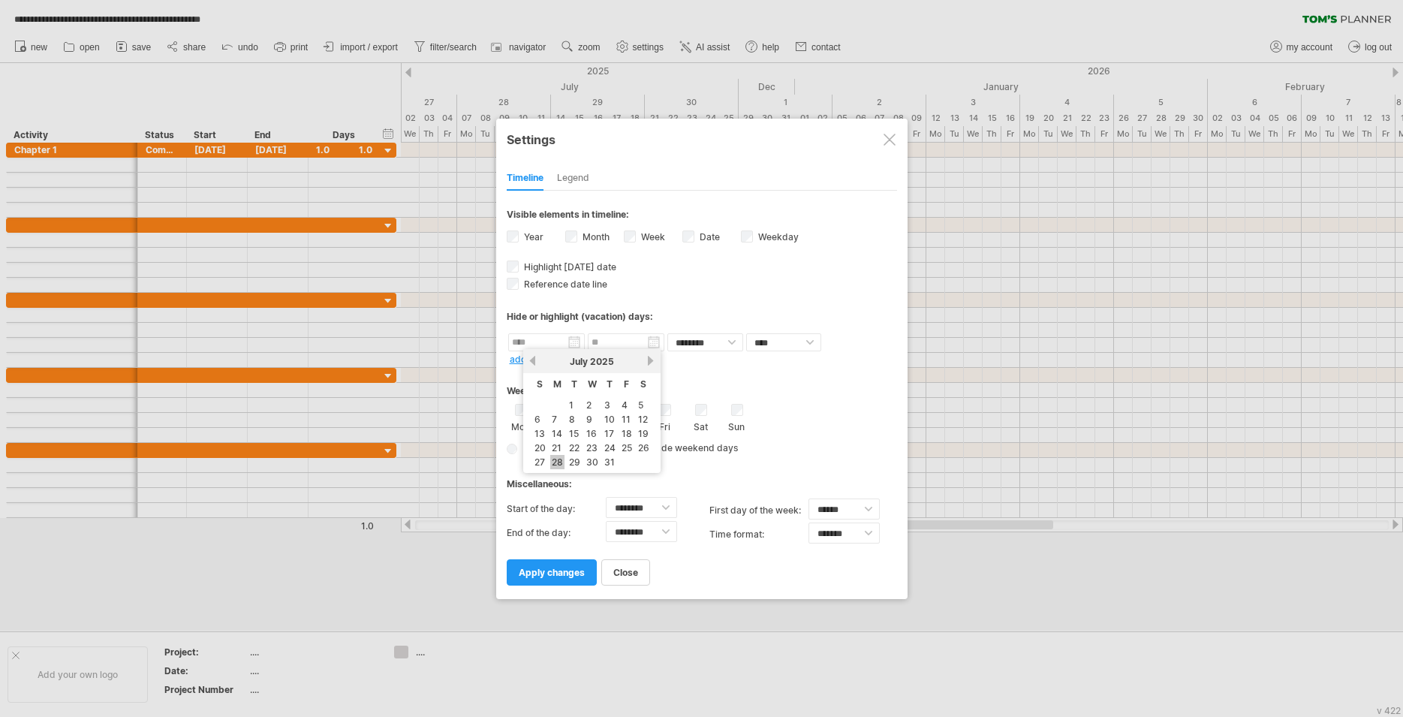
type input "********"
click at [651, 348] on input "********" at bounding box center [626, 342] width 77 height 18
click at [613, 360] on link "previous" at bounding box center [611, 360] width 11 height 11
click at [724, 371] on div "previous next [DATE]" at bounding box center [671, 361] width 137 height 24
click at [728, 360] on link "next" at bounding box center [730, 360] width 11 height 11
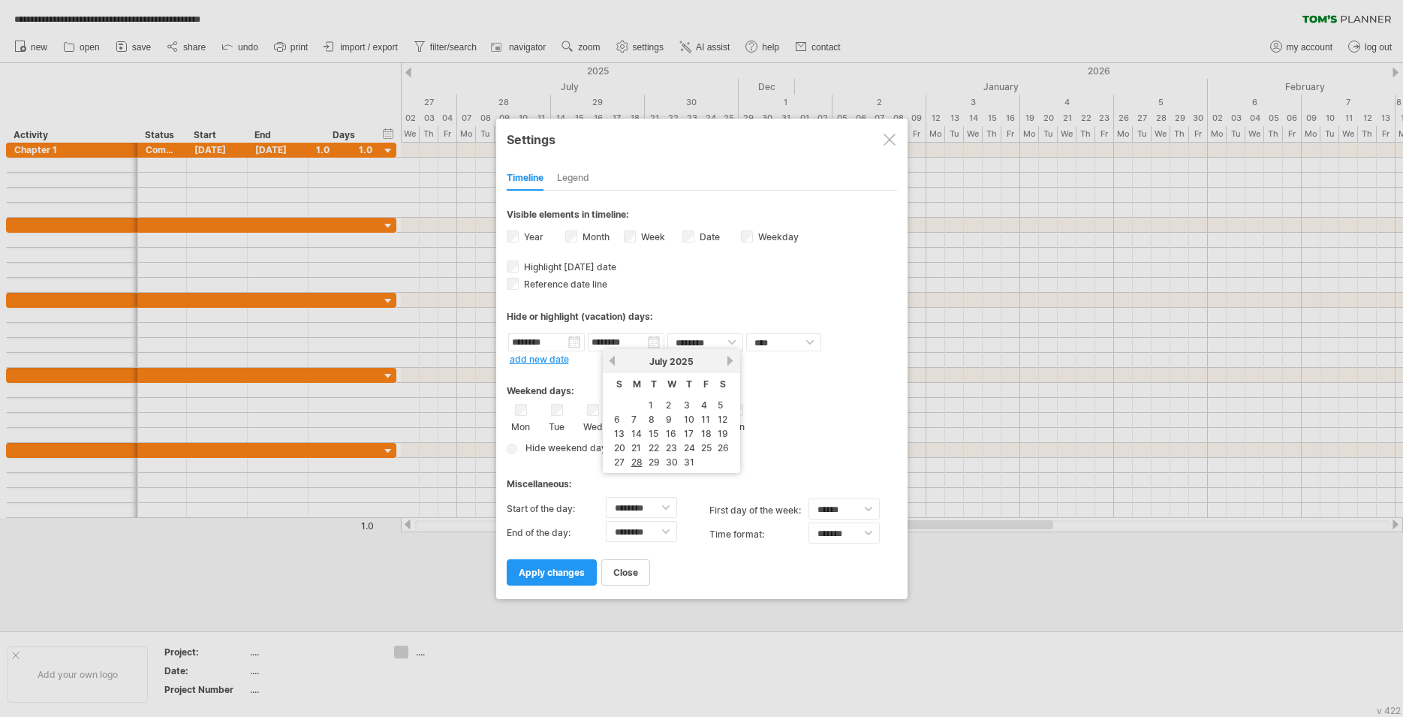
click at [728, 360] on link "next" at bounding box center [730, 360] width 11 height 11
click at [663, 435] on td "13" at bounding box center [671, 433] width 16 height 13
type input "********"
click at [662, 346] on input "********" at bounding box center [626, 342] width 77 height 18
click at [670, 429] on link "13" at bounding box center [670, 433] width 14 height 14
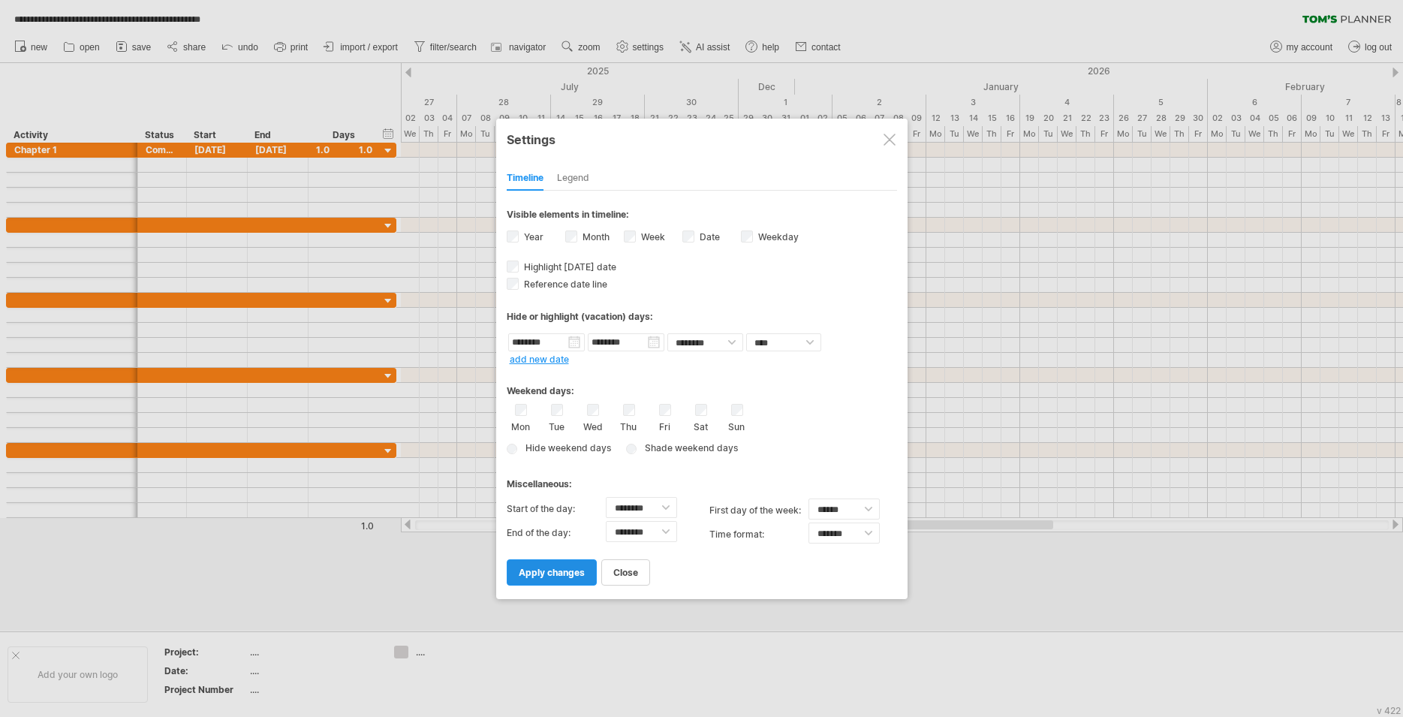
click at [542, 572] on span "apply changes" at bounding box center [552, 572] width 66 height 11
click at [627, 573] on span "close" at bounding box center [625, 572] width 25 height 11
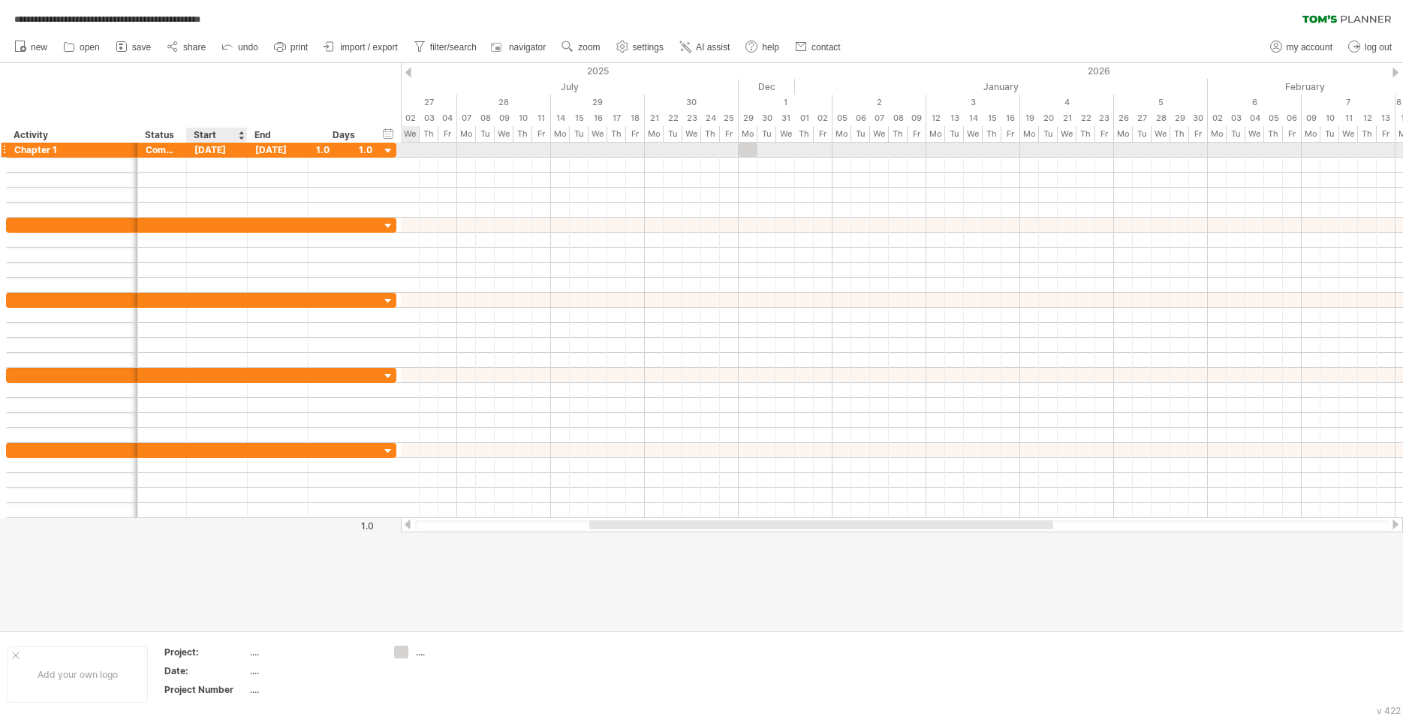
click at [203, 145] on div "[DATE]" at bounding box center [217, 150] width 61 height 14
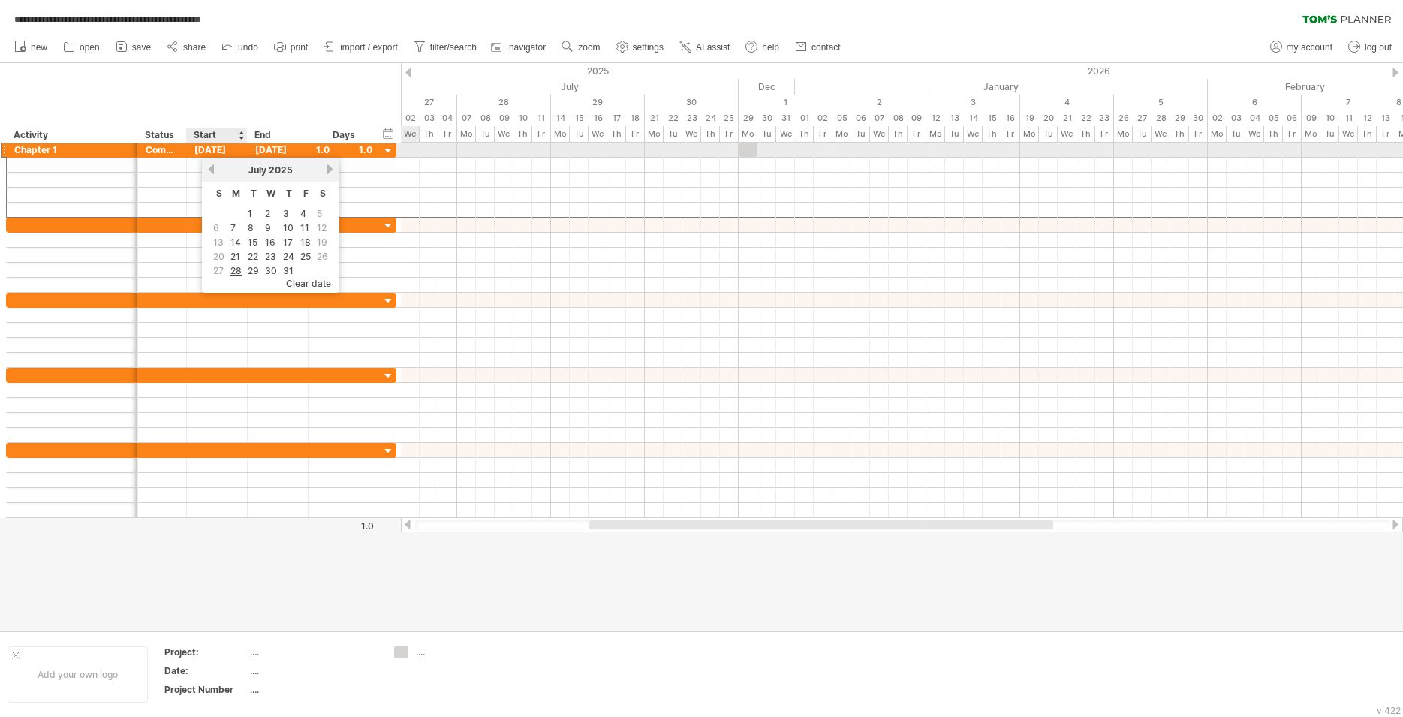
click at [203, 145] on div "[DATE]" at bounding box center [217, 150] width 61 height 14
click at [197, 157] on div "********* Chapter 1 ********* Completed [DATE] [DATE] 1.0 1.0" at bounding box center [201, 150] width 390 height 15
click at [200, 151] on div "[DATE]" at bounding box center [217, 150] width 61 height 14
click at [201, 149] on div "[DATE]" at bounding box center [217, 150] width 61 height 14
click at [207, 139] on div "Start" at bounding box center [216, 135] width 45 height 15
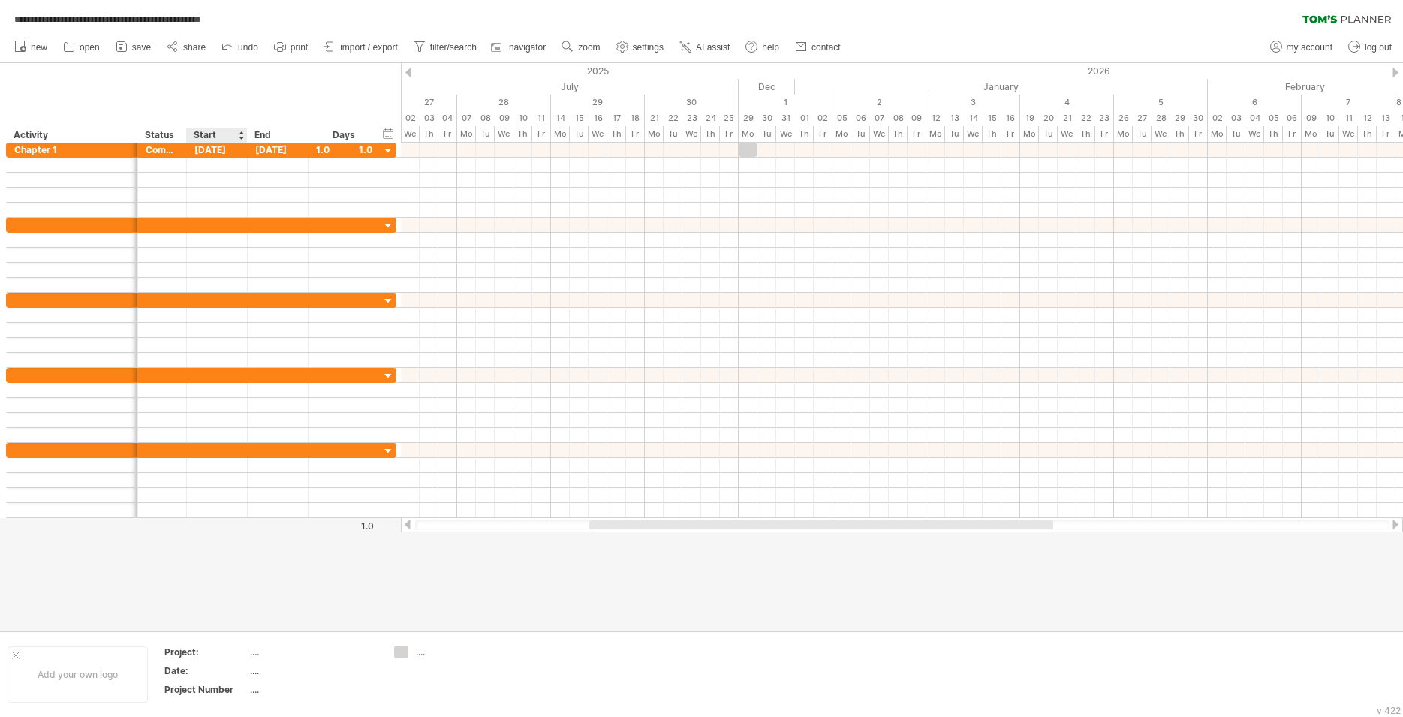
click at [208, 136] on div "Start" at bounding box center [216, 135] width 45 height 15
click at [221, 152] on div "[DATE]" at bounding box center [217, 150] width 61 height 14
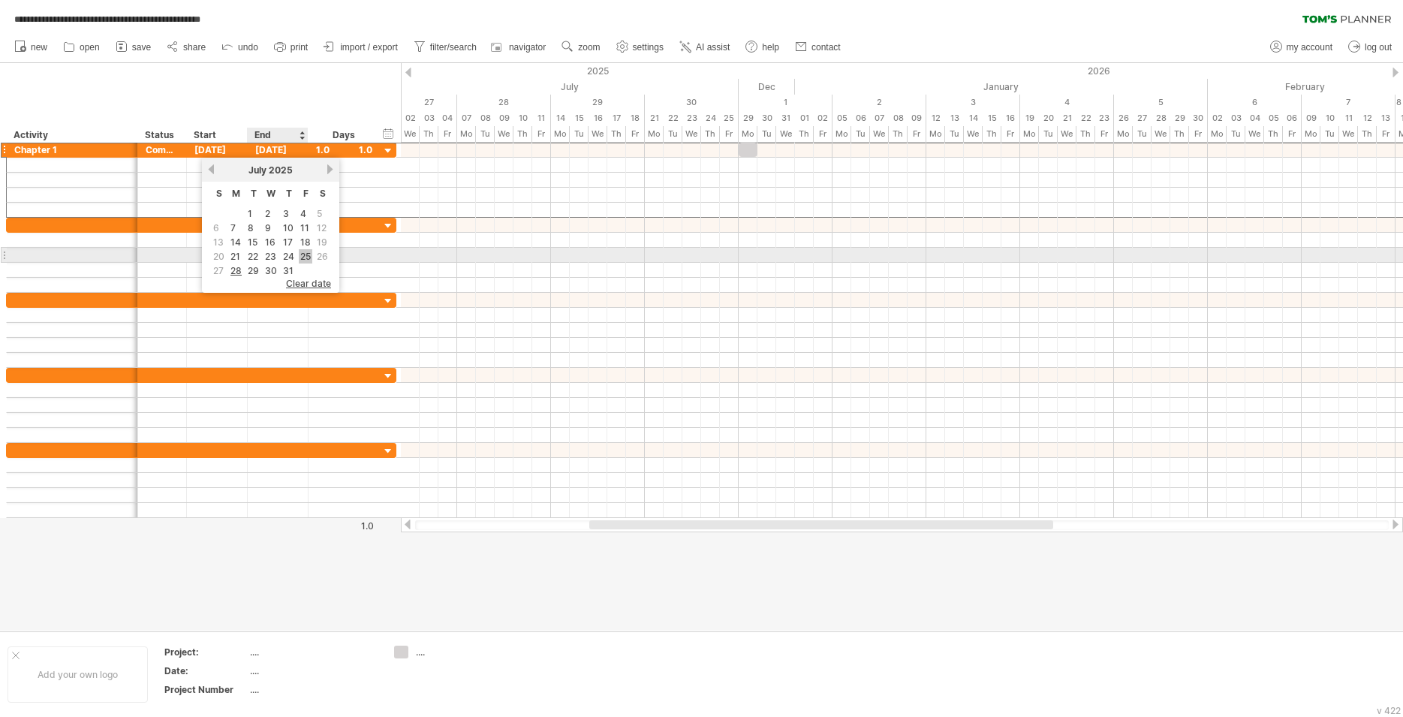
click at [308, 254] on link "25" at bounding box center [306, 256] width 14 height 14
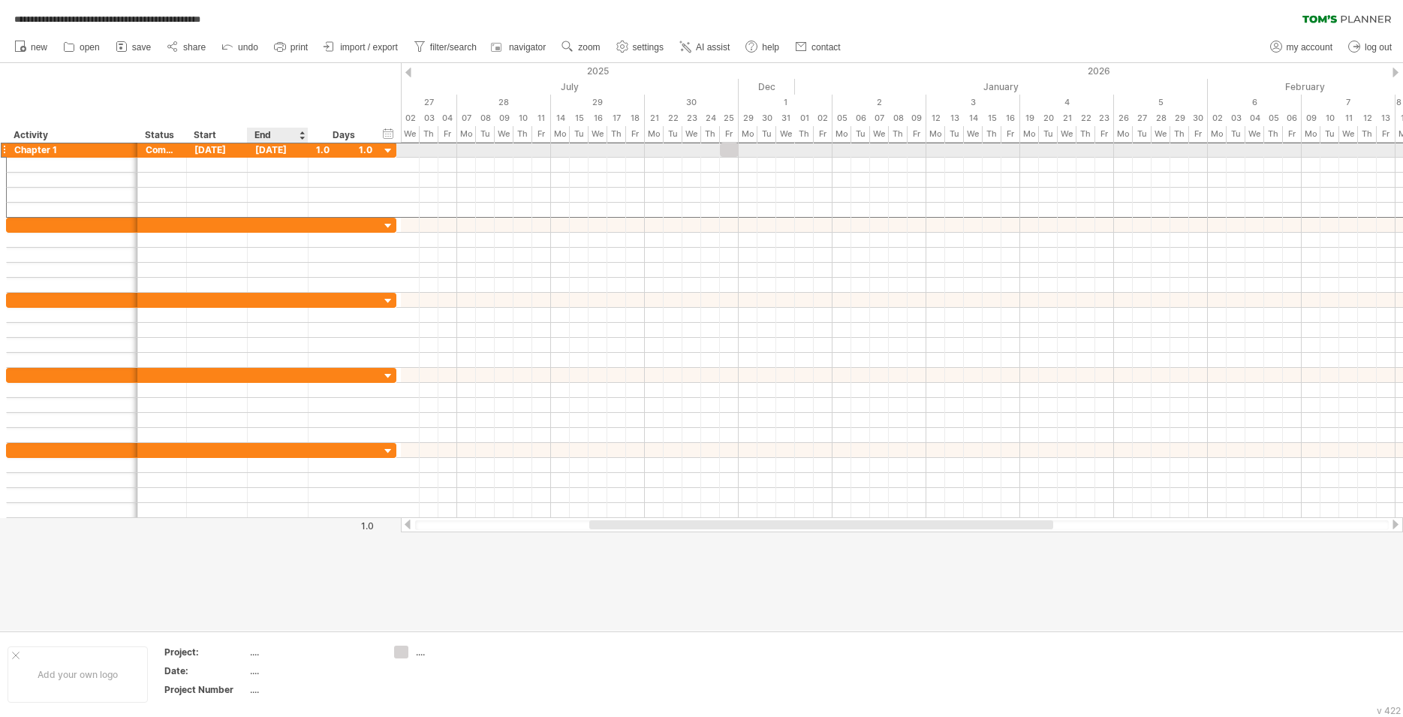
click at [270, 152] on div "[DATE]" at bounding box center [278, 150] width 61 height 14
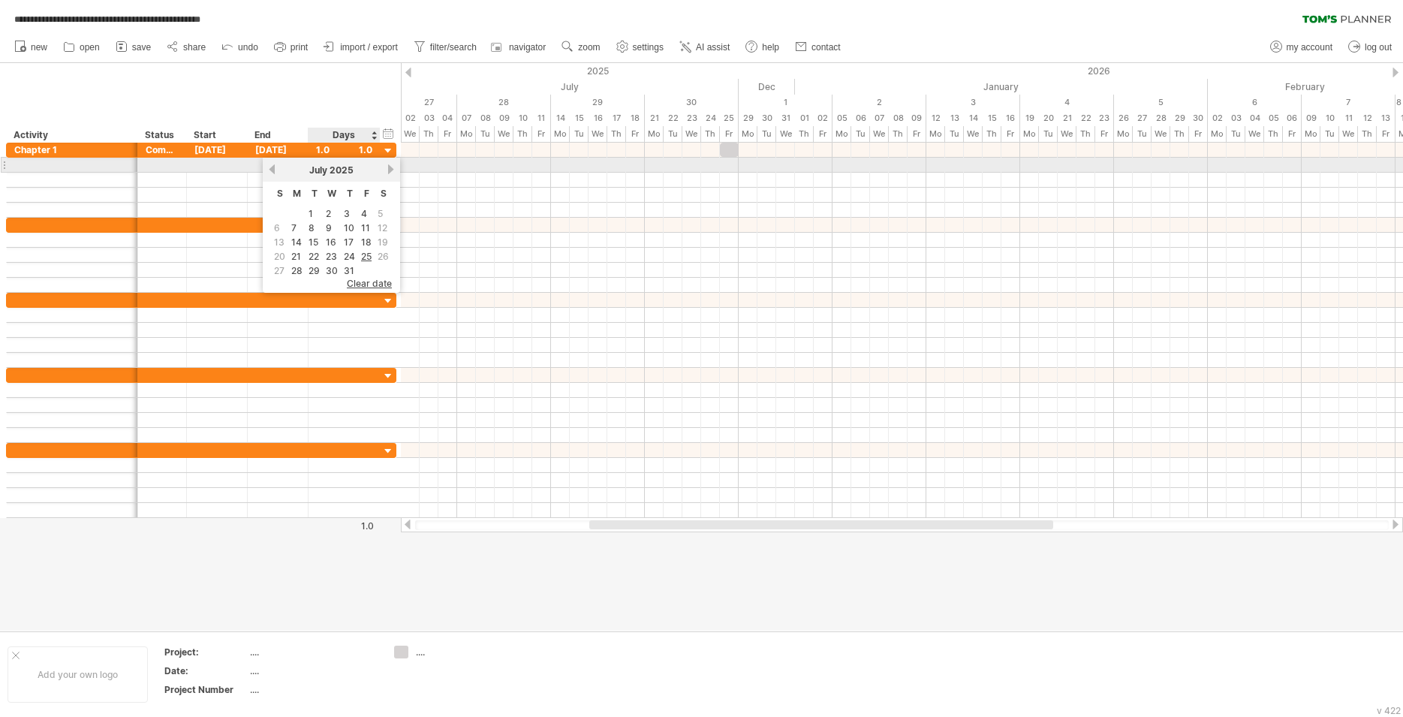
click at [387, 169] on link "next" at bounding box center [390, 169] width 11 height 11
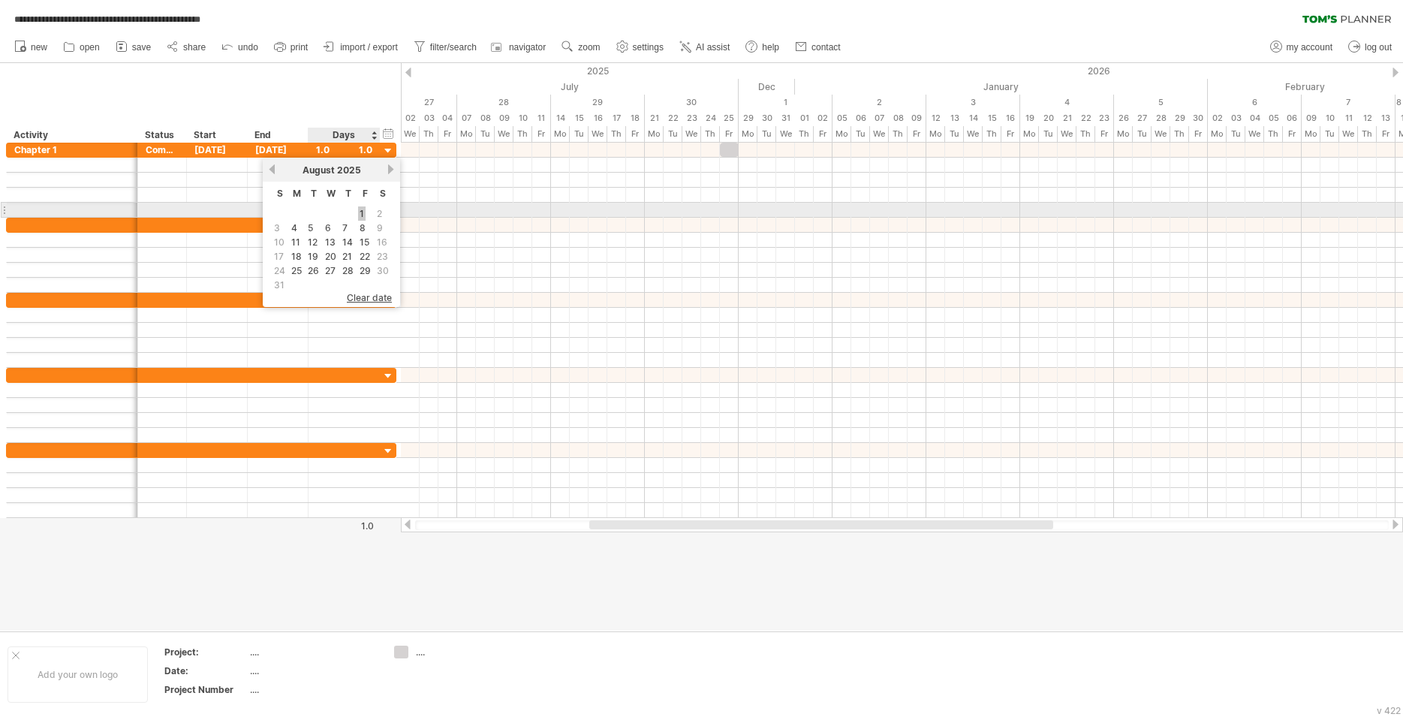
click at [365, 209] on link "1" at bounding box center [362, 213] width 8 height 14
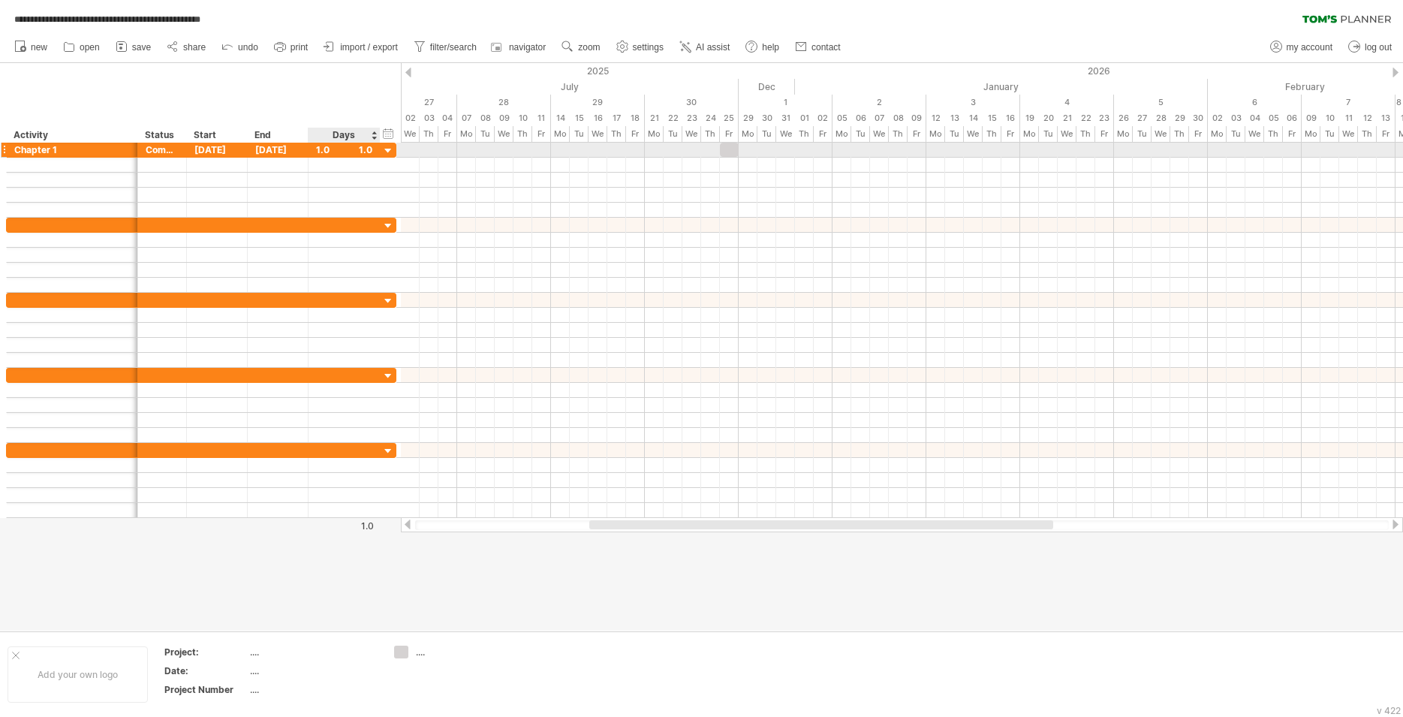
click at [366, 150] on div "1.0" at bounding box center [344, 150] width 56 height 14
click at [342, 149] on input "***" at bounding box center [330, 150] width 29 height 14
click at [365, 148] on div "***" at bounding box center [344, 150] width 56 height 14
click at [377, 149] on div at bounding box center [379, 150] width 8 height 15
click at [369, 152] on div "1.0" at bounding box center [344, 150] width 56 height 14
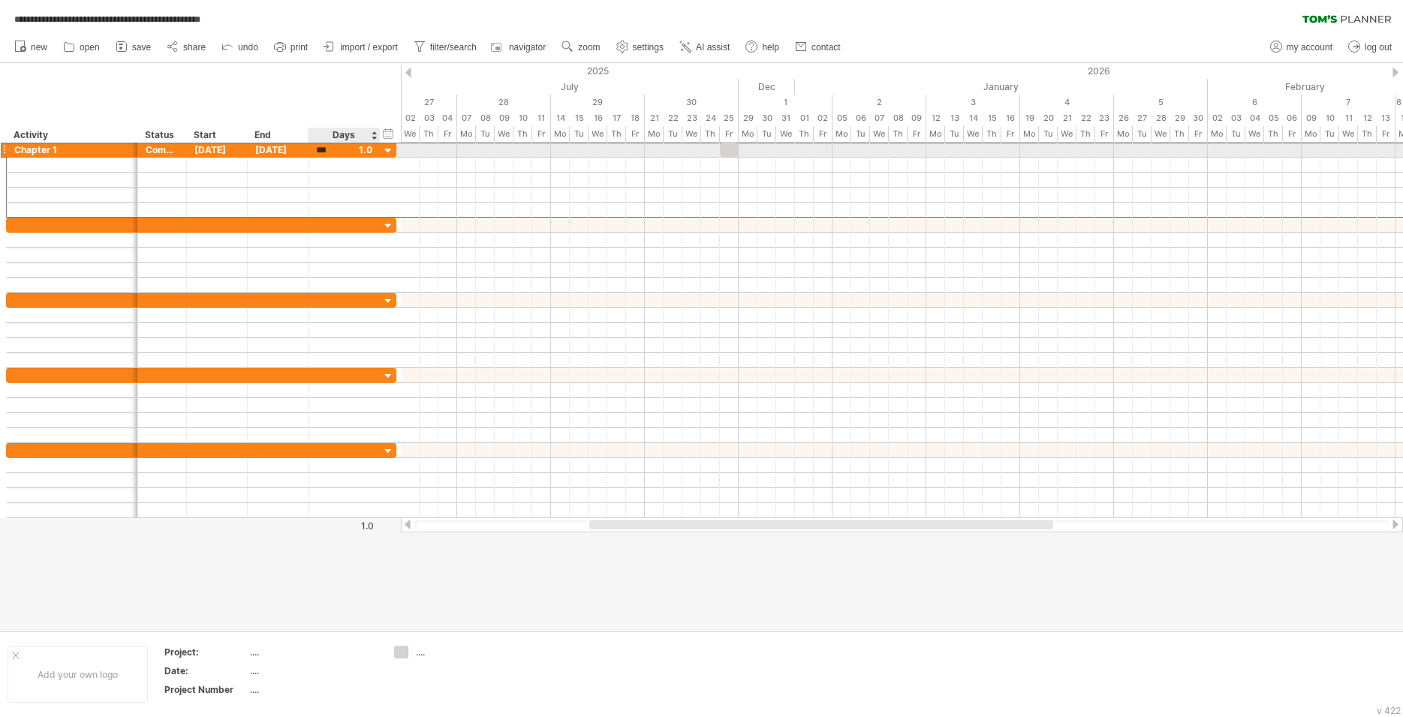
click at [369, 152] on div "***" at bounding box center [344, 150] width 56 height 14
click at [369, 152] on div "1.0" at bounding box center [344, 150] width 56 height 14
click at [386, 148] on div at bounding box center [388, 151] width 14 height 14
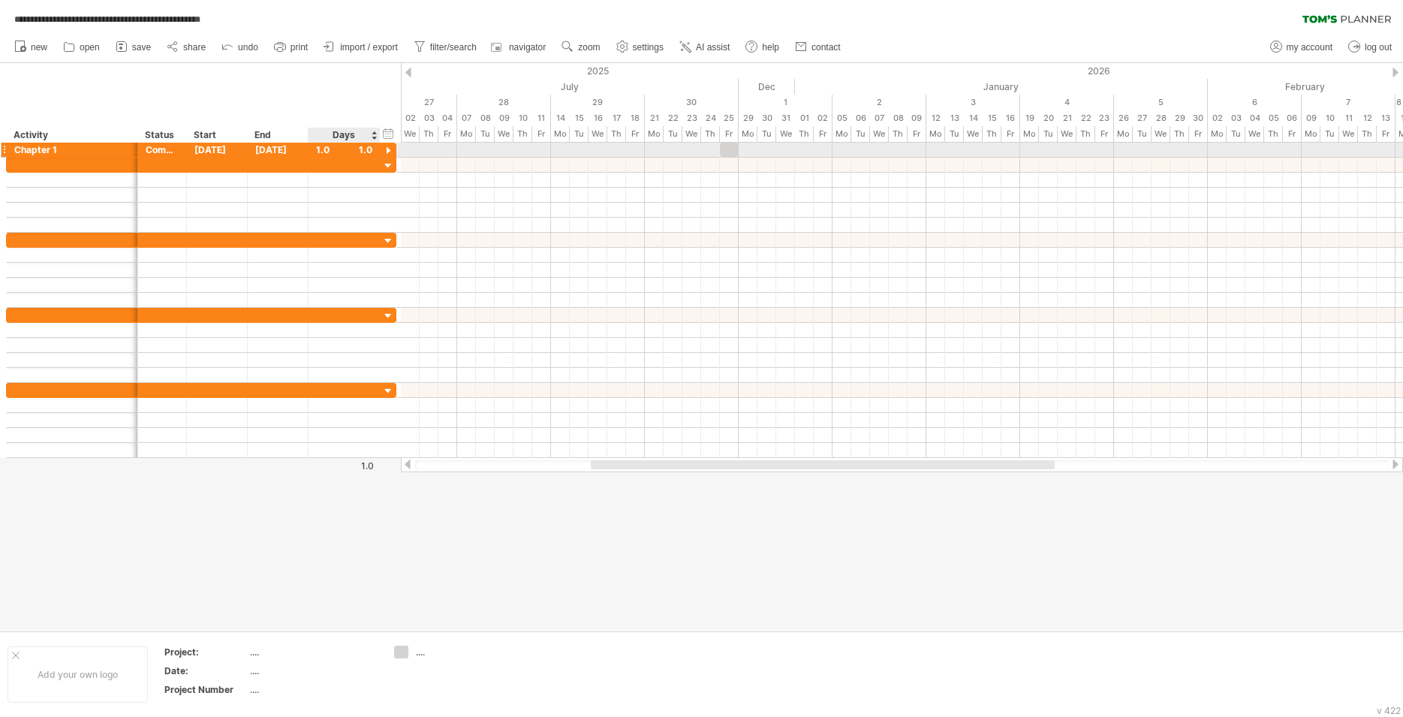
click at [386, 148] on div at bounding box center [388, 151] width 14 height 14
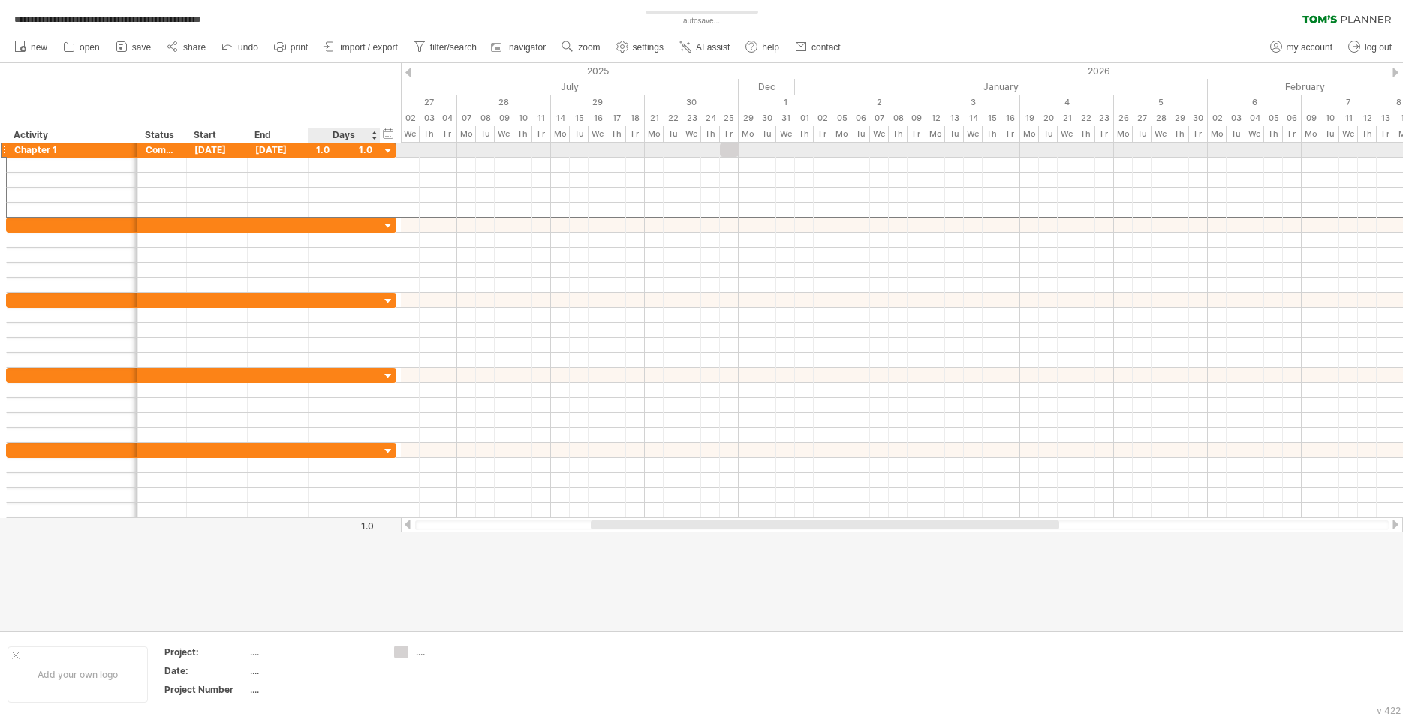
click at [347, 146] on div "1.0" at bounding box center [344, 150] width 56 height 14
click at [301, 150] on div "[DATE]" at bounding box center [278, 150] width 61 height 14
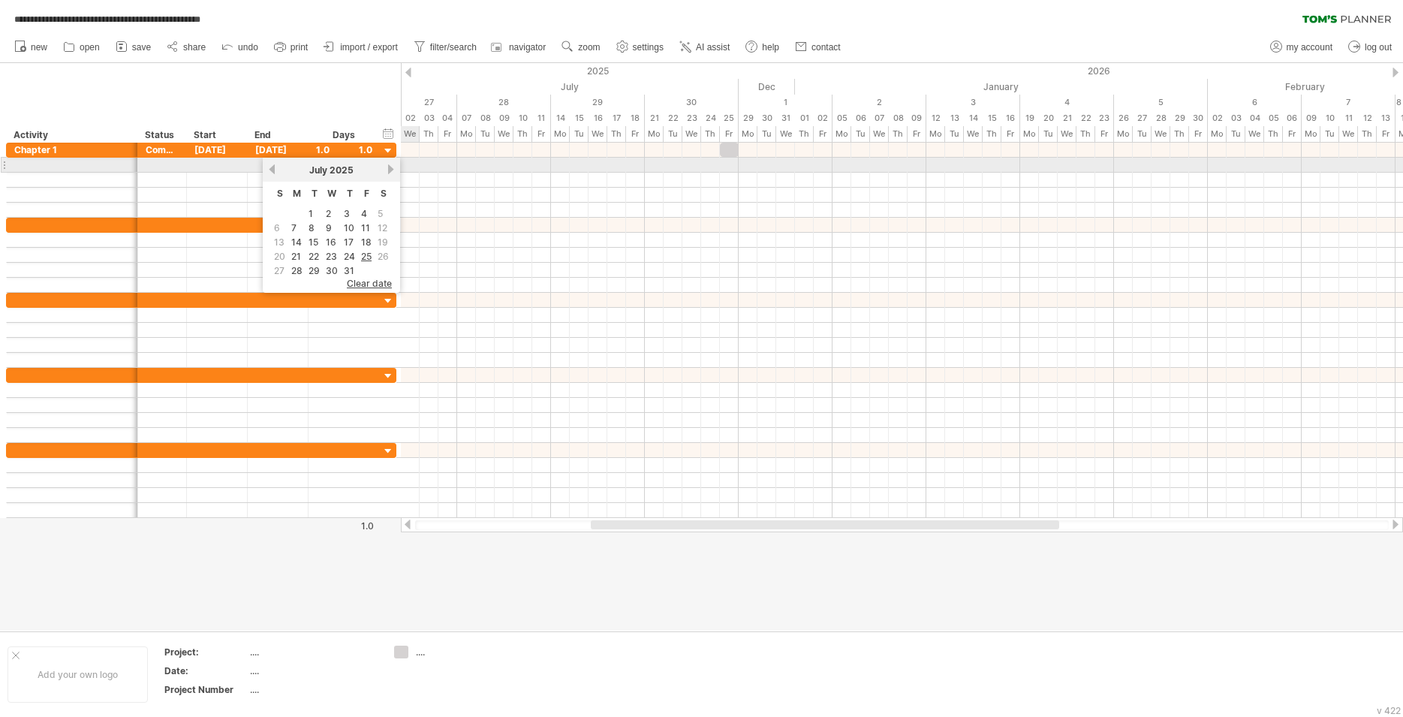
click at [393, 163] on div "previous next [DATE]" at bounding box center [331, 170] width 137 height 24
click at [387, 163] on div "previous next [DATE]" at bounding box center [331, 170] width 137 height 24
click at [383, 166] on div "[DATE]" at bounding box center [331, 169] width 109 height 11
click at [390, 167] on link "next" at bounding box center [390, 169] width 11 height 11
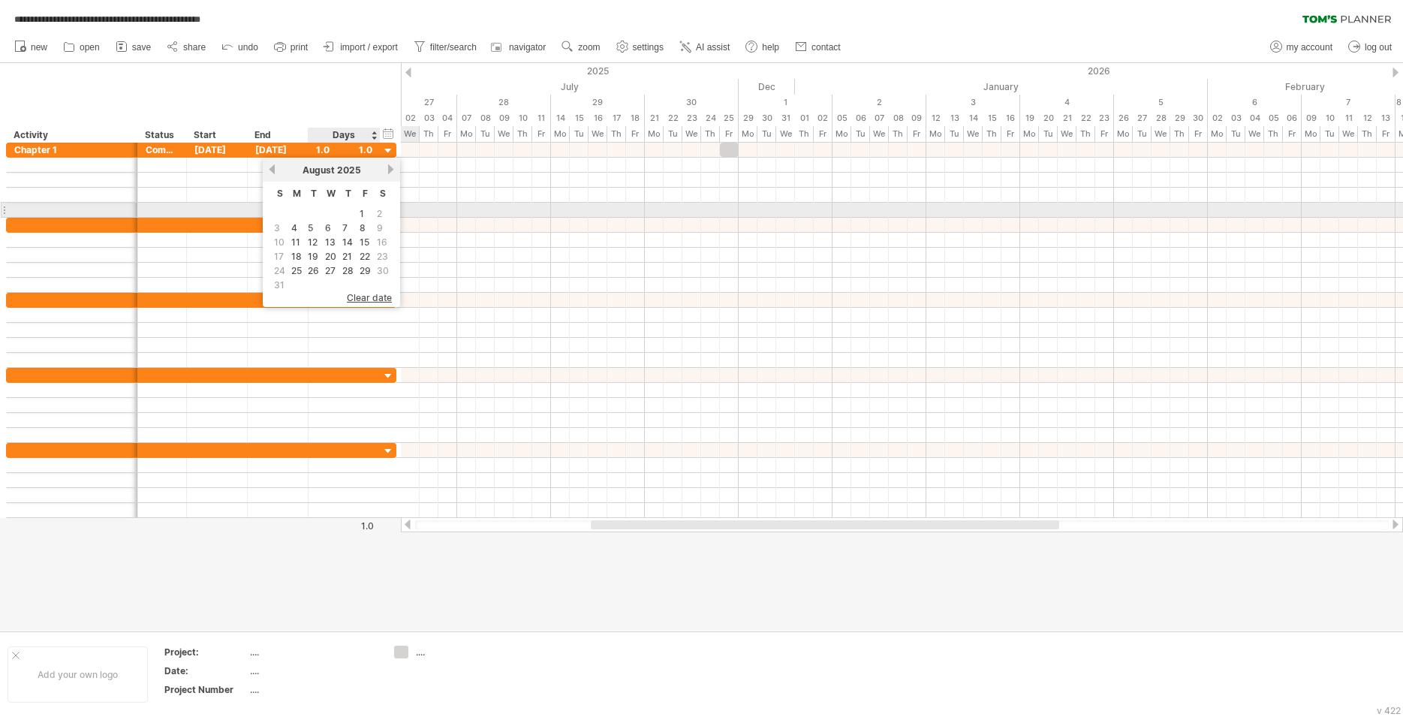
click at [364, 206] on table "S M T W T F S 1 2 3 4 5 6 7 8 9 10 11 12 13 14 15 16 17 18 19 20 21 22 23 24 25…" at bounding box center [331, 237] width 122 height 111
click at [362, 215] on link "1" at bounding box center [362, 213] width 8 height 14
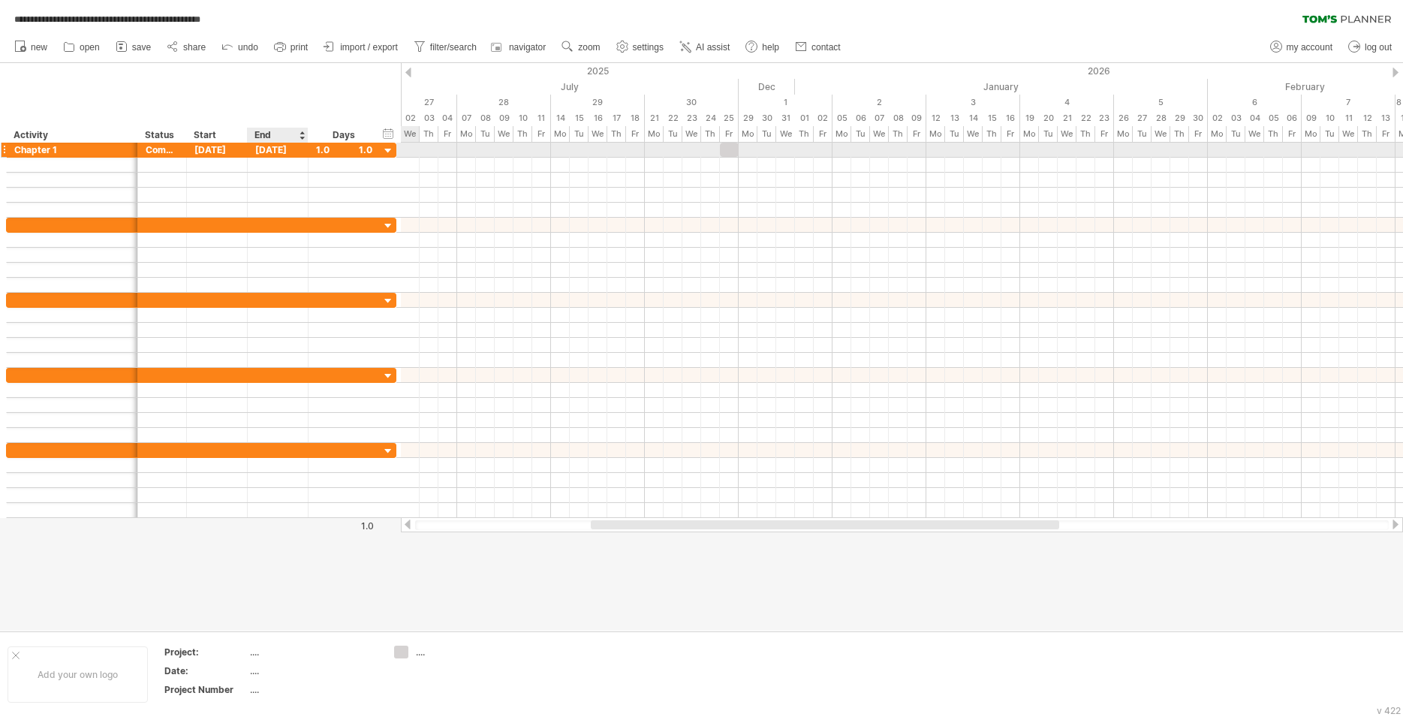
click at [281, 149] on div "[DATE]" at bounding box center [278, 150] width 61 height 14
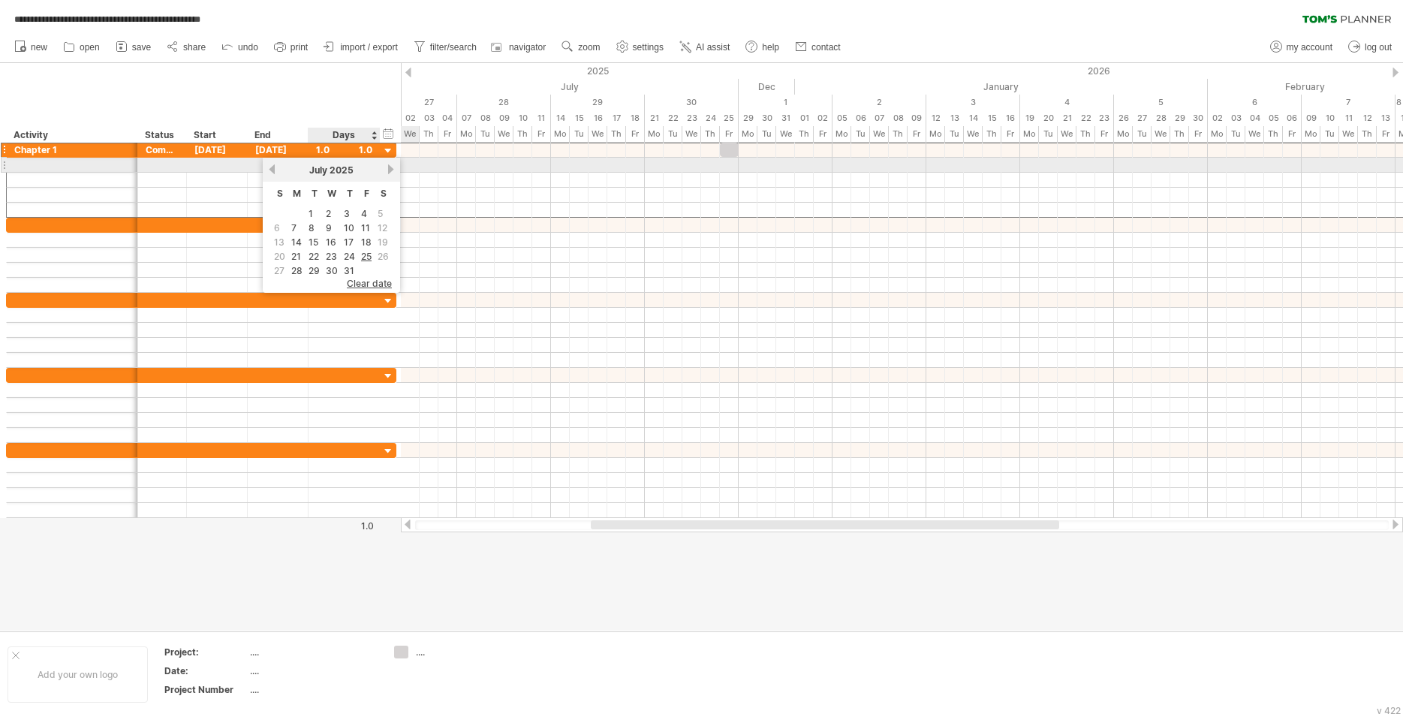
click at [388, 167] on link "next" at bounding box center [390, 169] width 11 height 11
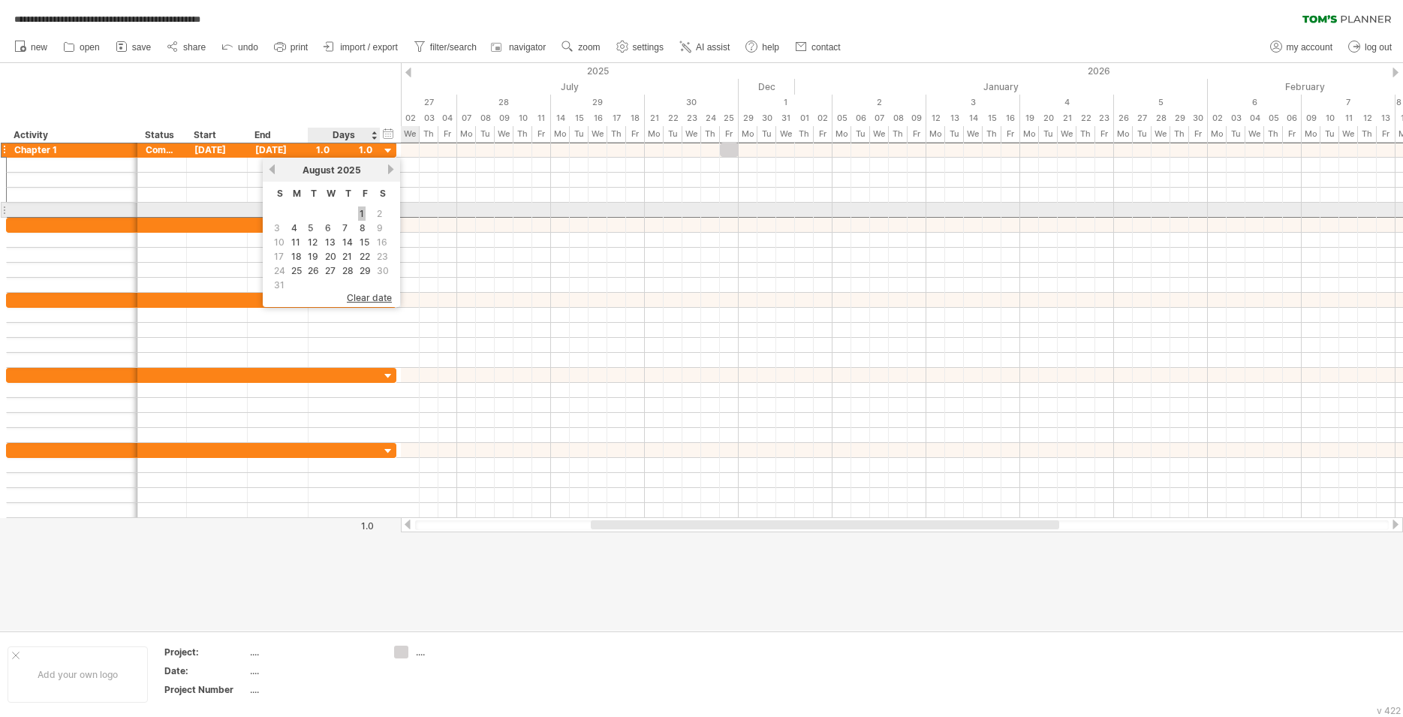
click at [363, 209] on link "1" at bounding box center [362, 213] width 8 height 14
